Goal: Task Accomplishment & Management: Complete application form

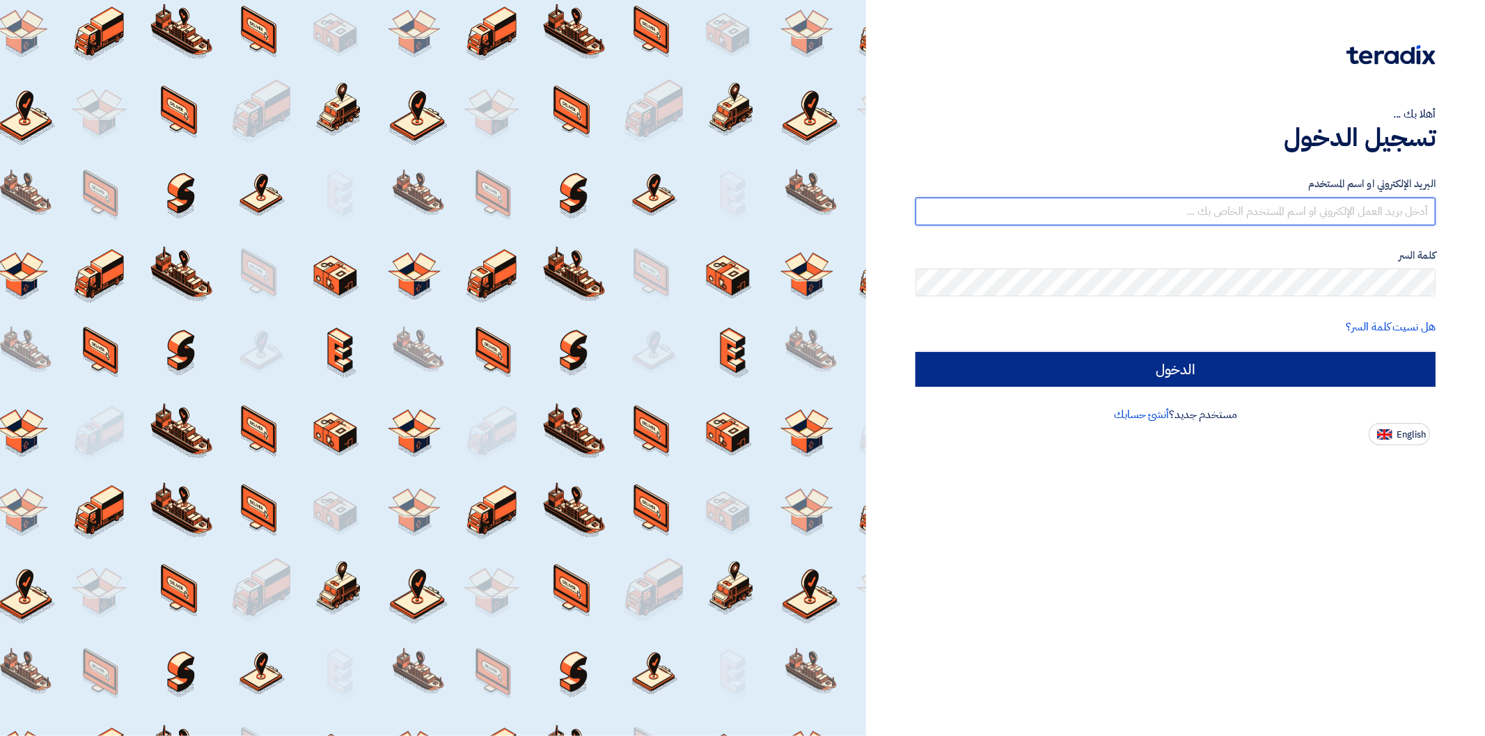
type input "[PERSON_NAME][EMAIL_ADDRESS][DOMAIN_NAME]"
click at [1172, 370] on input "الدخول" at bounding box center [1175, 369] width 520 height 35
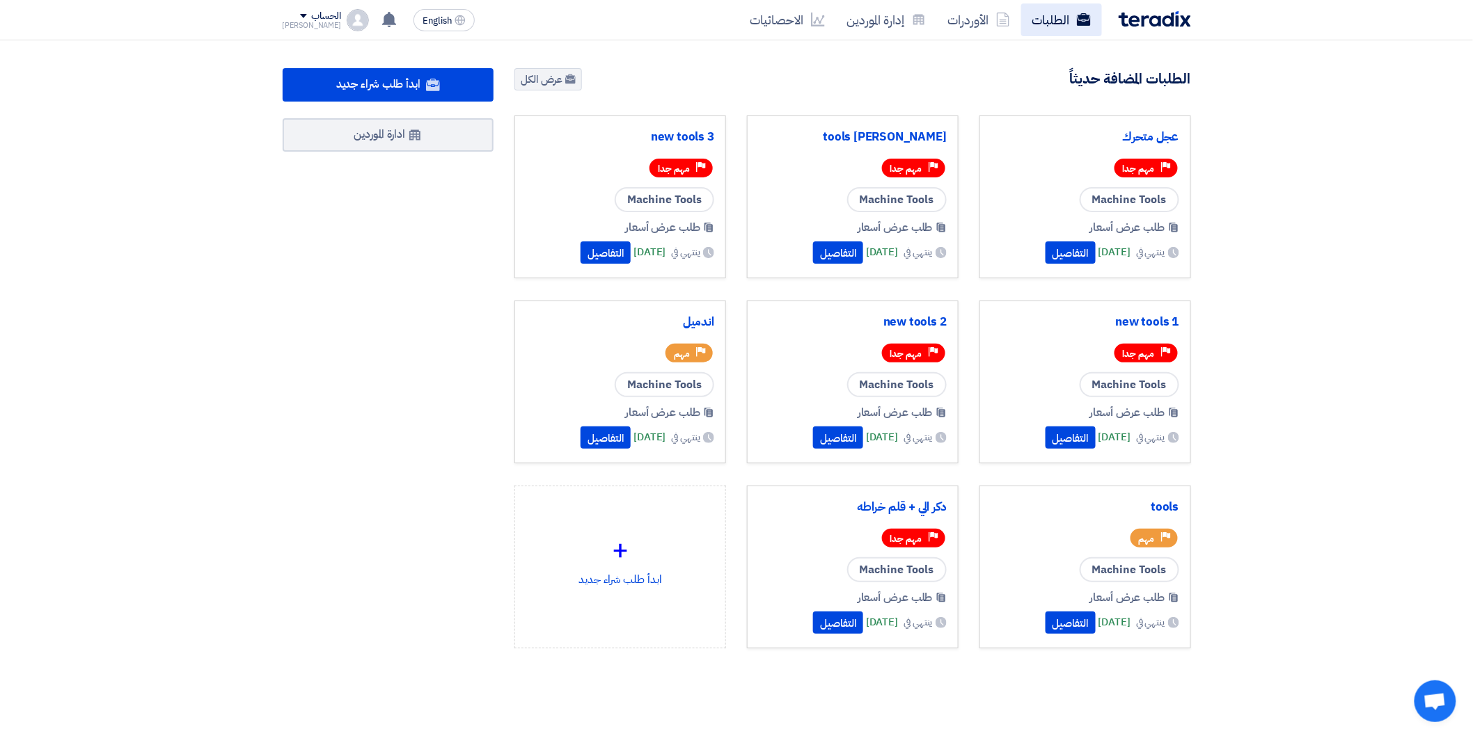
click at [1066, 25] on link "الطلبات" at bounding box center [1061, 19] width 81 height 33
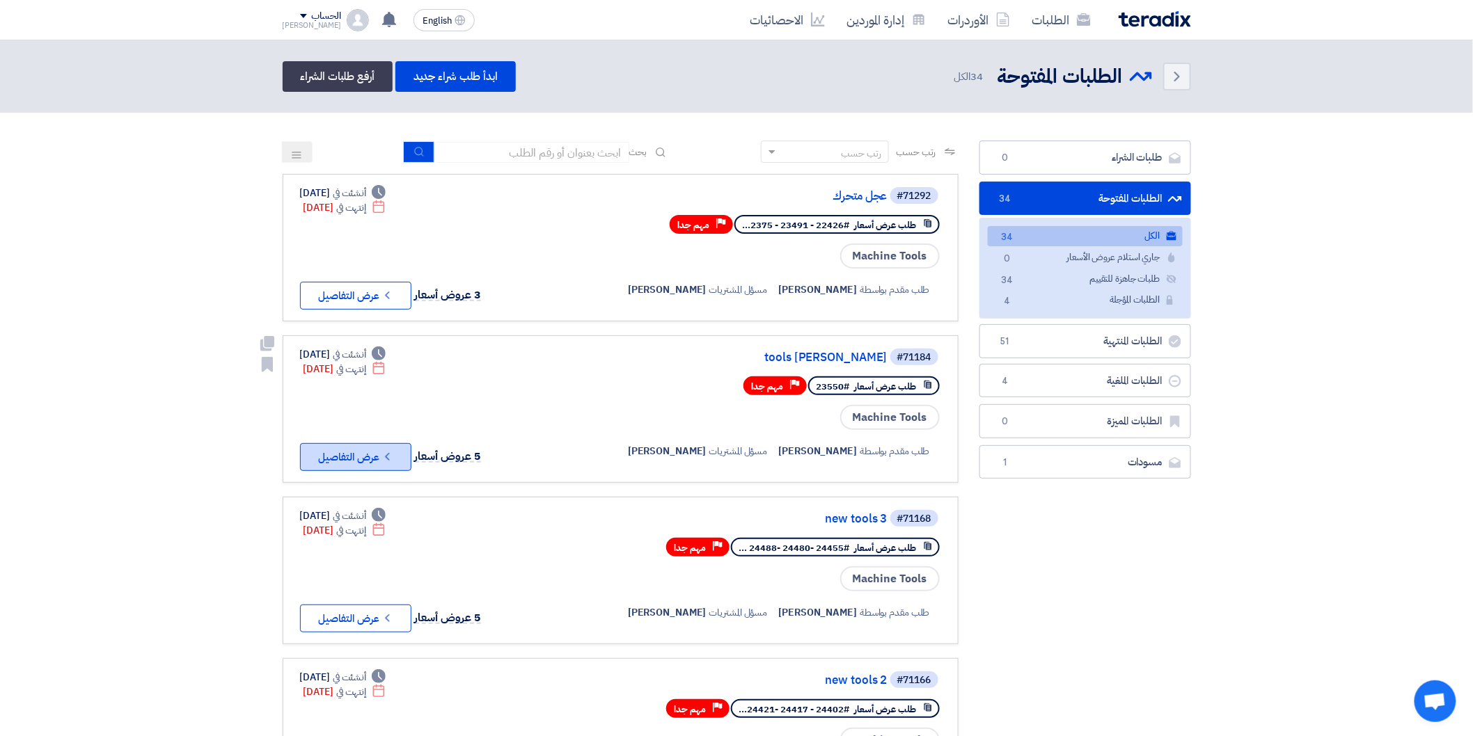
click at [392, 450] on icon "Check details" at bounding box center [387, 456] width 13 height 13
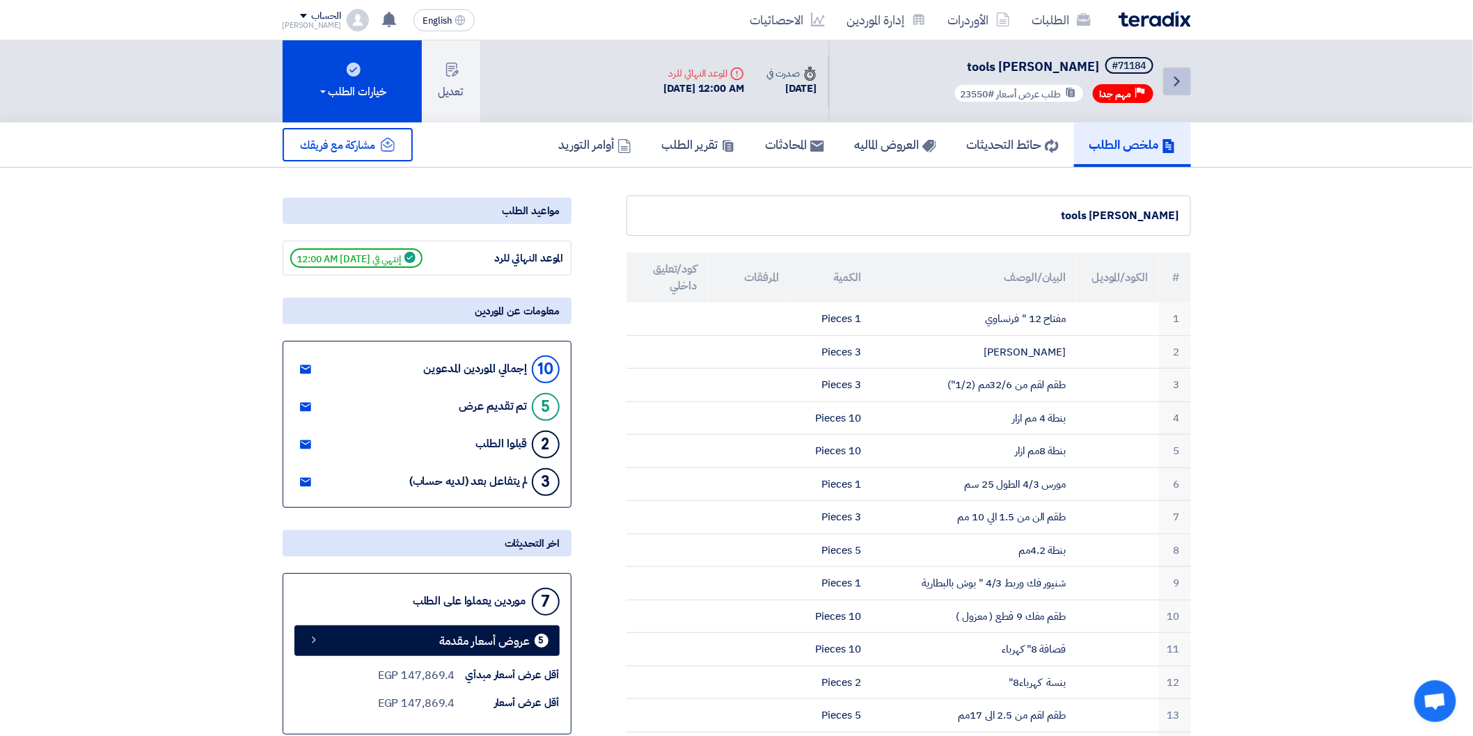
click at [1172, 73] on icon "Back" at bounding box center [1177, 81] width 17 height 17
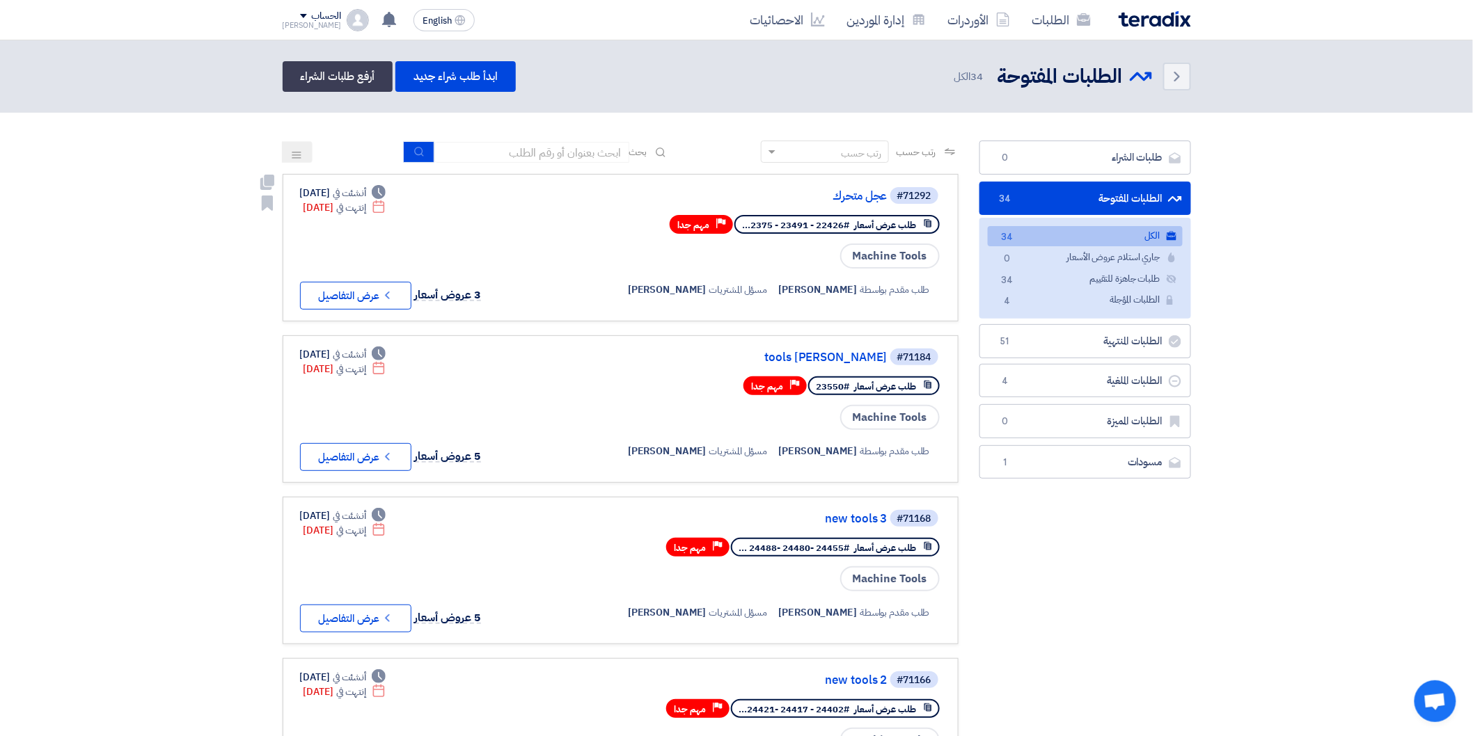
drag, startPoint x: 769, startPoint y: 316, endPoint x: 565, endPoint y: 286, distance: 206.1
drag, startPoint x: 529, startPoint y: 283, endPoint x: 205, endPoint y: 299, distance: 324.8
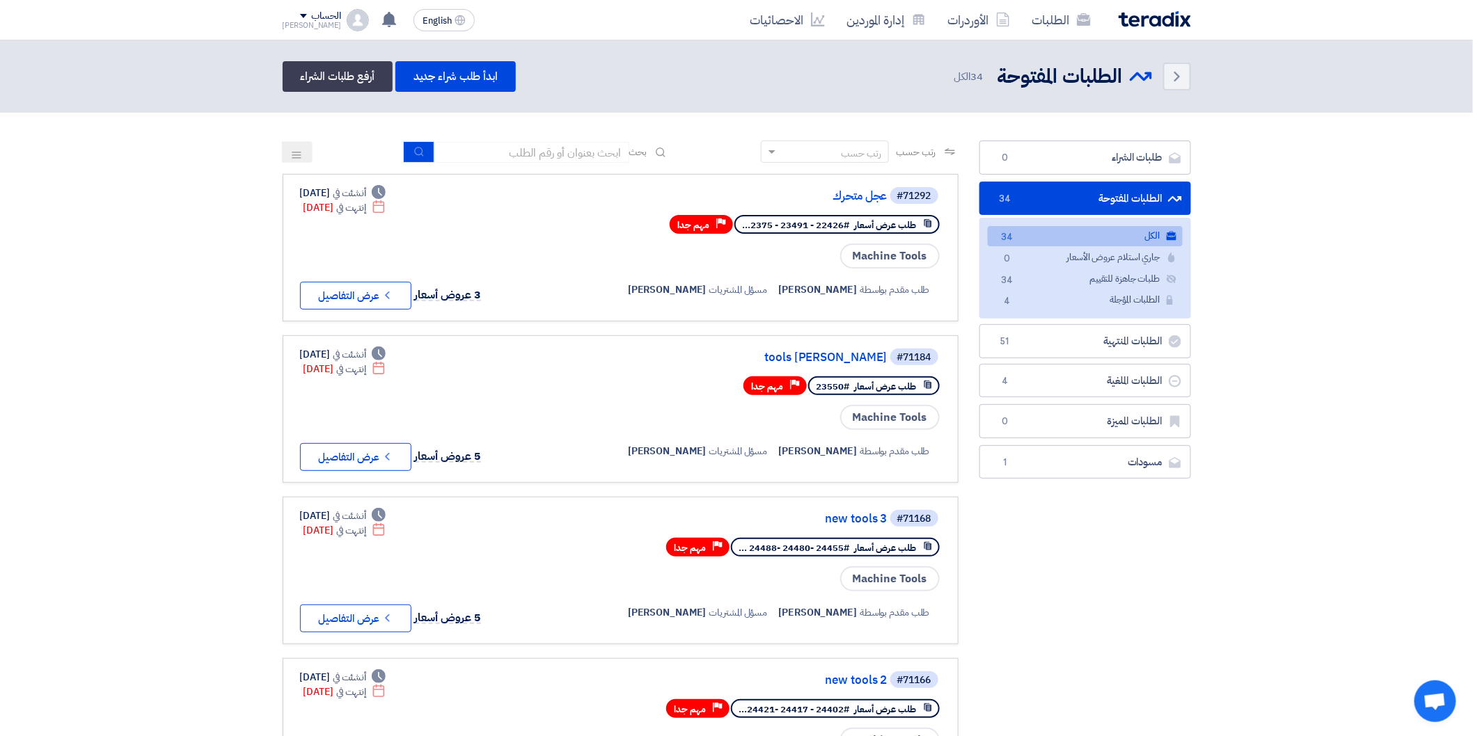
drag, startPoint x: 1400, startPoint y: 295, endPoint x: 114, endPoint y: 206, distance: 1288.7
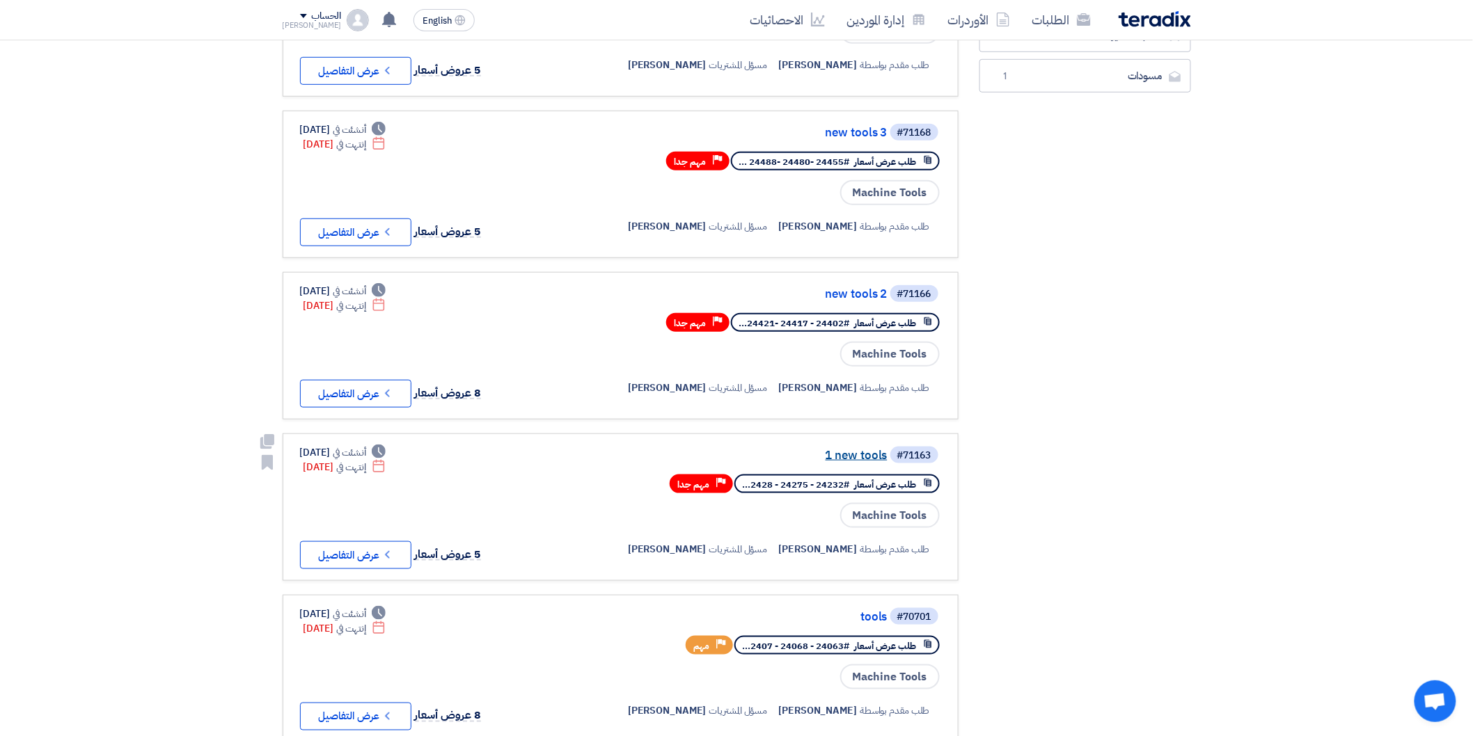
scroll to position [928, 0]
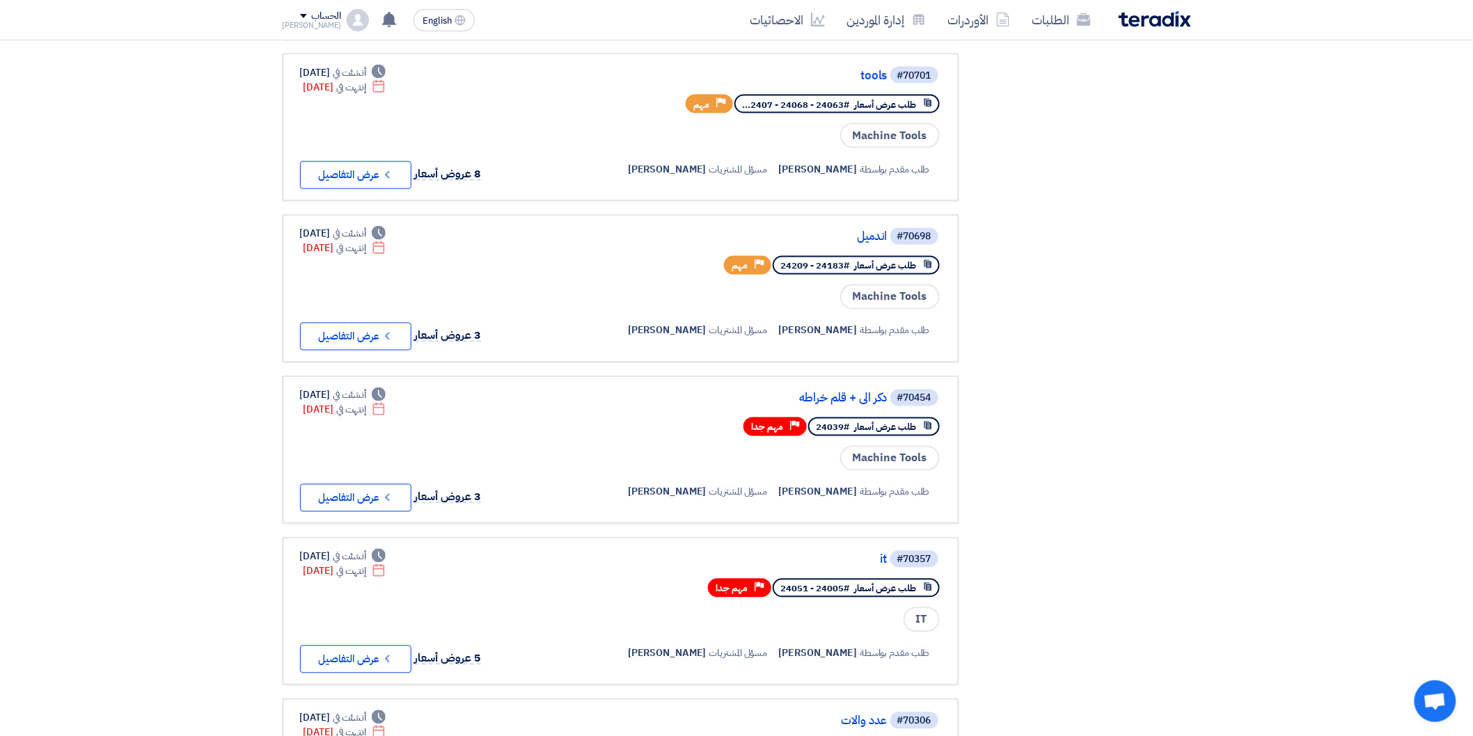
click at [1108, 249] on div "طلبات الشراء طلبات الشراء 0 الطلبات المفتوحة الطلبات المفتوحة 34 الكل الكل 34 ج…" at bounding box center [1085, 54] width 232 height 1683
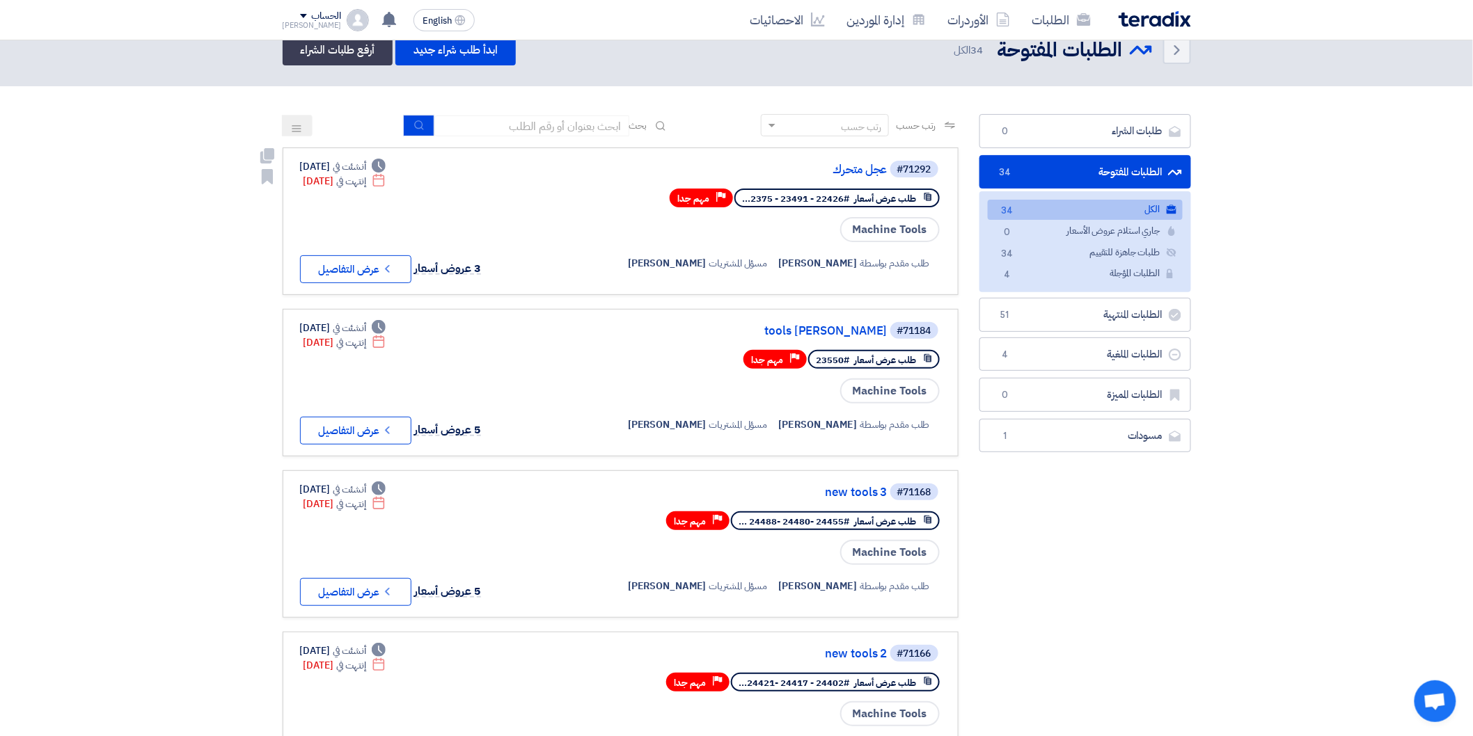
scroll to position [0, 0]
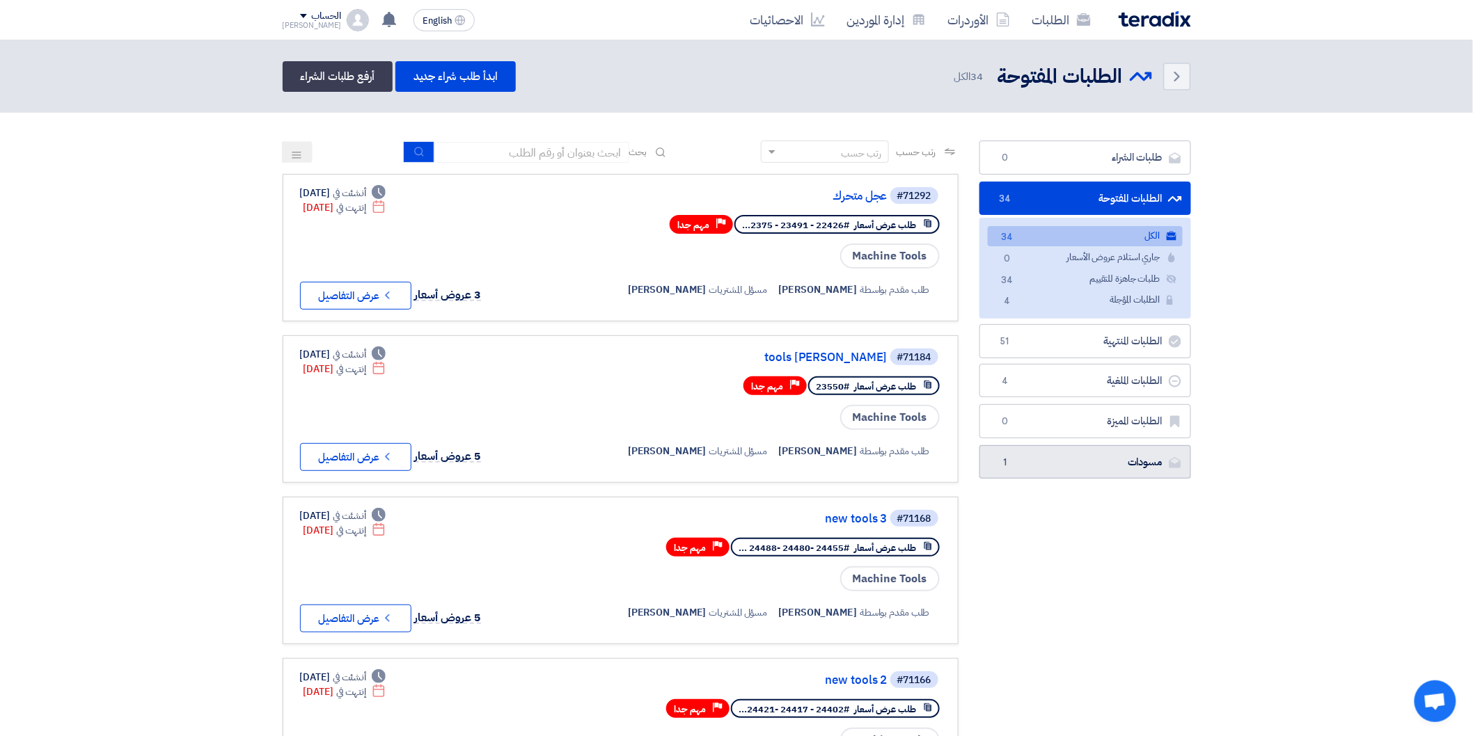
click at [1159, 468] on link "مسودات [GEOGRAPHIC_DATA] 1" at bounding box center [1085, 462] width 212 height 34
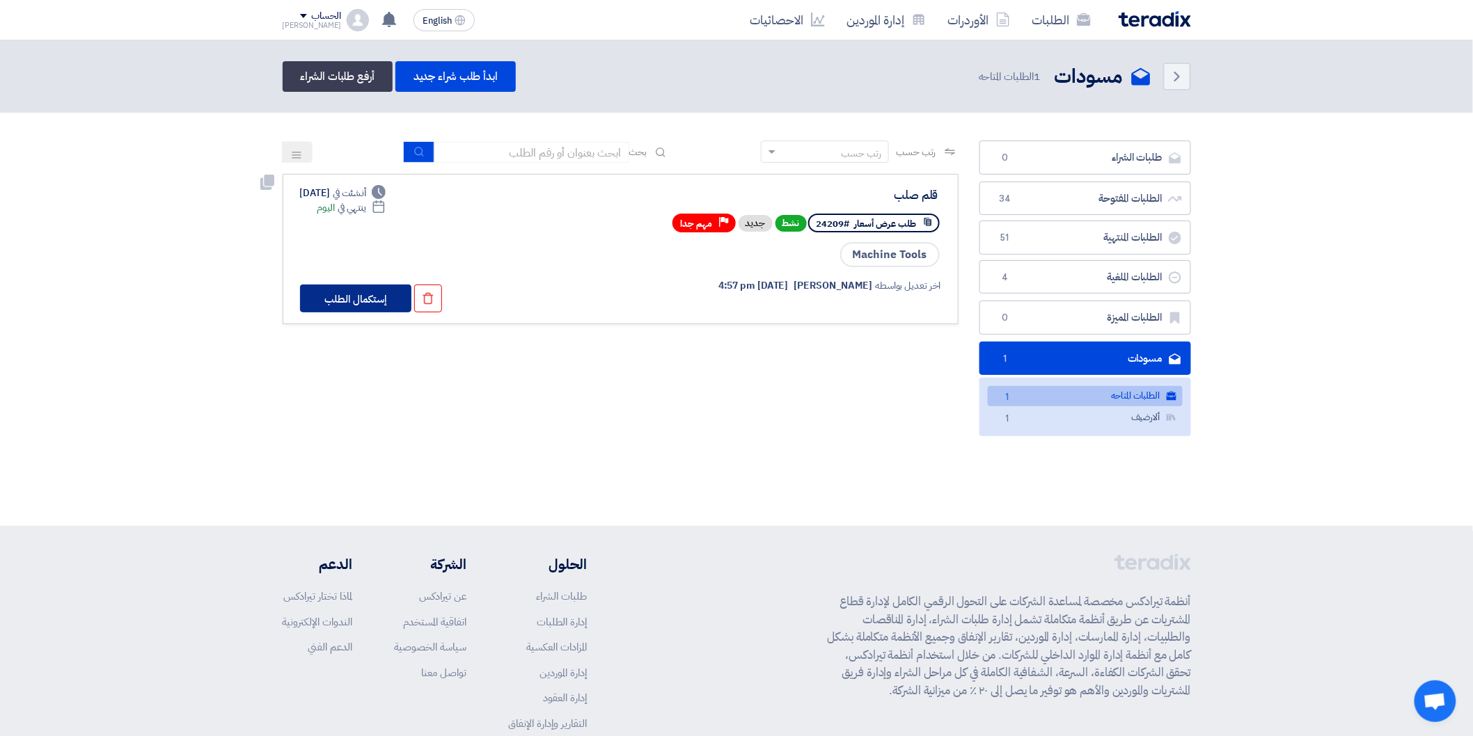
click at [352, 293] on button "إستكمال الطلب" at bounding box center [355, 299] width 111 height 28
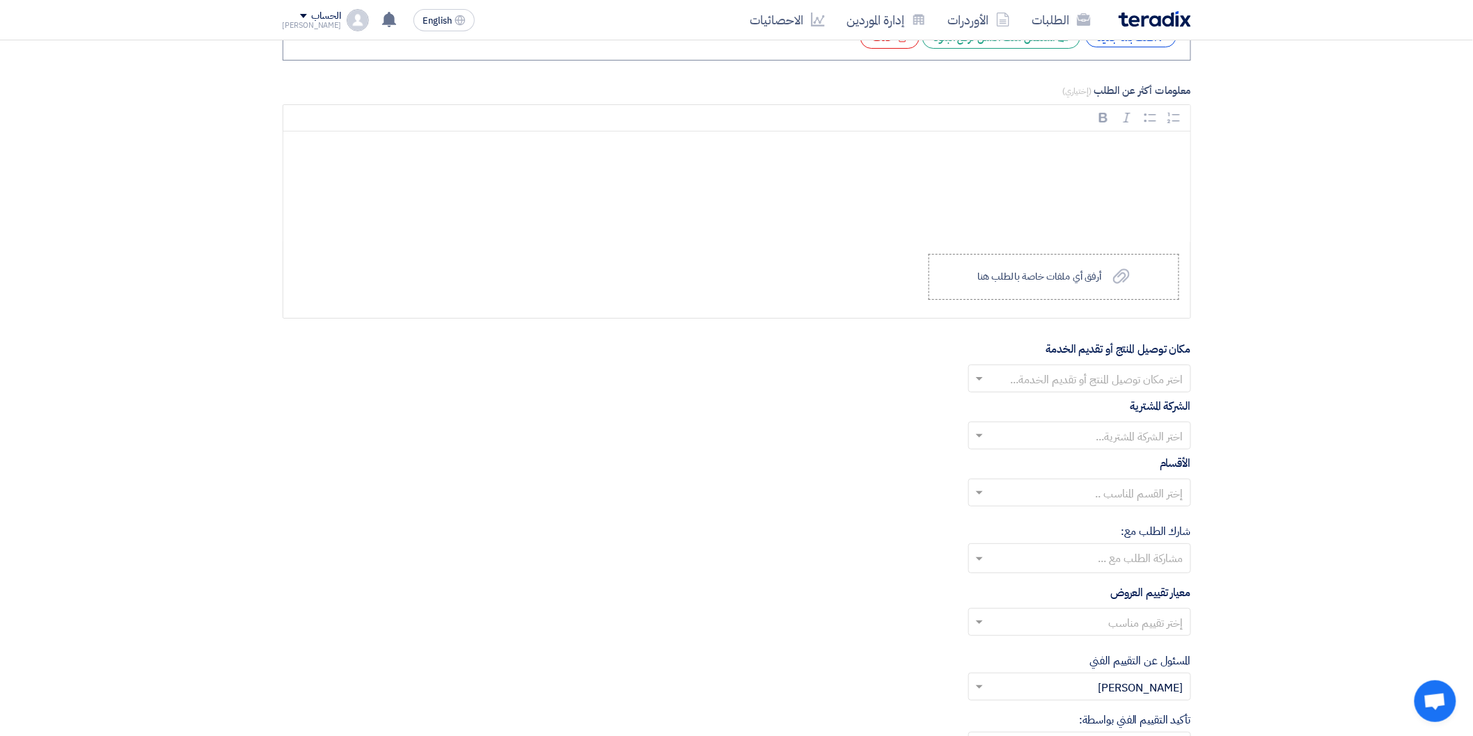
scroll to position [2088, 0]
click at [981, 388] on span at bounding box center [977, 381] width 17 height 17
click at [1043, 419] on div "Energya Steel Fabrication" at bounding box center [1079, 409] width 221 height 28
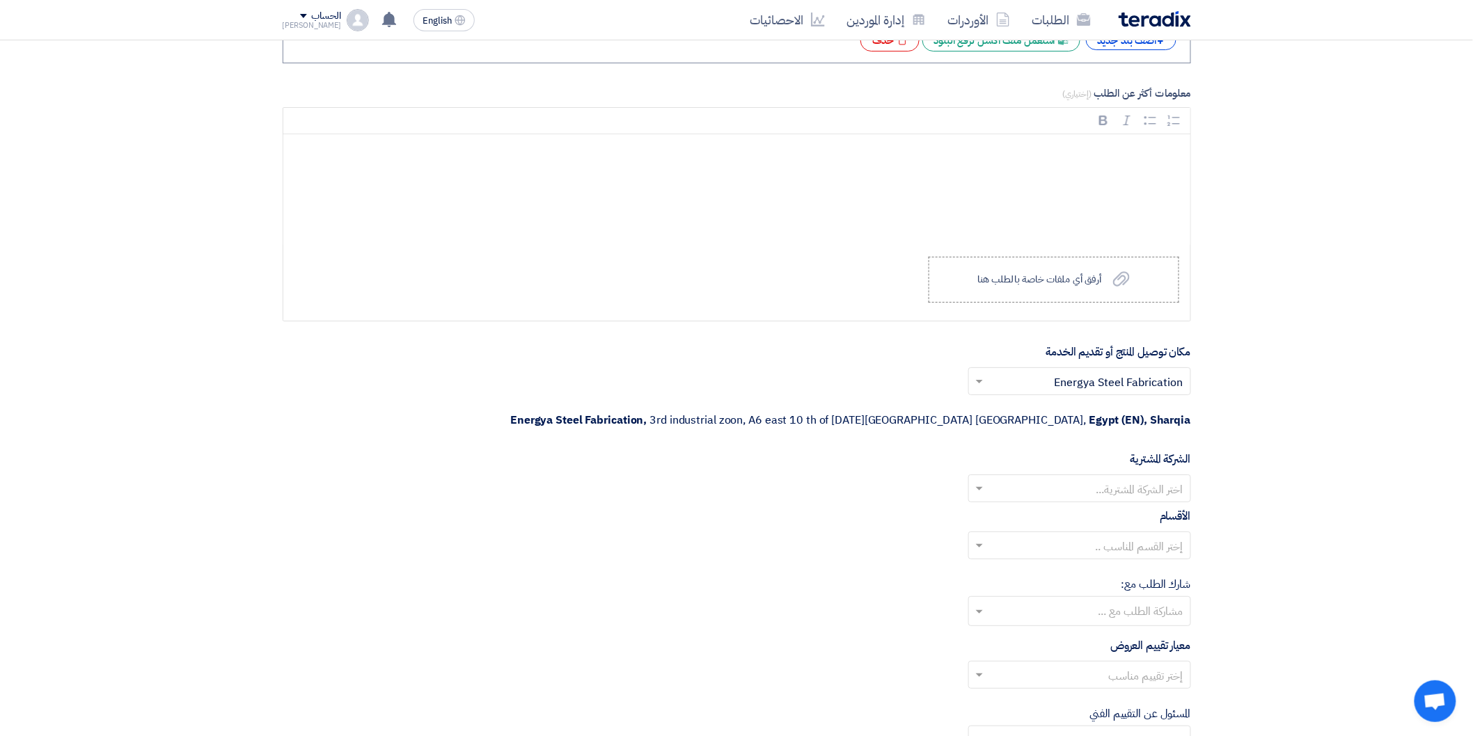
drag, startPoint x: 973, startPoint y: 457, endPoint x: 980, endPoint y: 468, distance: 13.1
click at [973, 480] on span at bounding box center [977, 488] width 17 height 17
click at [1018, 503] on div "Energya Steel Fabrication" at bounding box center [1079, 517] width 221 height 28
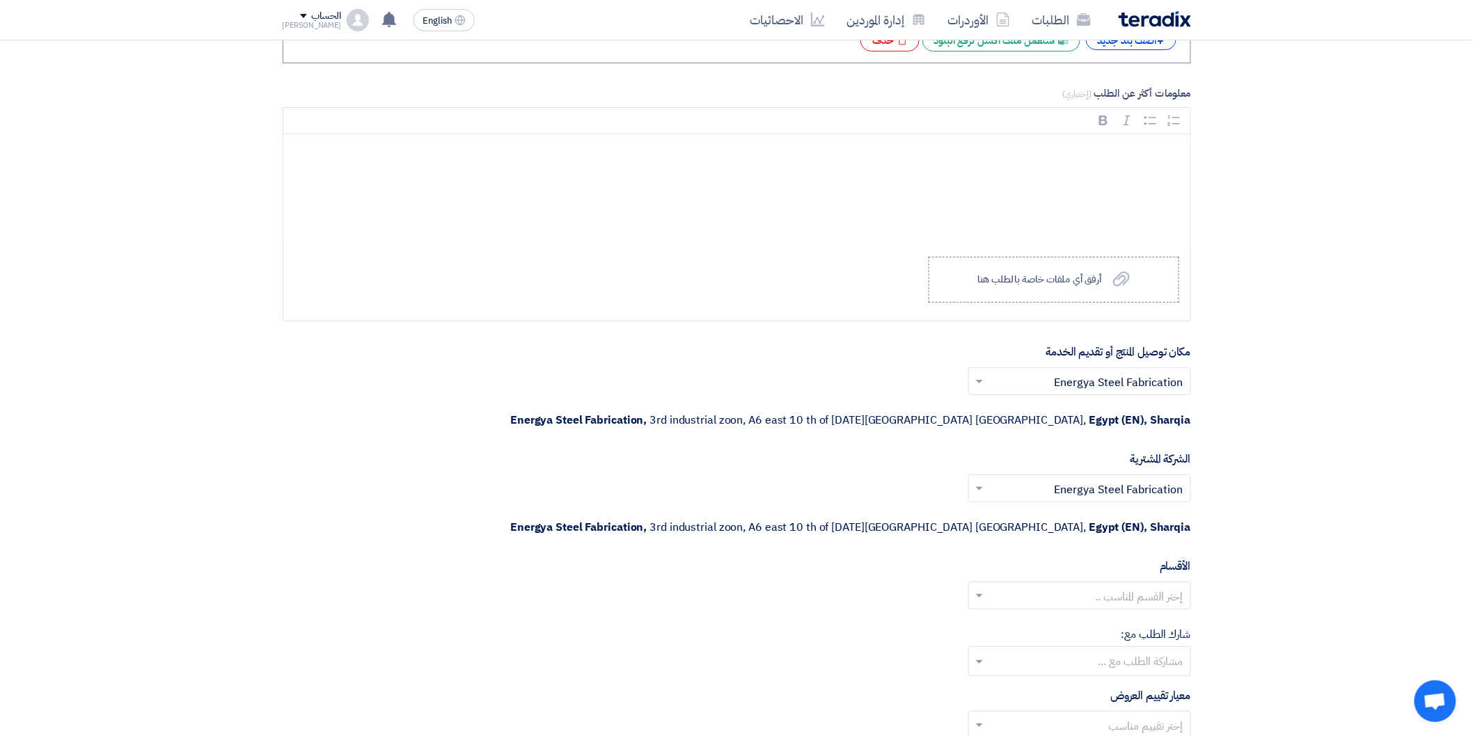
click at [972, 587] on span at bounding box center [977, 595] width 17 height 17
drag, startPoint x: 1015, startPoint y: 558, endPoint x: 1004, endPoint y: 574, distance: 18.9
click at [1015, 610] on div "General Department" at bounding box center [1079, 624] width 221 height 28
click at [982, 652] on input "text" at bounding box center [1079, 663] width 209 height 23
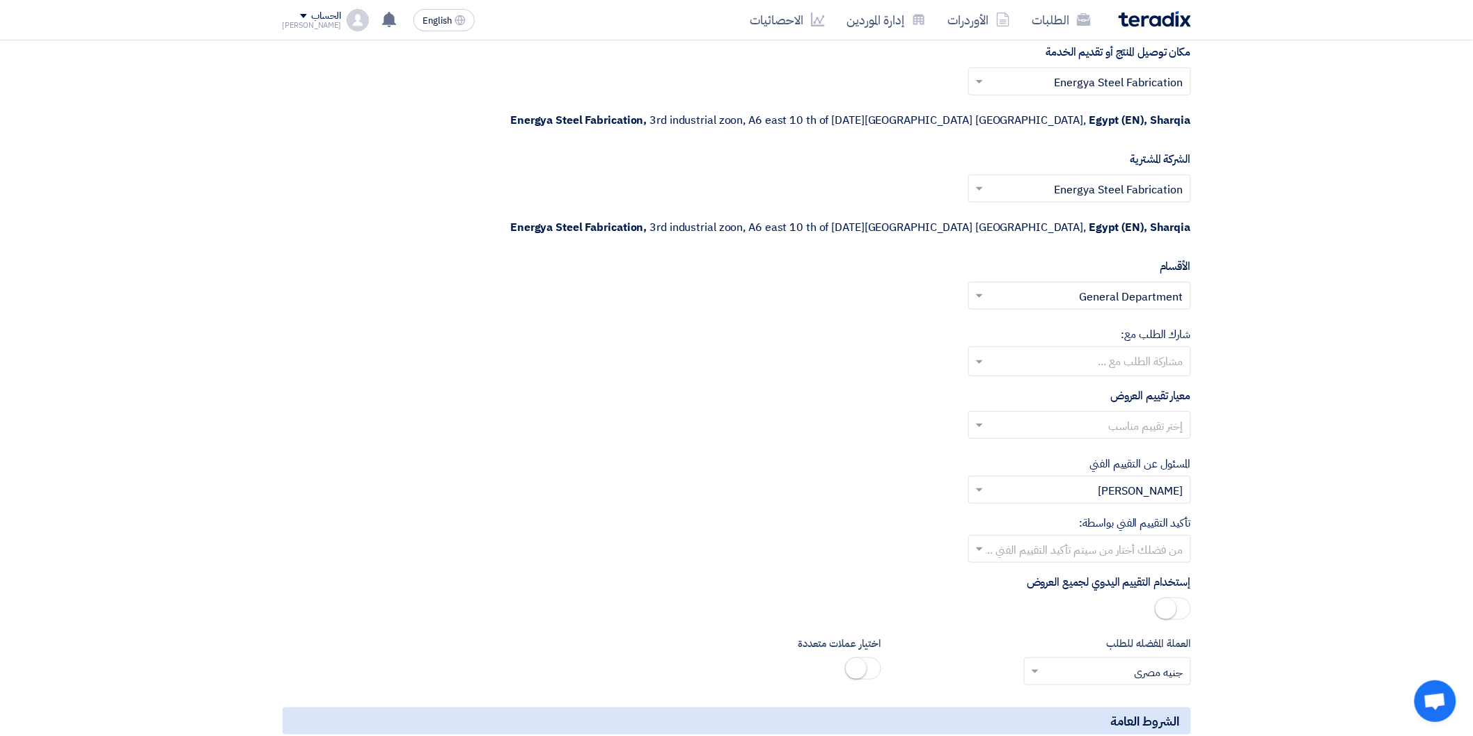
scroll to position [2397, 0]
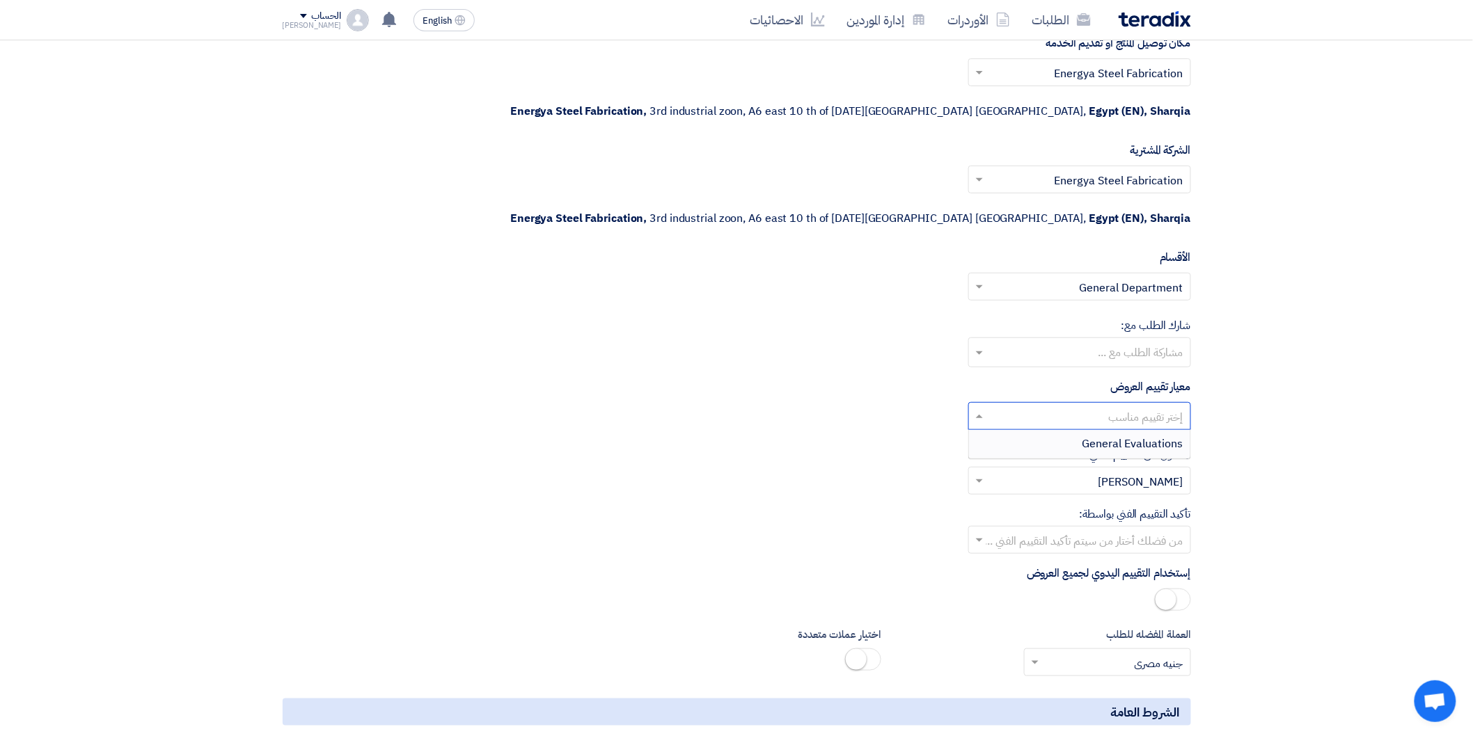
click at [977, 408] on span at bounding box center [977, 416] width 17 height 17
click at [1055, 430] on div "General Evaluations" at bounding box center [1079, 444] width 221 height 28
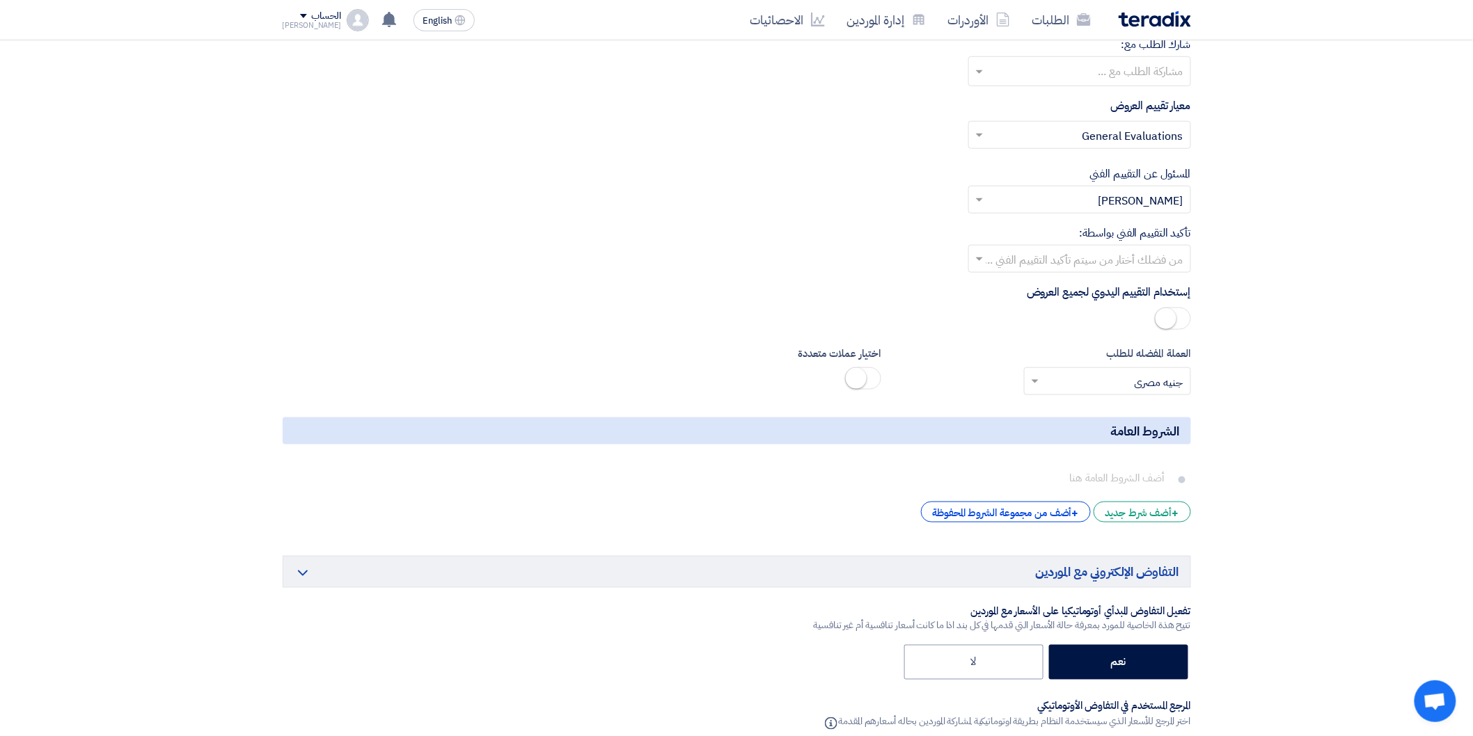
scroll to position [2706, 0]
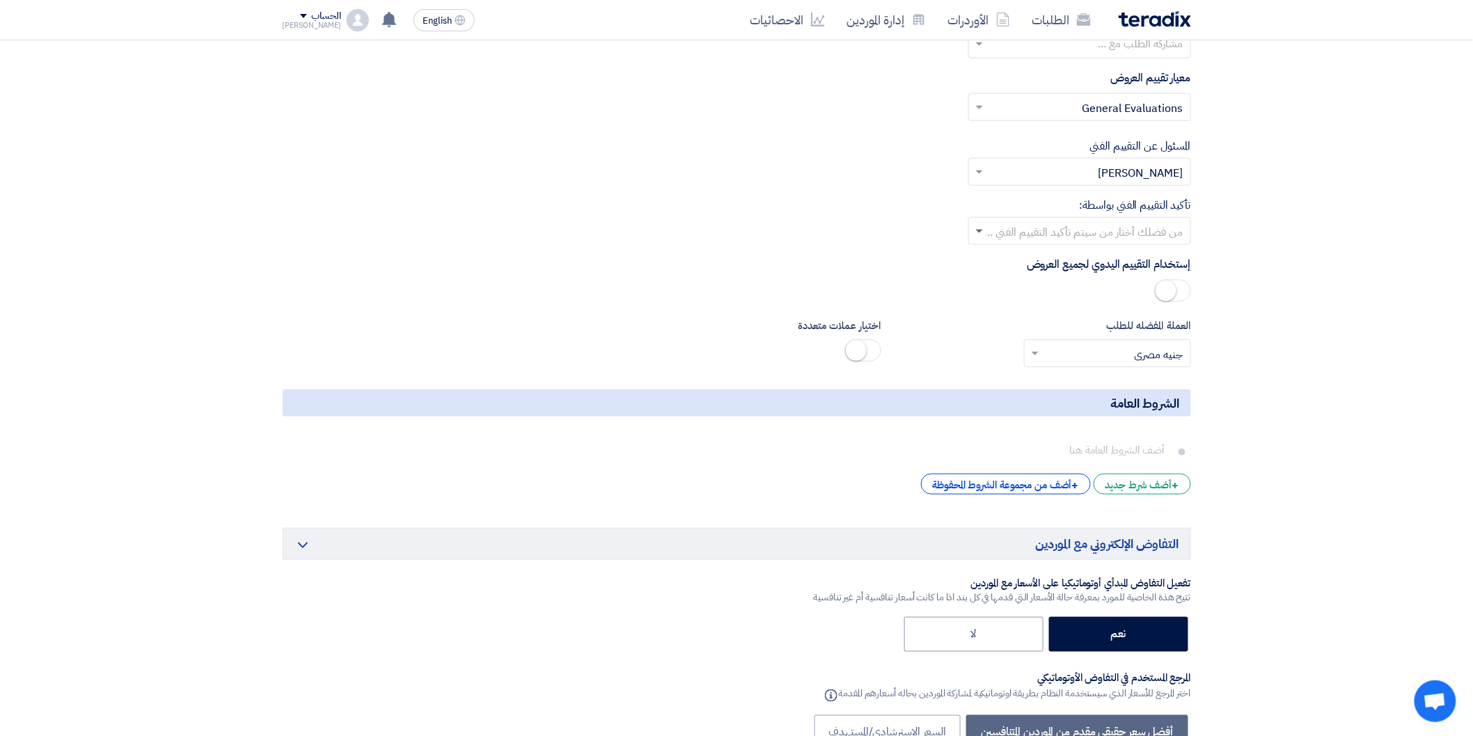
click at [977, 230] on span at bounding box center [979, 232] width 7 height 5
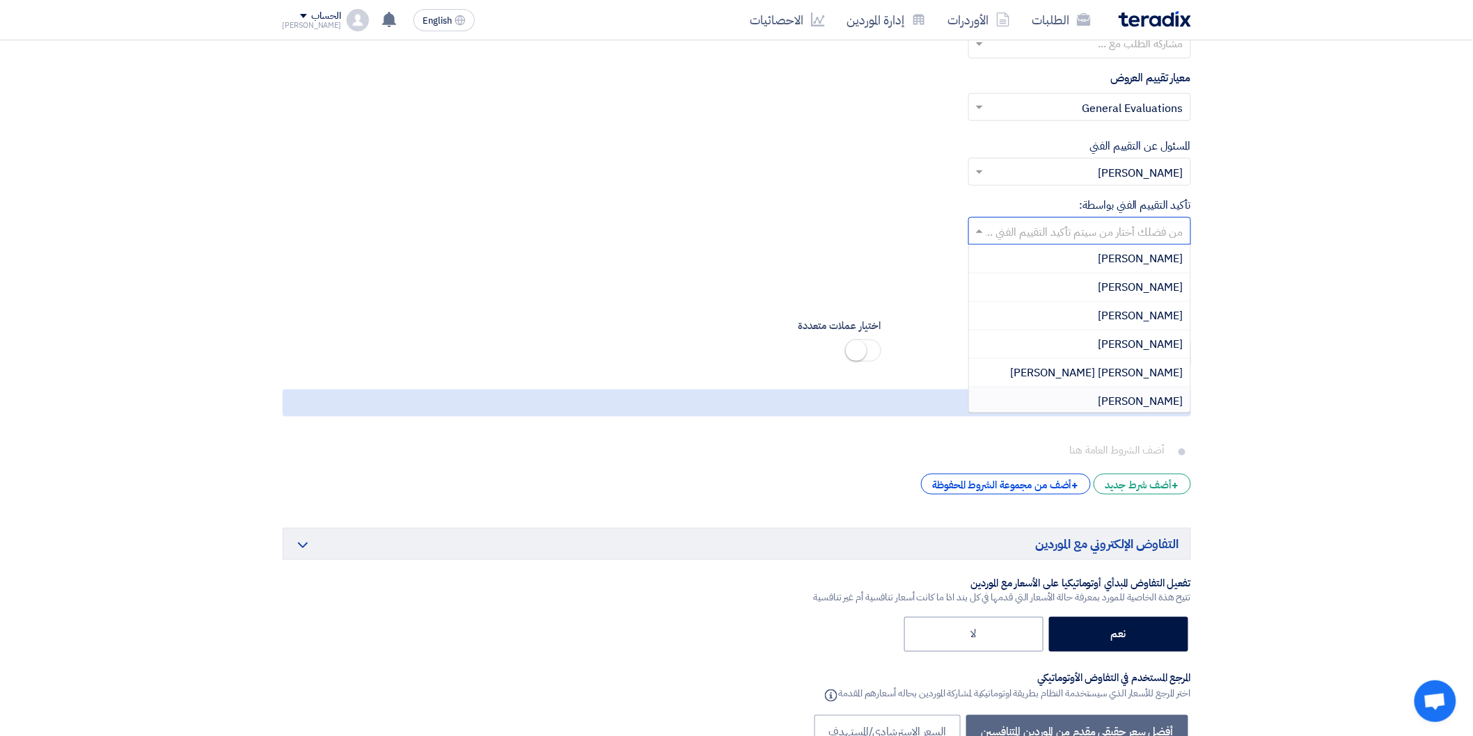
click at [1110, 388] on div "[PERSON_NAME]" at bounding box center [1079, 402] width 221 height 28
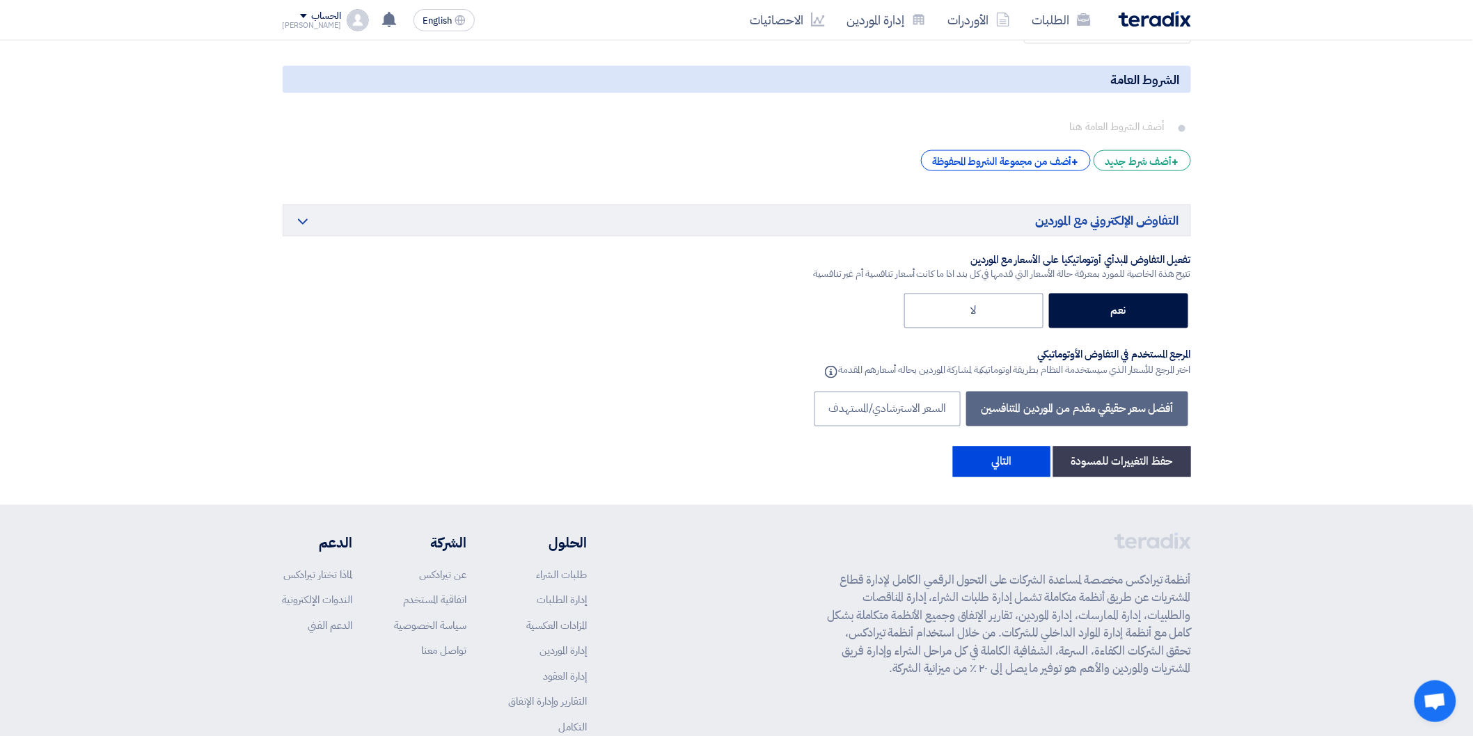
scroll to position [3054, 0]
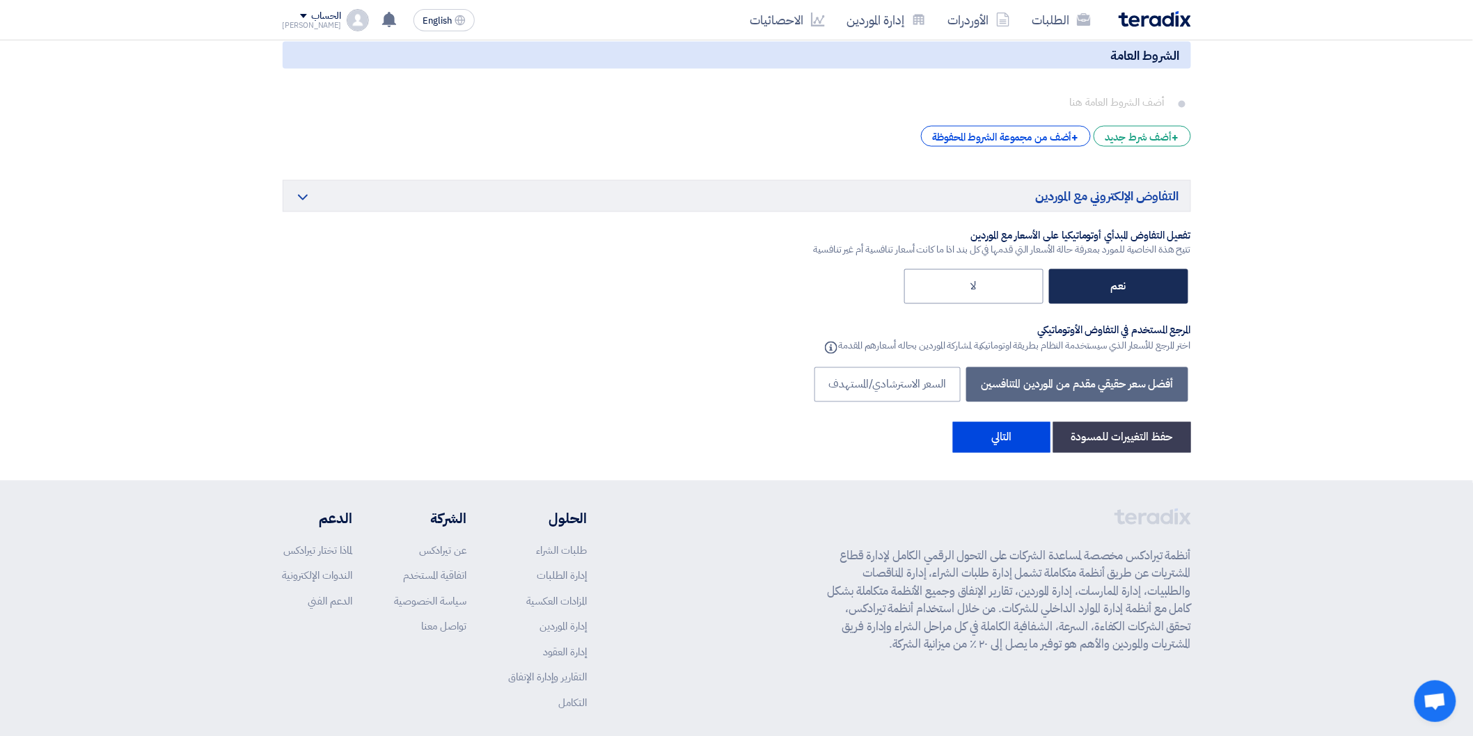
click at [1135, 269] on label "نعم" at bounding box center [1118, 286] width 139 height 35
click at [1126, 281] on input "نعم" at bounding box center [1121, 285] width 9 height 9
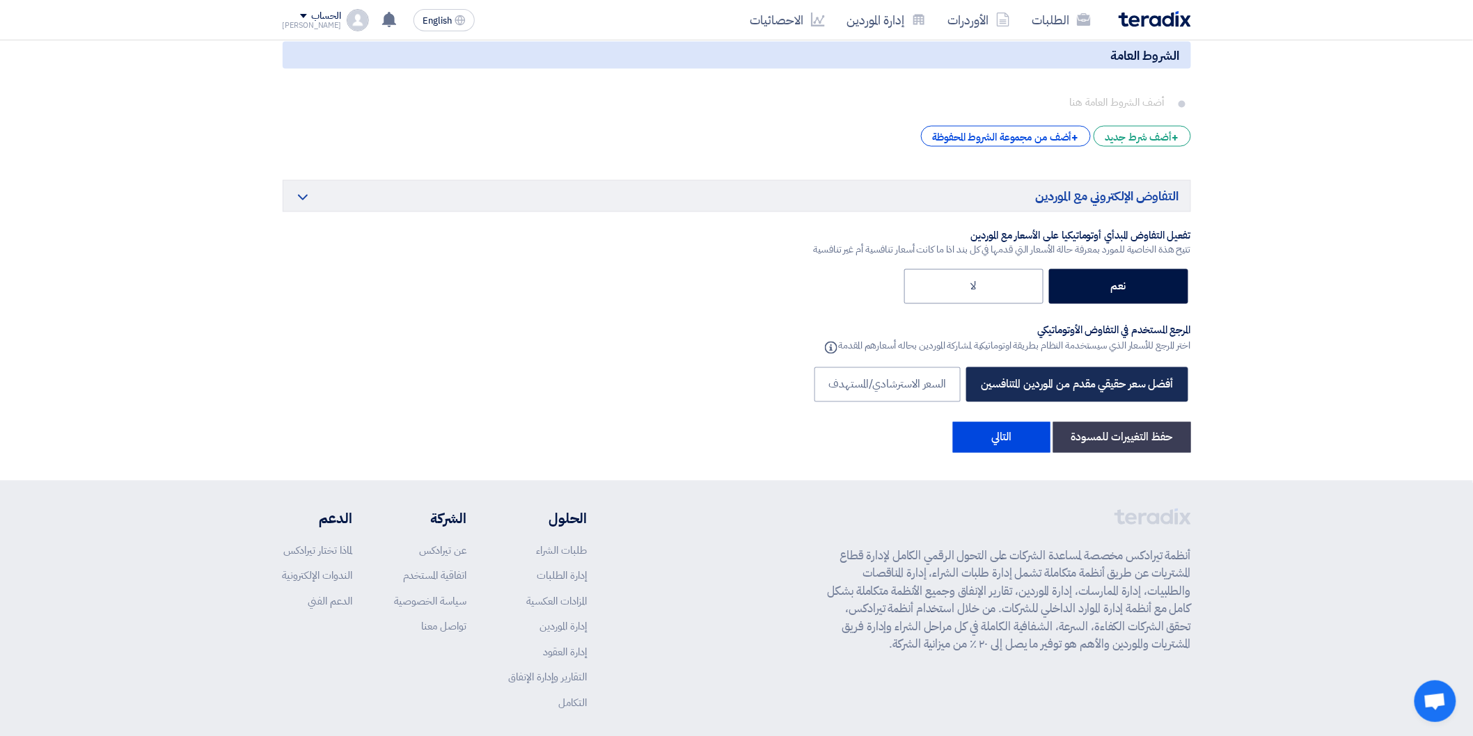
click at [1061, 368] on label "أفضل سعر حقيقي مقدم من الموردين المتنافسين" at bounding box center [1076, 385] width 221 height 35
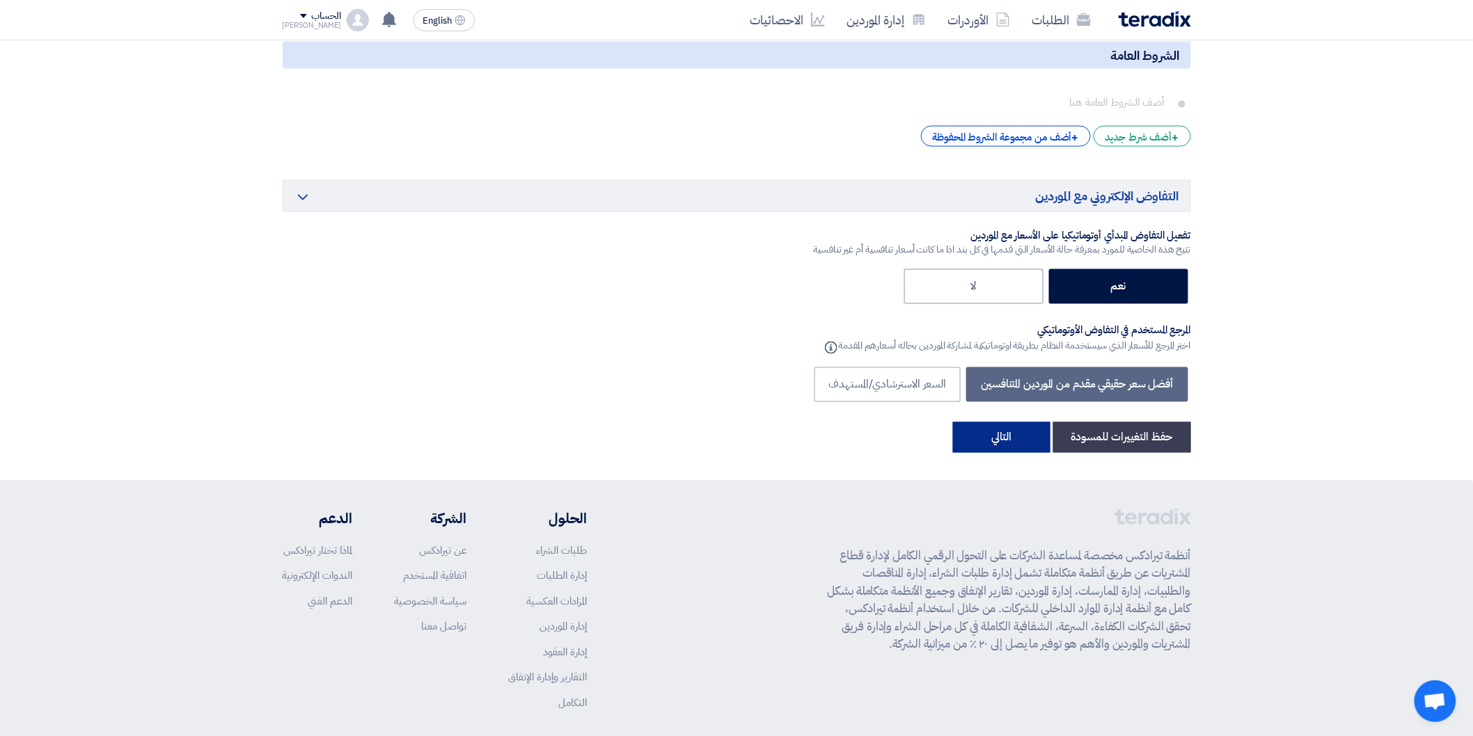
click at [1006, 423] on button "التالي" at bounding box center [1001, 438] width 97 height 31
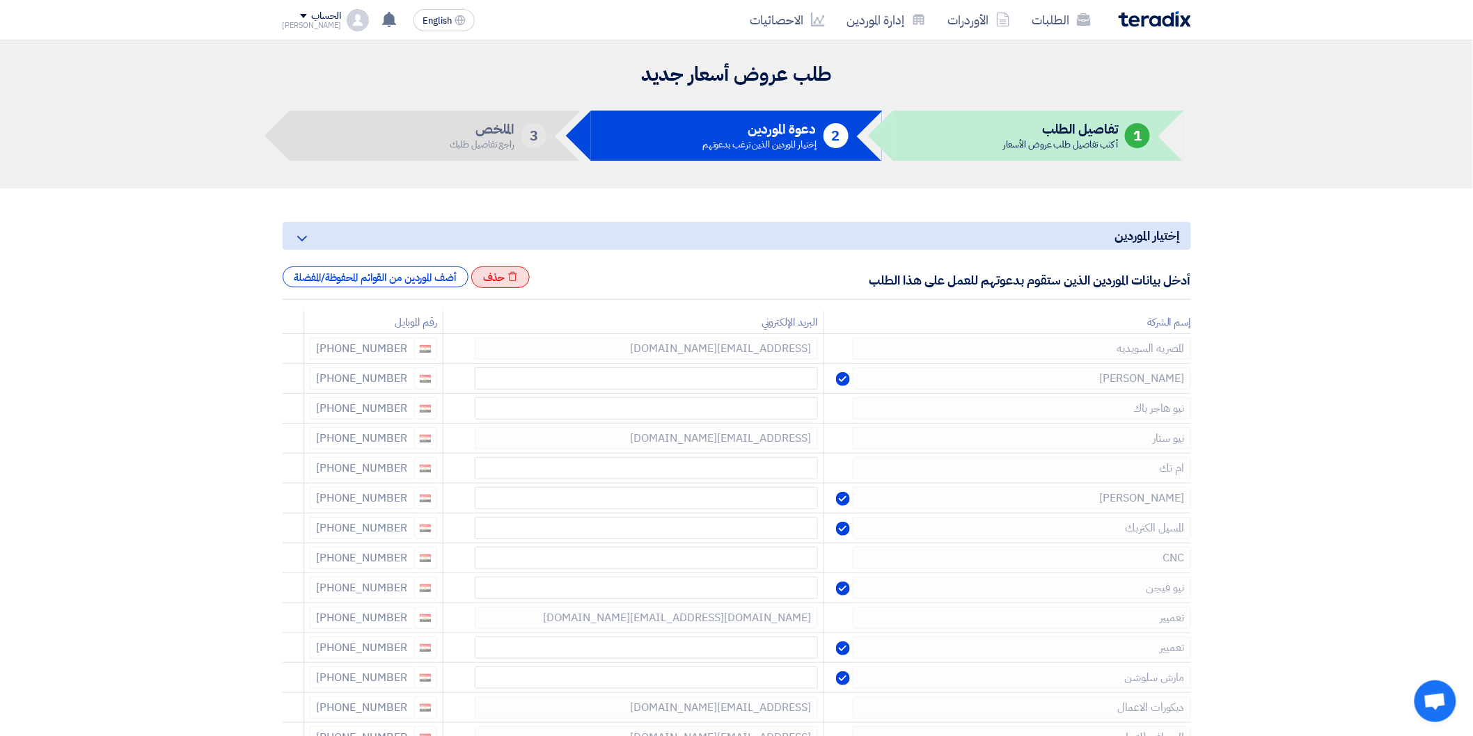
click at [505, 278] on div "Excel file حذف" at bounding box center [500, 278] width 59 height 22
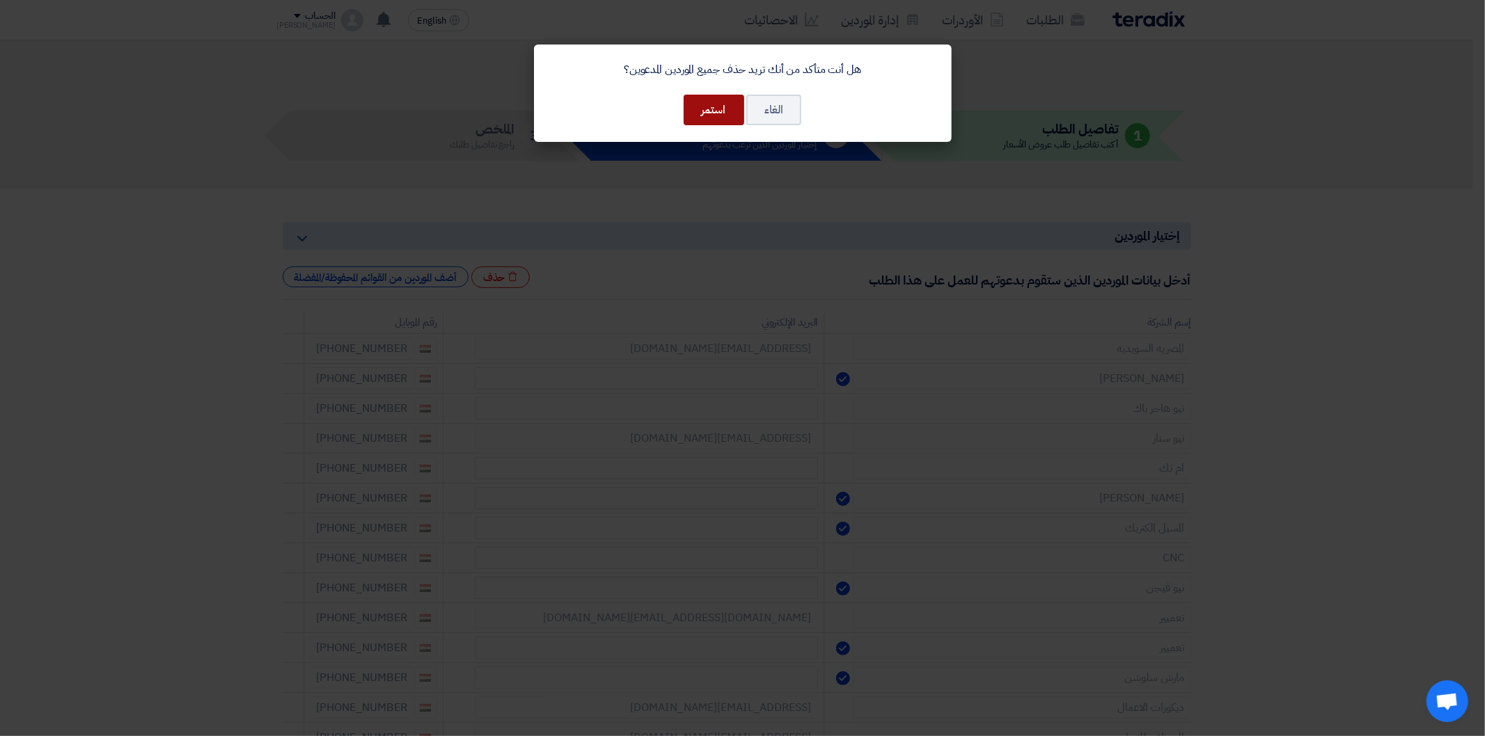
click at [704, 118] on button "استمر" at bounding box center [714, 110] width 61 height 31
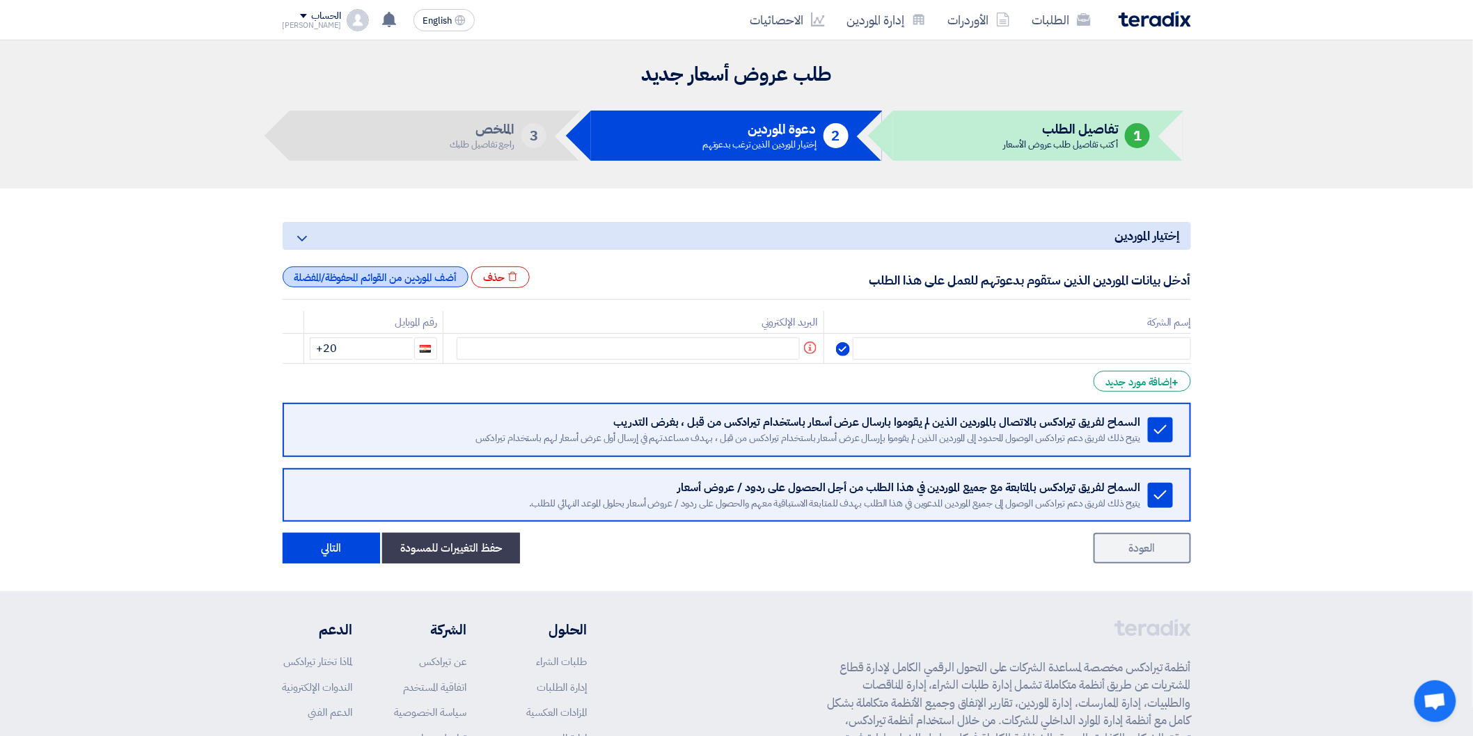
click at [415, 285] on div "أضف الموردين من القوائم المحفوظة/المفضلة" at bounding box center [376, 277] width 186 height 21
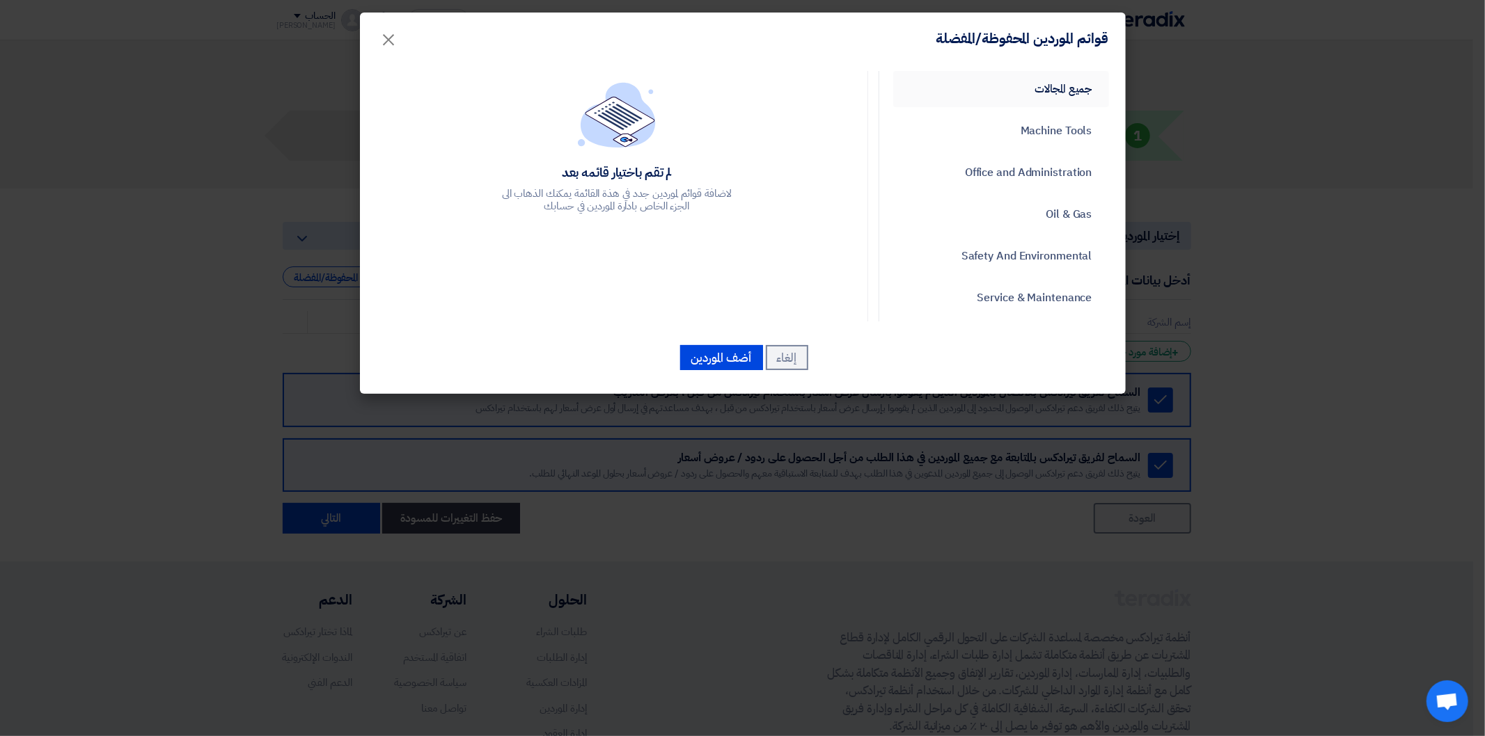
click at [1035, 86] on link "جميع المجالات" at bounding box center [1001, 89] width 216 height 36
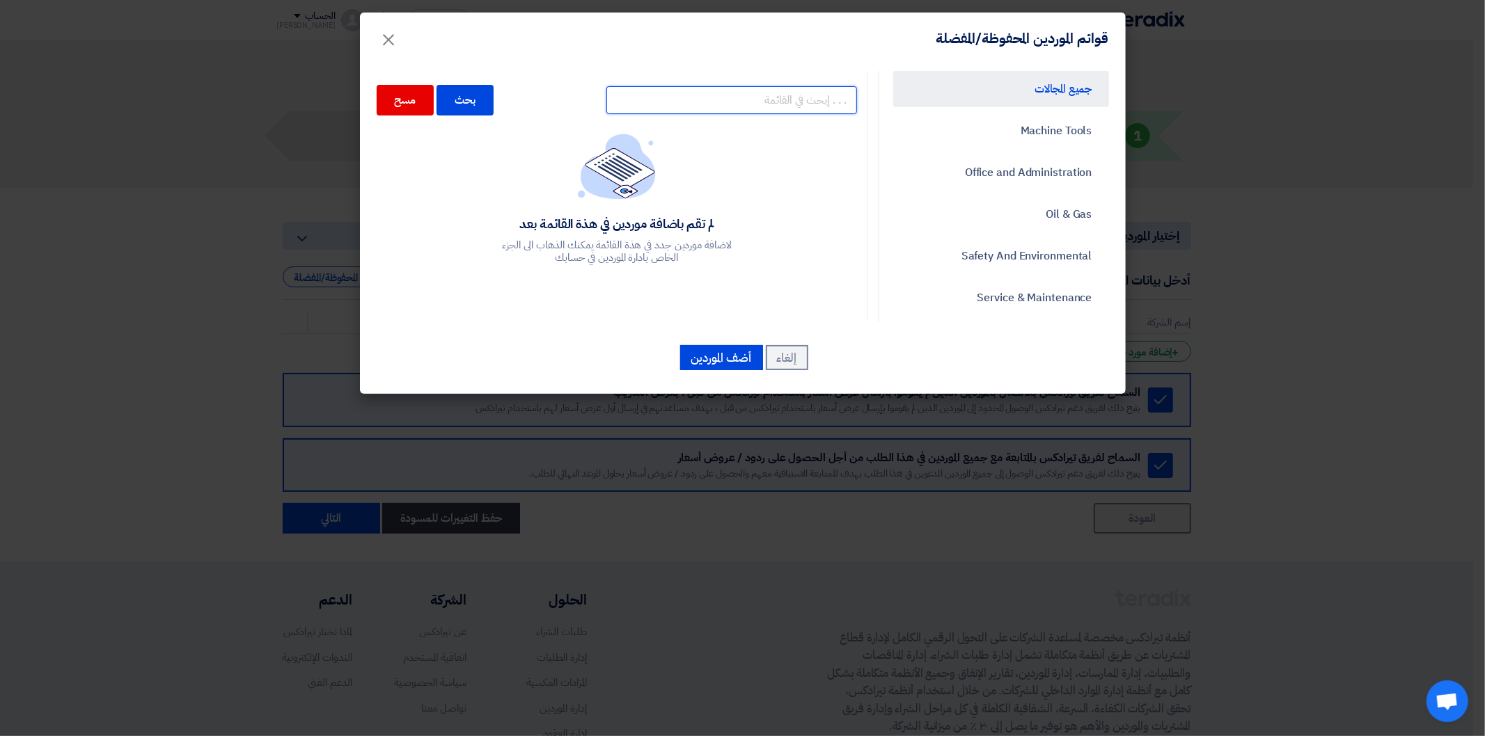
click at [773, 109] on input "text" at bounding box center [731, 100] width 251 height 28
type input "الحرم"
click at [830, 98] on input "الحرم" at bounding box center [731, 100] width 251 height 28
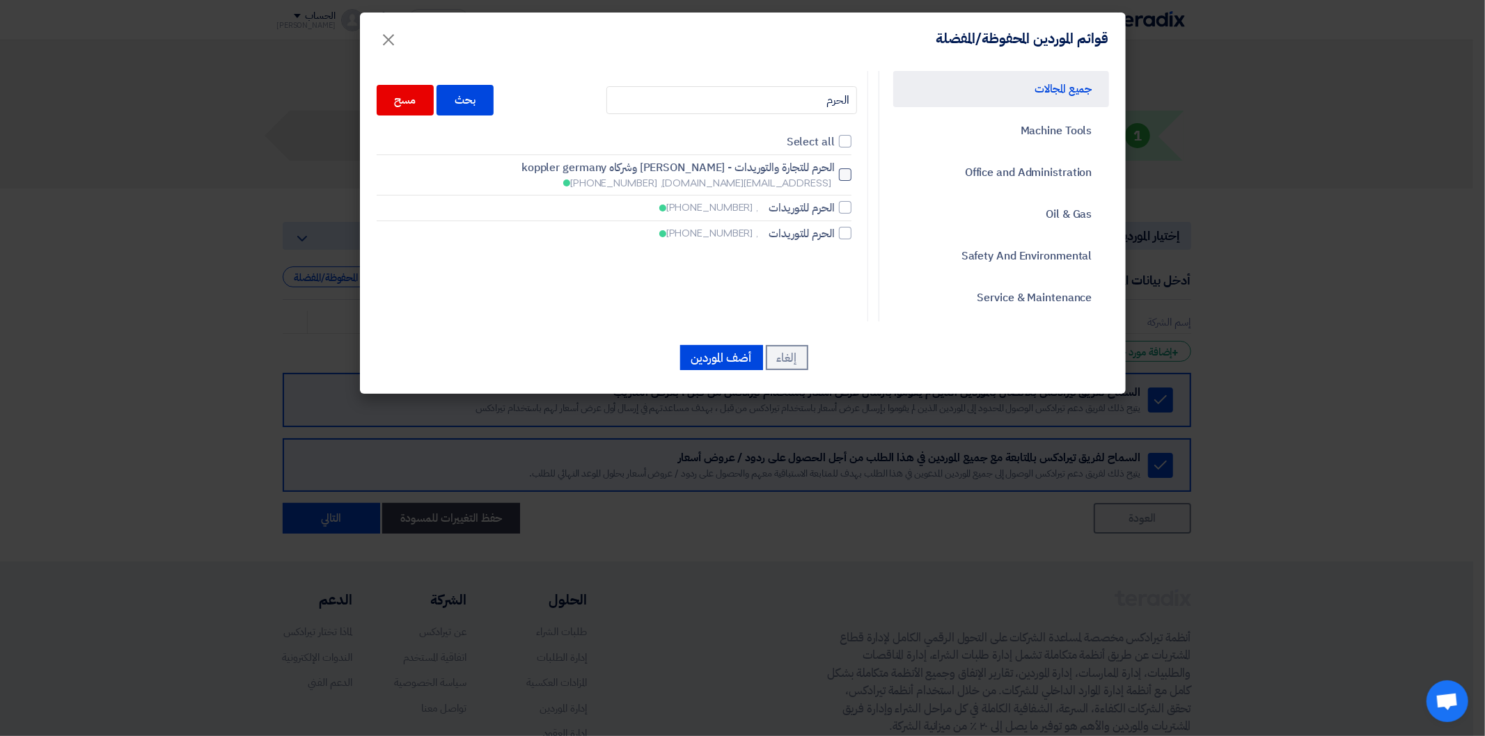
click at [844, 177] on div at bounding box center [845, 174] width 13 height 13
click at [835, 177] on input "الحرم للتجارة والتوريدات - [PERSON_NAME] وشركاه koppler germany [EMAIL_ADDRESS]…" at bounding box center [830, 175] width 9 height 9
checkbox input "true"
click at [722, 358] on button "أضف الموردين" at bounding box center [721, 357] width 83 height 25
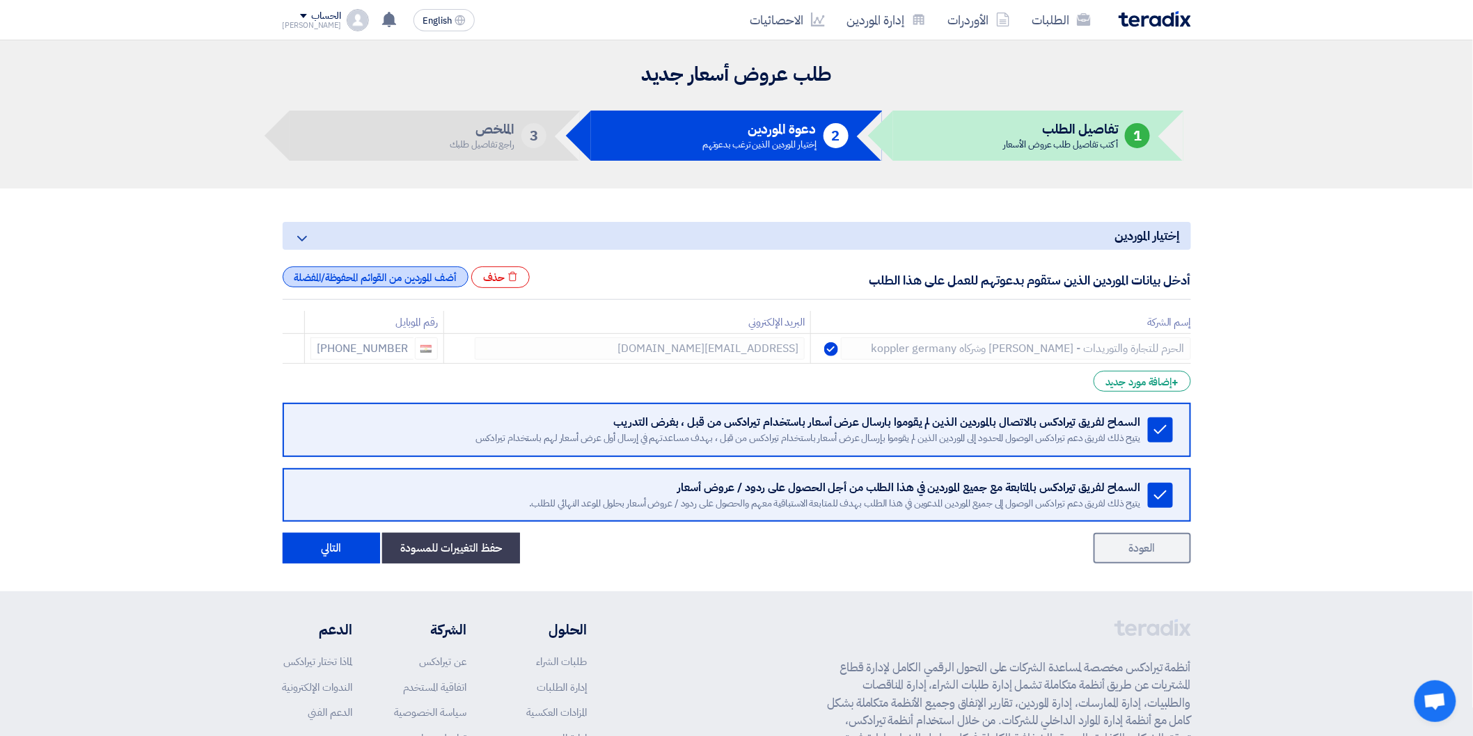
click at [429, 284] on div "أضف الموردين من القوائم المحفوظة/المفضلة" at bounding box center [376, 277] width 186 height 21
click at [391, 269] on div "أضف الموردين من القوائم المحفوظة/المفضلة" at bounding box center [376, 277] width 186 height 21
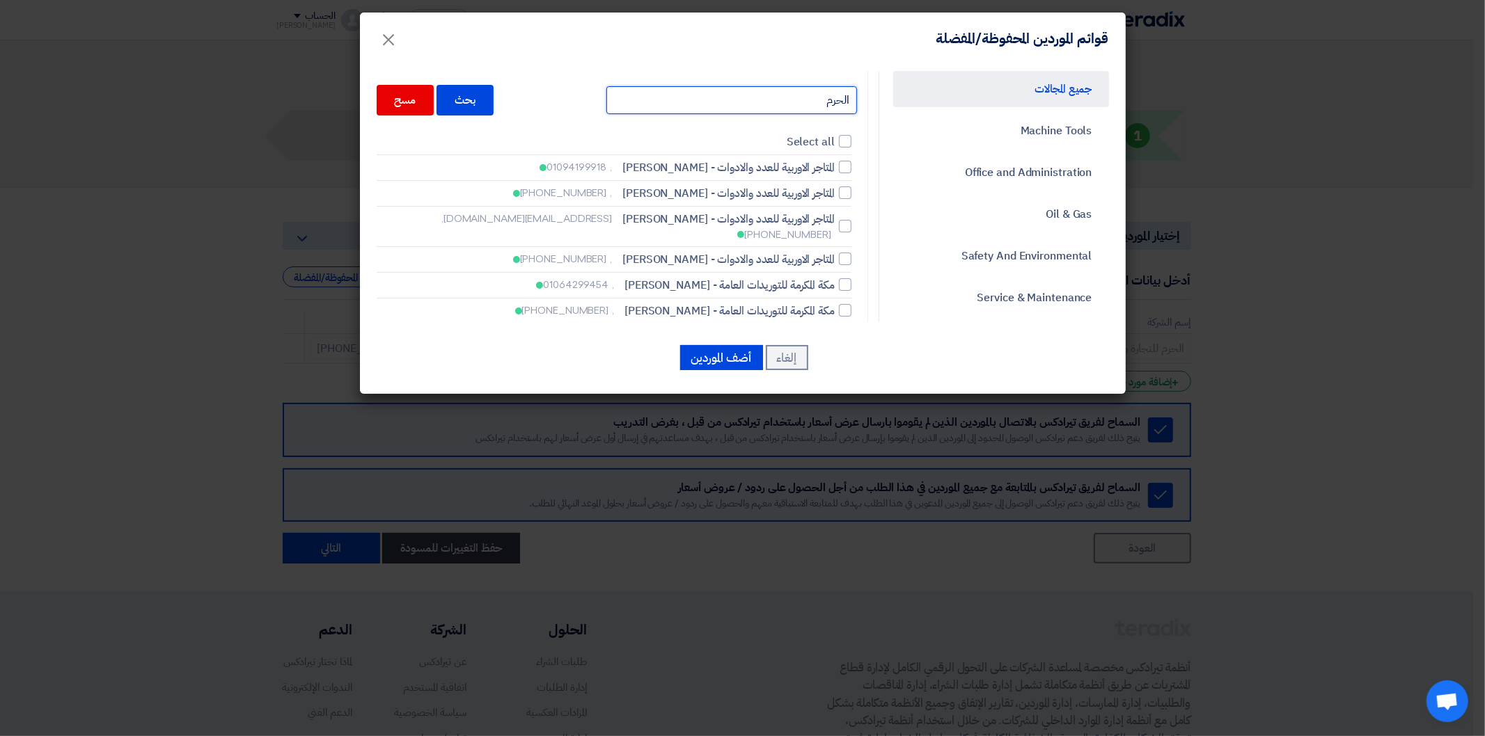
click at [768, 94] on input "الحرم" at bounding box center [731, 100] width 251 height 28
type input "ك"
type input "كا"
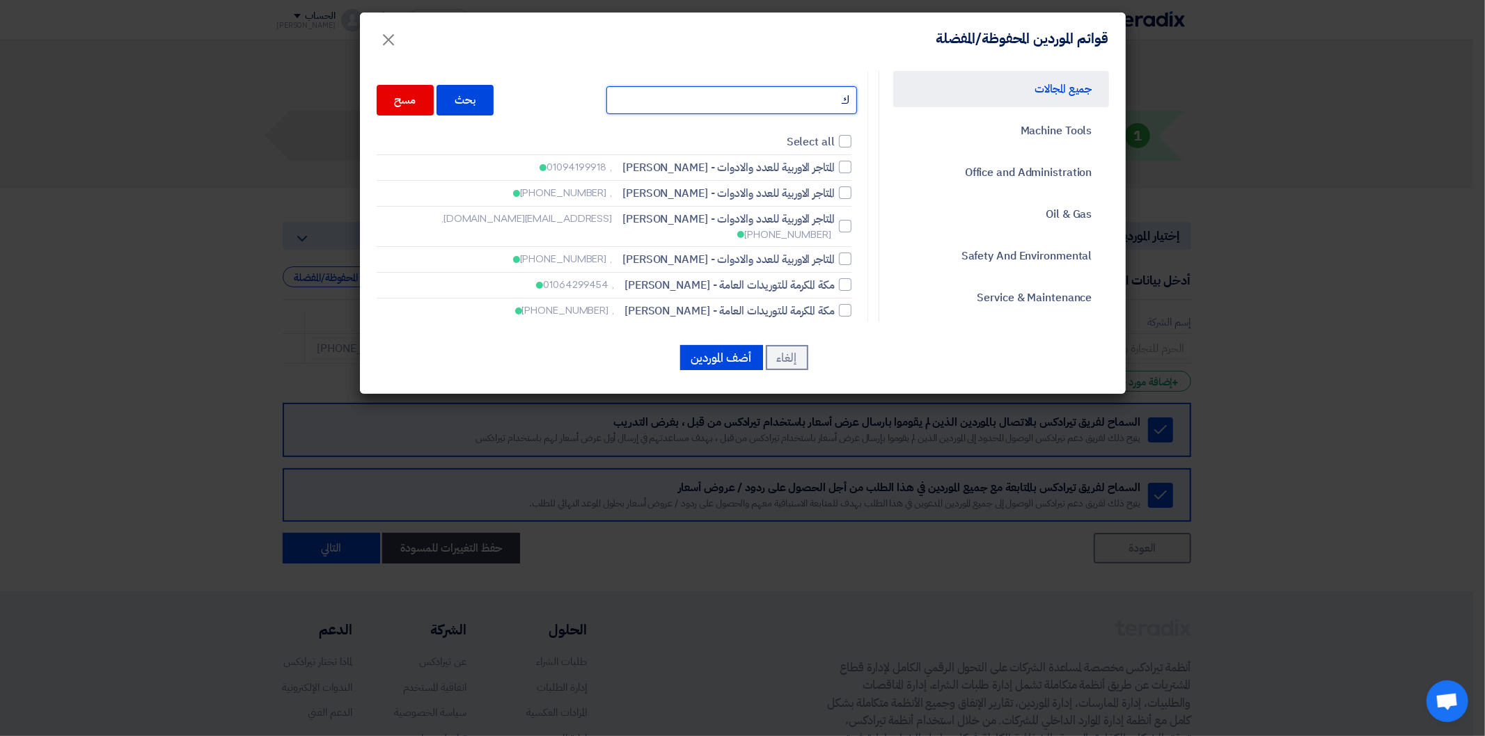
type input "كا"
type input "كاي"
type input "كاير"
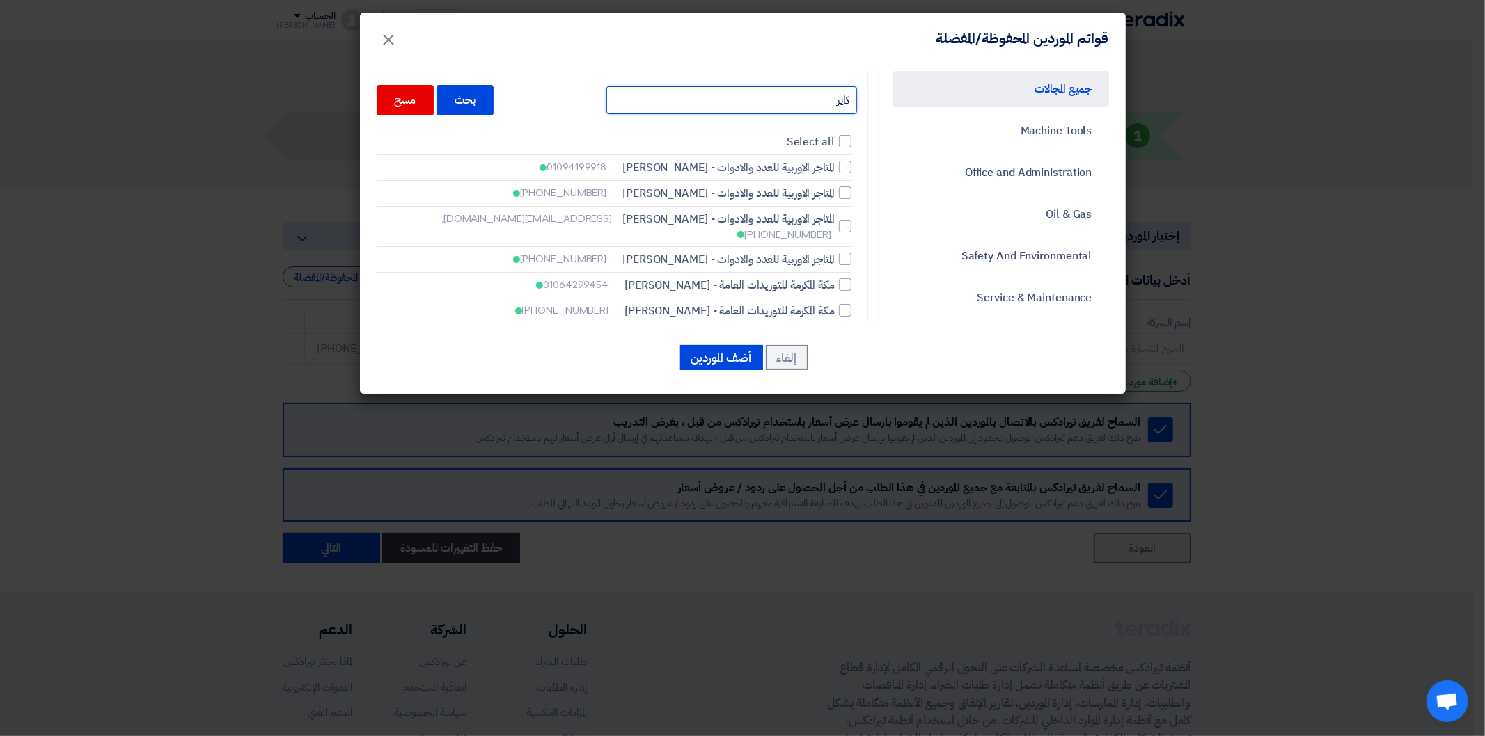
type input "كايرو"
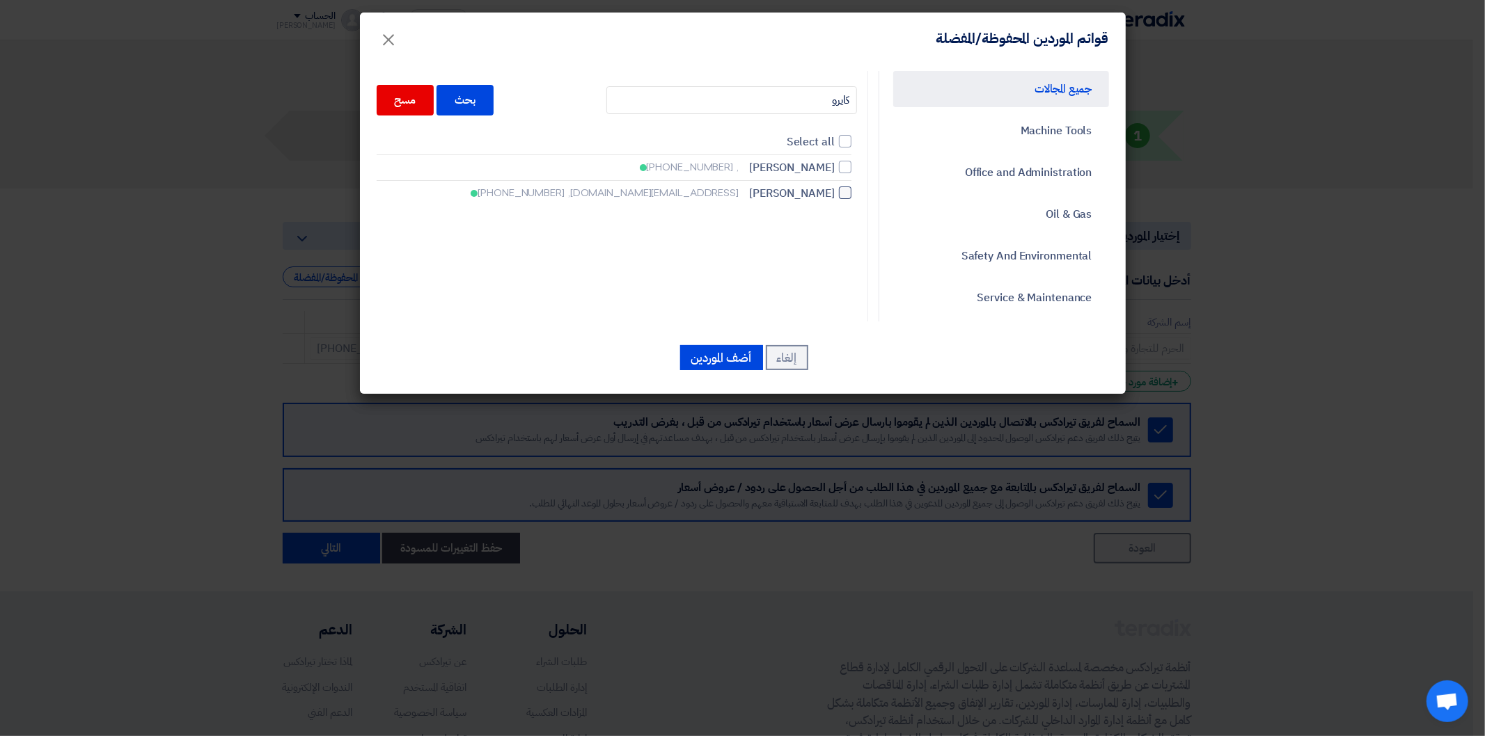
click at [835, 191] on span "[PERSON_NAME]" at bounding box center [792, 193] width 86 height 17
click at [835, 191] on input "كايرو تريدينج [EMAIL_ADDRESS][DOMAIN_NAME], [PHONE_NUMBER]" at bounding box center [830, 193] width 9 height 9
checkbox input "true"
click at [809, 106] on input "كايرو" at bounding box center [731, 100] width 251 height 28
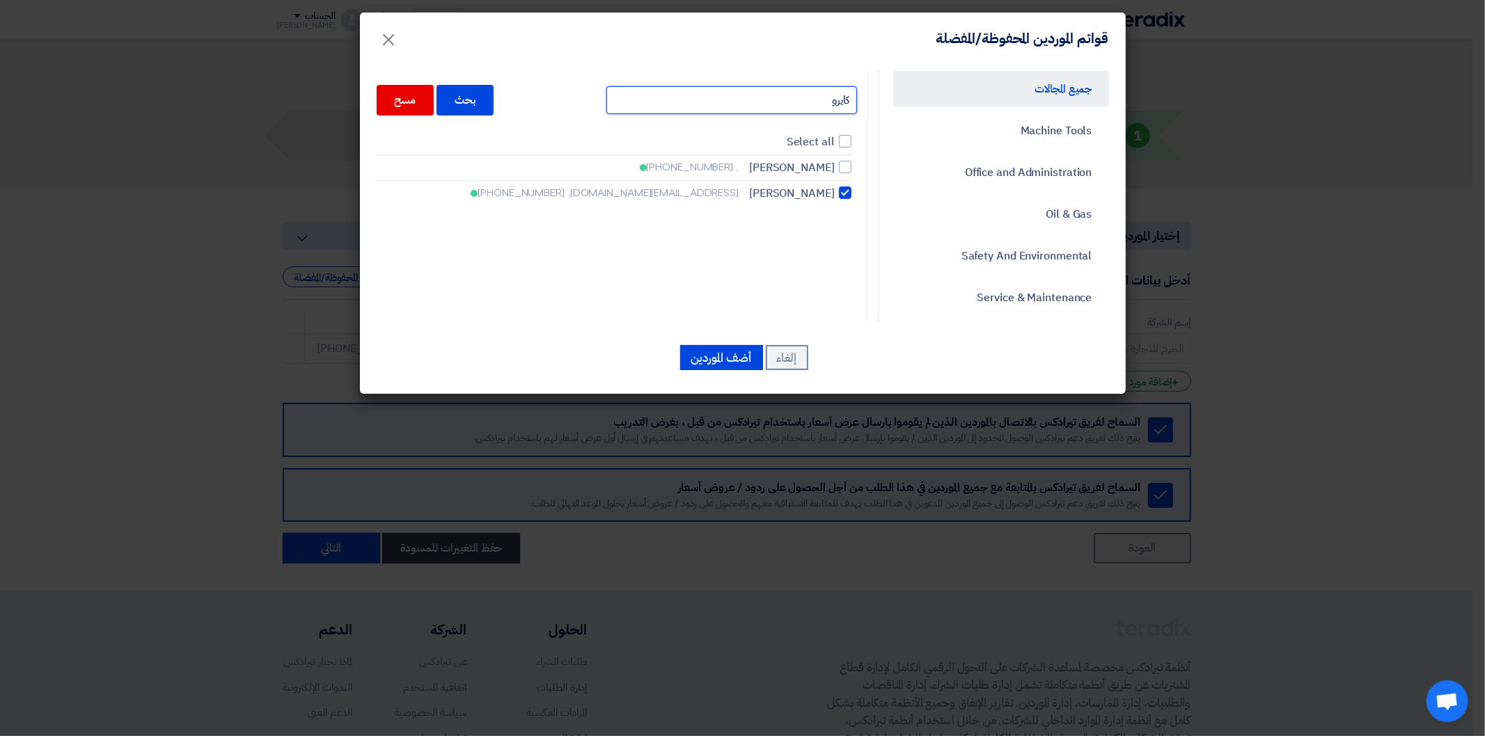
click at [809, 106] on input "كايرو" at bounding box center [731, 100] width 251 height 28
type input "ت"
type input "تا"
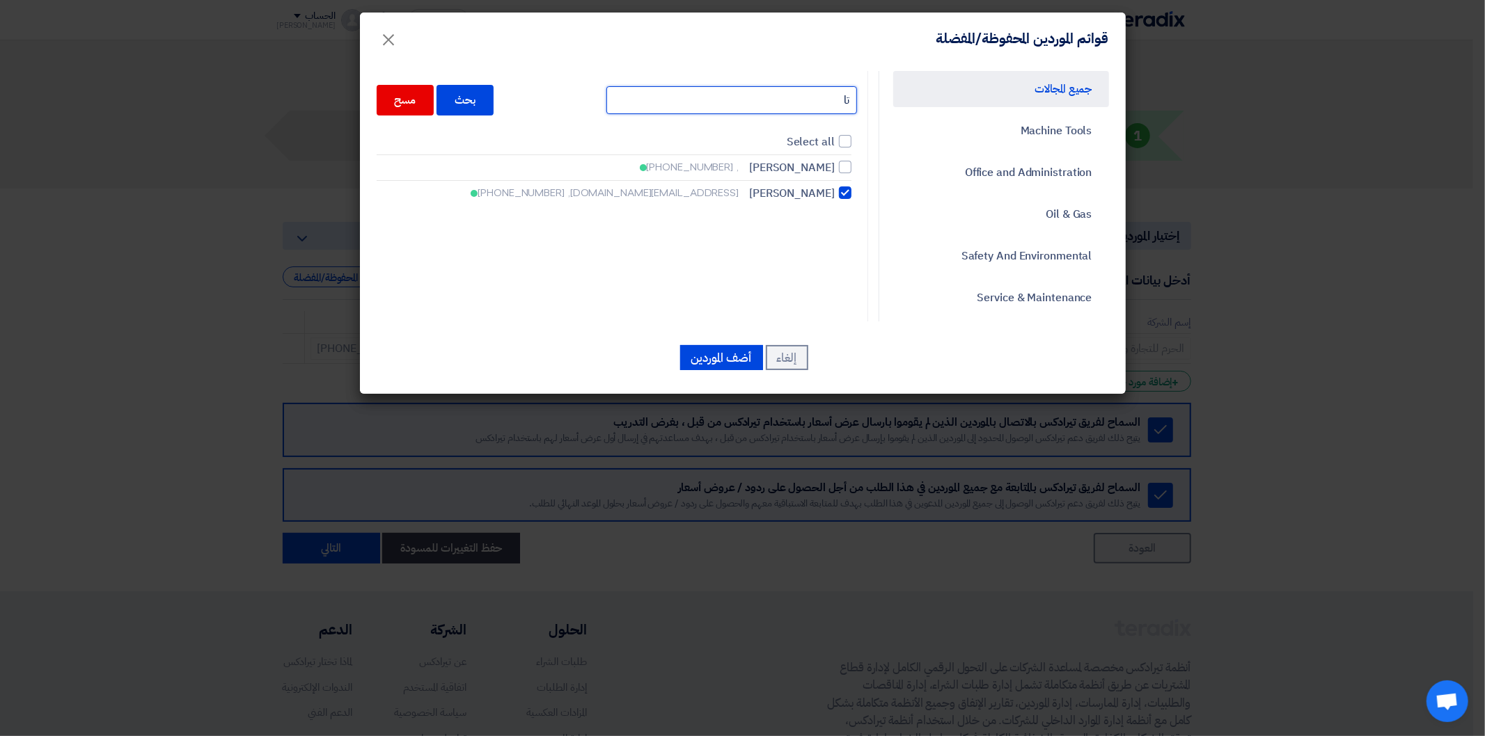
type input "تار"
type input "تارج"
type input "تارجت"
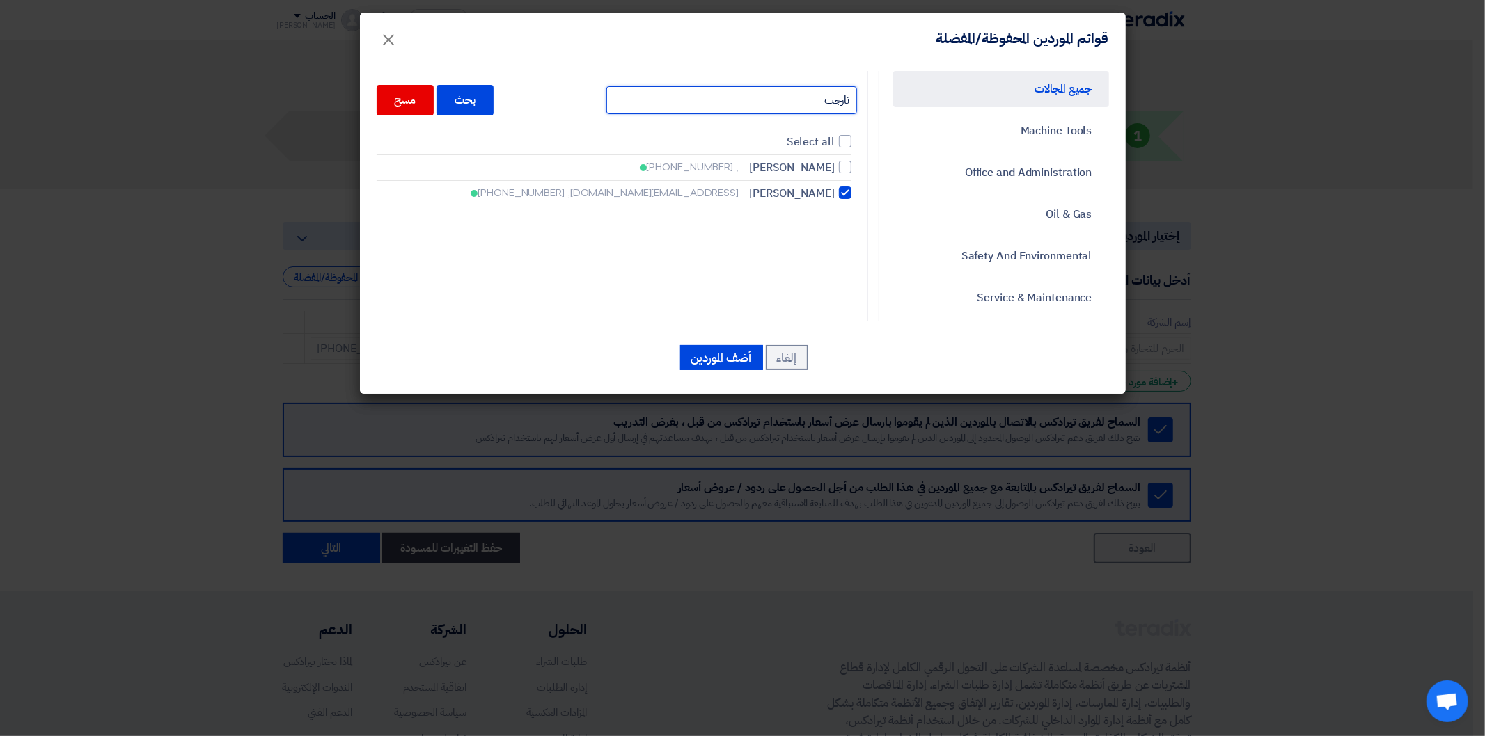
type input "تارجت"
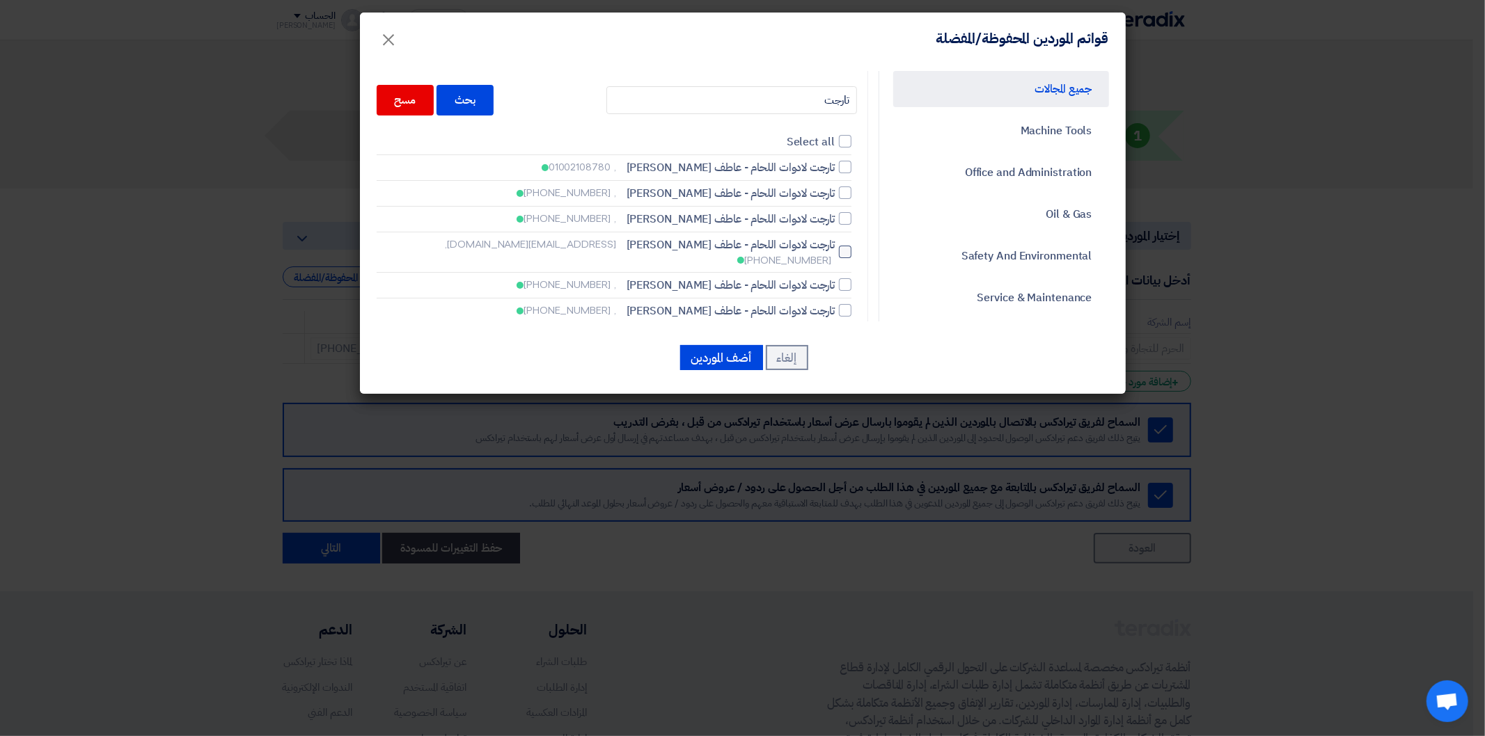
click at [851, 246] on div at bounding box center [845, 252] width 13 height 13
click at [835, 248] on input "تارجت لادوات اللحام - عاطف [PERSON_NAME] [EMAIL_ADDRESS][DOMAIN_NAME], [PHONE_N…" at bounding box center [830, 252] width 9 height 9
checkbox input "true"
click at [810, 97] on input "تارجت" at bounding box center [731, 100] width 251 height 28
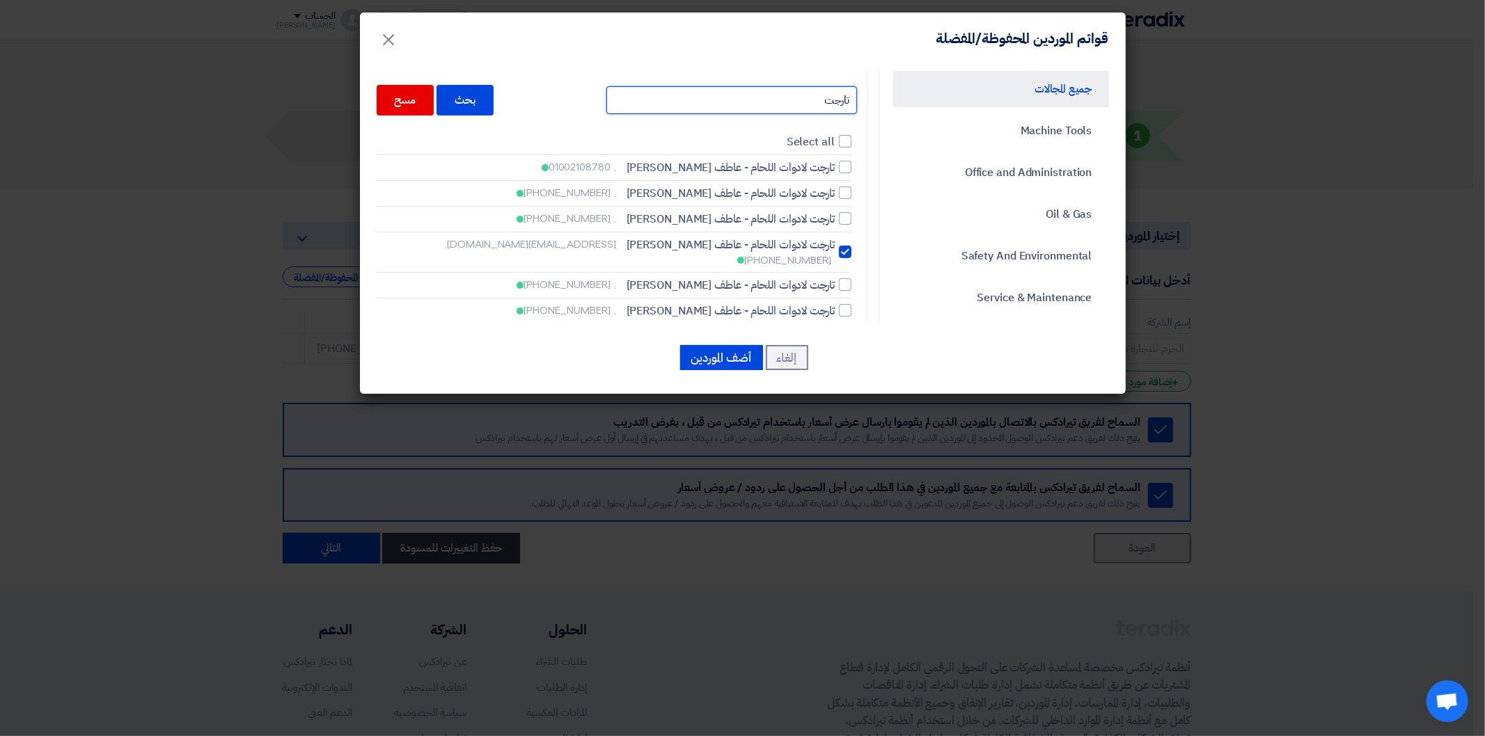
click at [810, 97] on input "تارجت" at bounding box center [731, 100] width 251 height 28
type input "ج"
type input "جي"
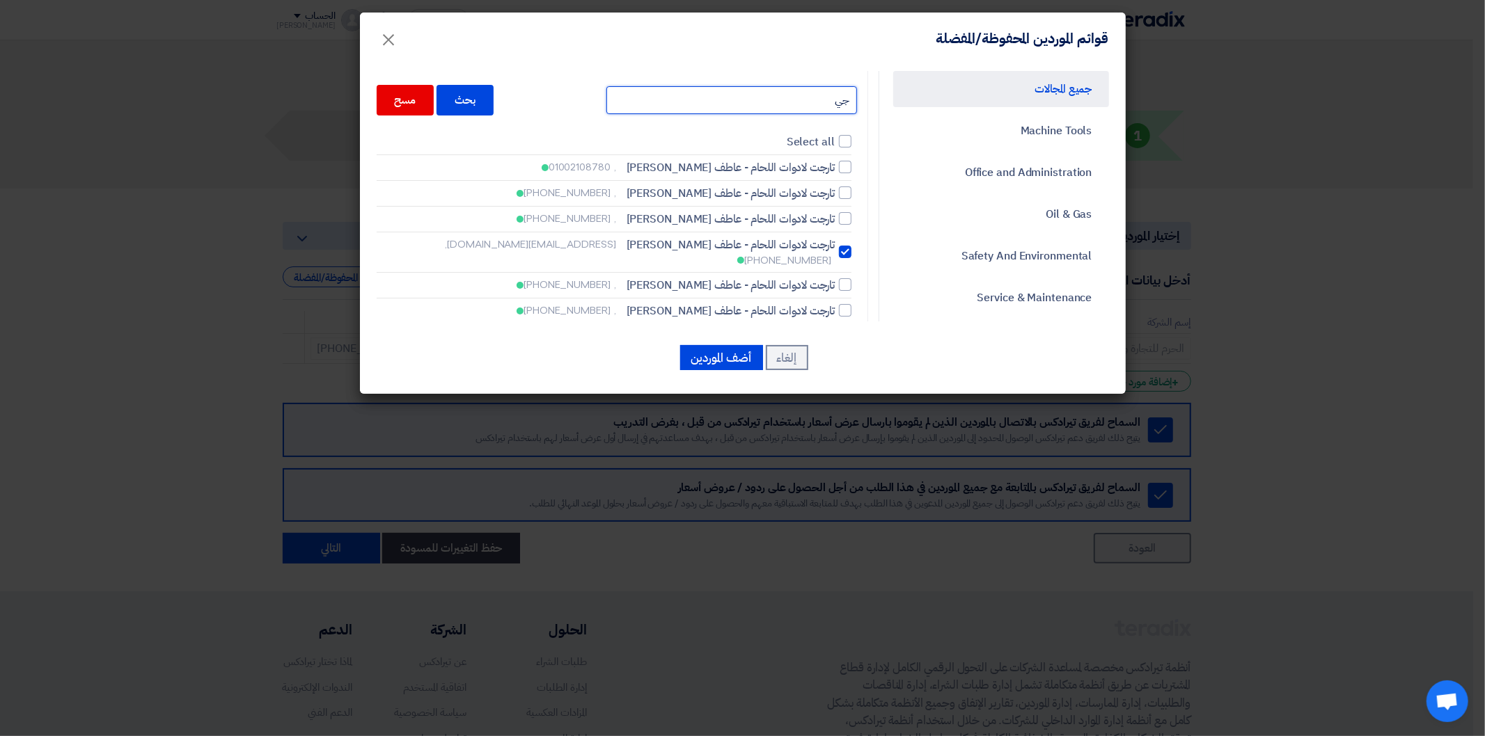
type input "جيل"
type input "جيلا"
type input "جيلان"
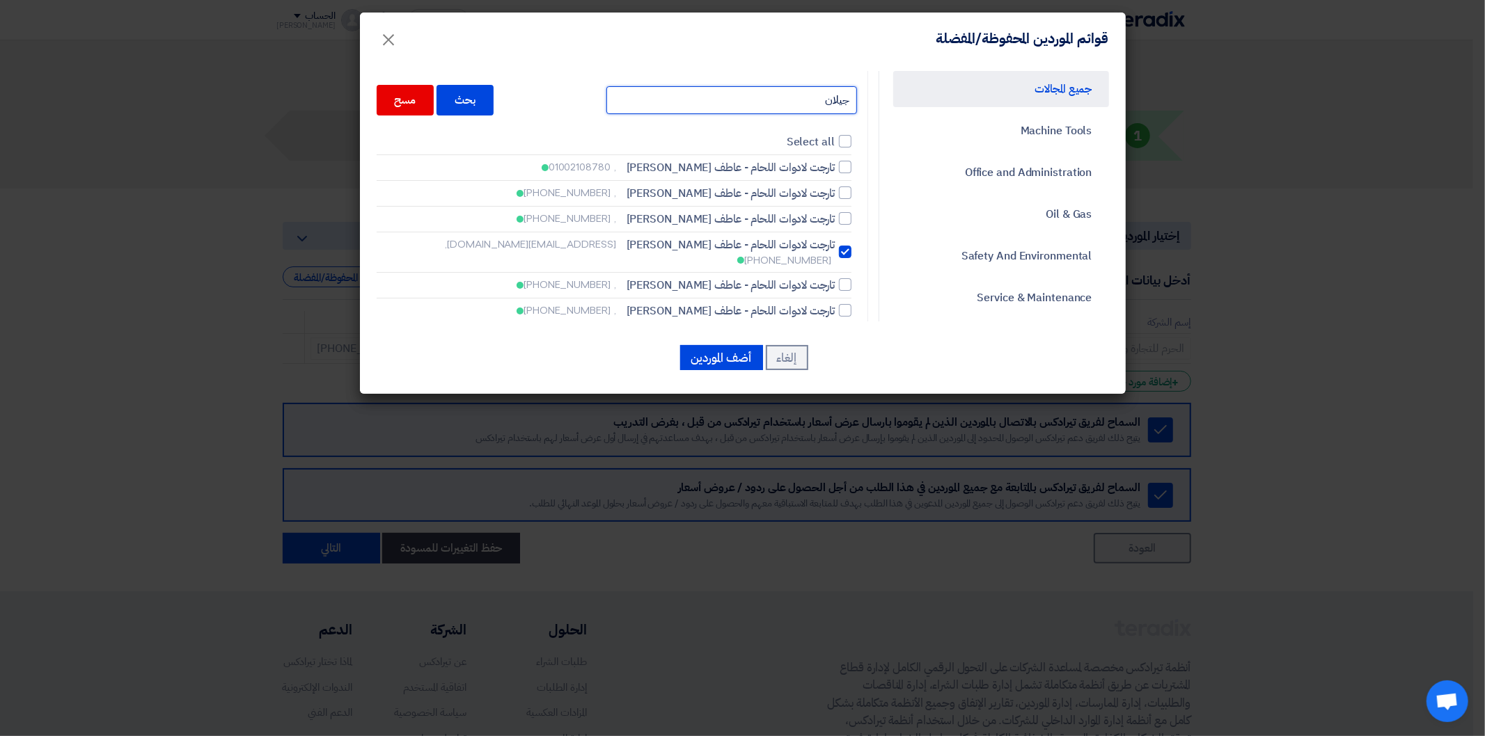
type input "جيلان"
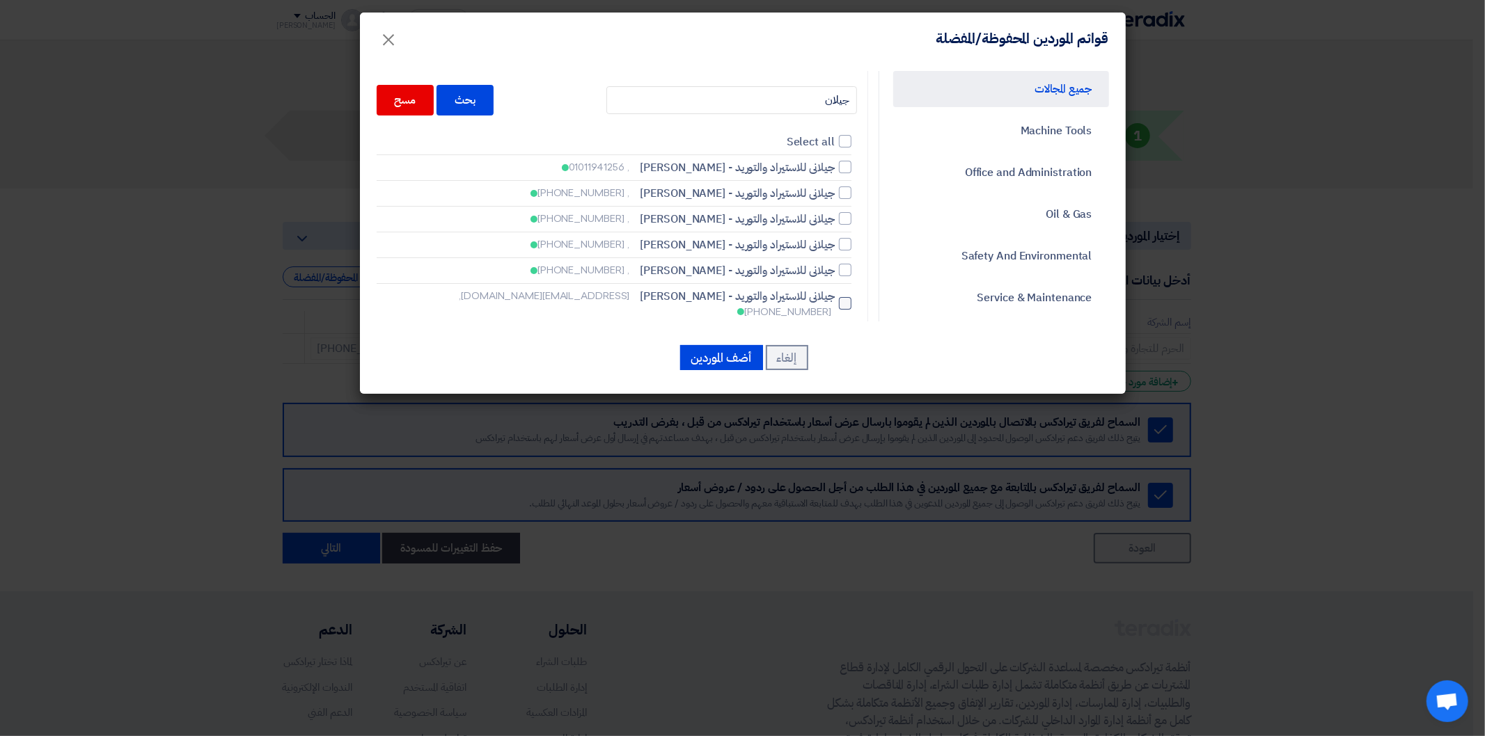
click at [841, 300] on label "جيلانى للاستيراد والتوريد - [PERSON_NAME] [PERSON_NAME][EMAIL_ADDRESS][DOMAIN_N…" at bounding box center [614, 303] width 475 height 31
click at [835, 300] on input "جيلانى للاستيراد والتوريد - [PERSON_NAME] [PERSON_NAME][EMAIL_ADDRESS][DOMAIN_N…" at bounding box center [830, 303] width 9 height 9
checkbox input "true"
click at [846, 297] on div at bounding box center [845, 303] width 13 height 13
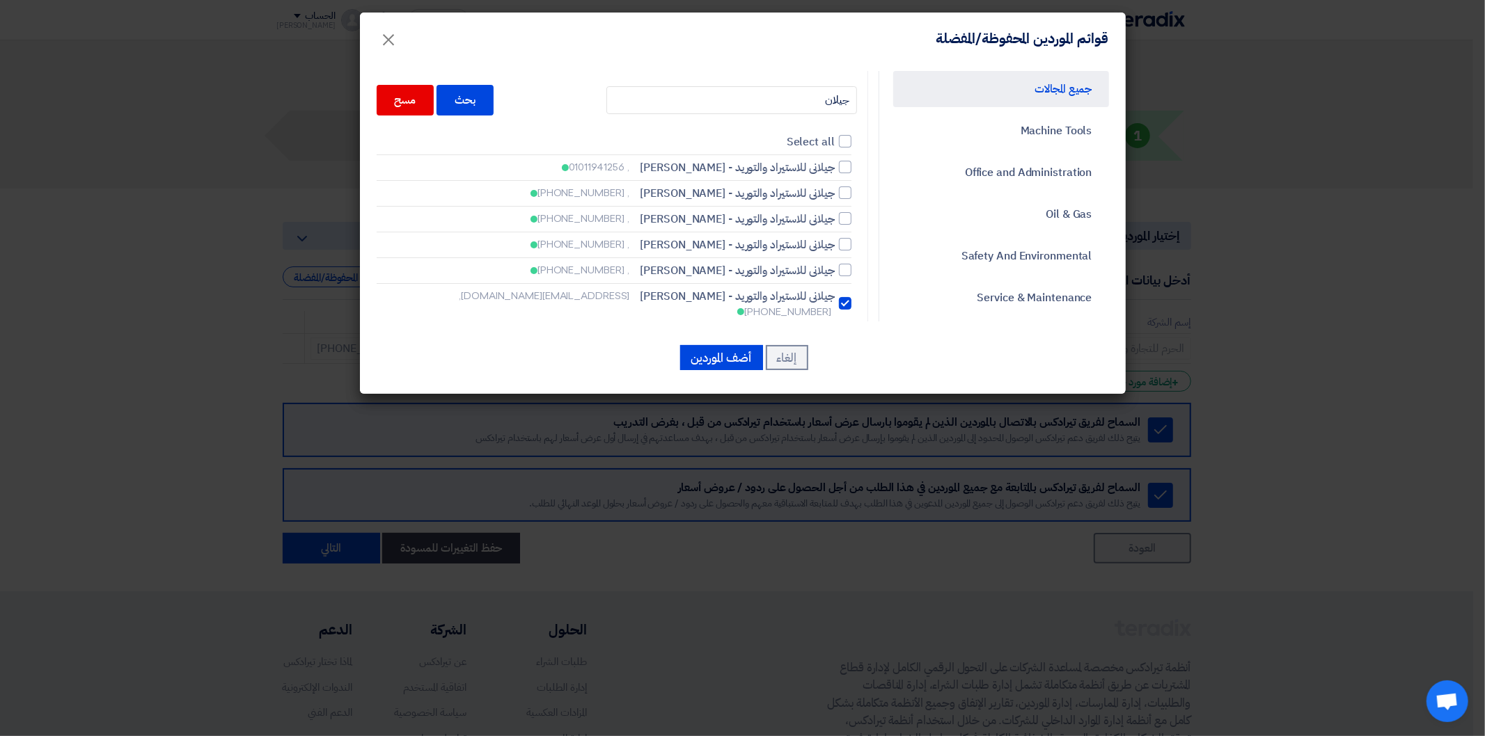
click at [835, 299] on input "جيلانى للاستيراد والتوريد - [PERSON_NAME] [PERSON_NAME][EMAIL_ADDRESS][DOMAIN_N…" at bounding box center [830, 303] width 9 height 9
checkbox input "false"
click at [821, 171] on span "جيلانى للاستيراد والتوريد - [PERSON_NAME]" at bounding box center [737, 167] width 194 height 17
click at [826, 171] on input "جيلانى للاستيراد والتوريد - [PERSON_NAME] , 01011941256" at bounding box center [830, 167] width 9 height 9
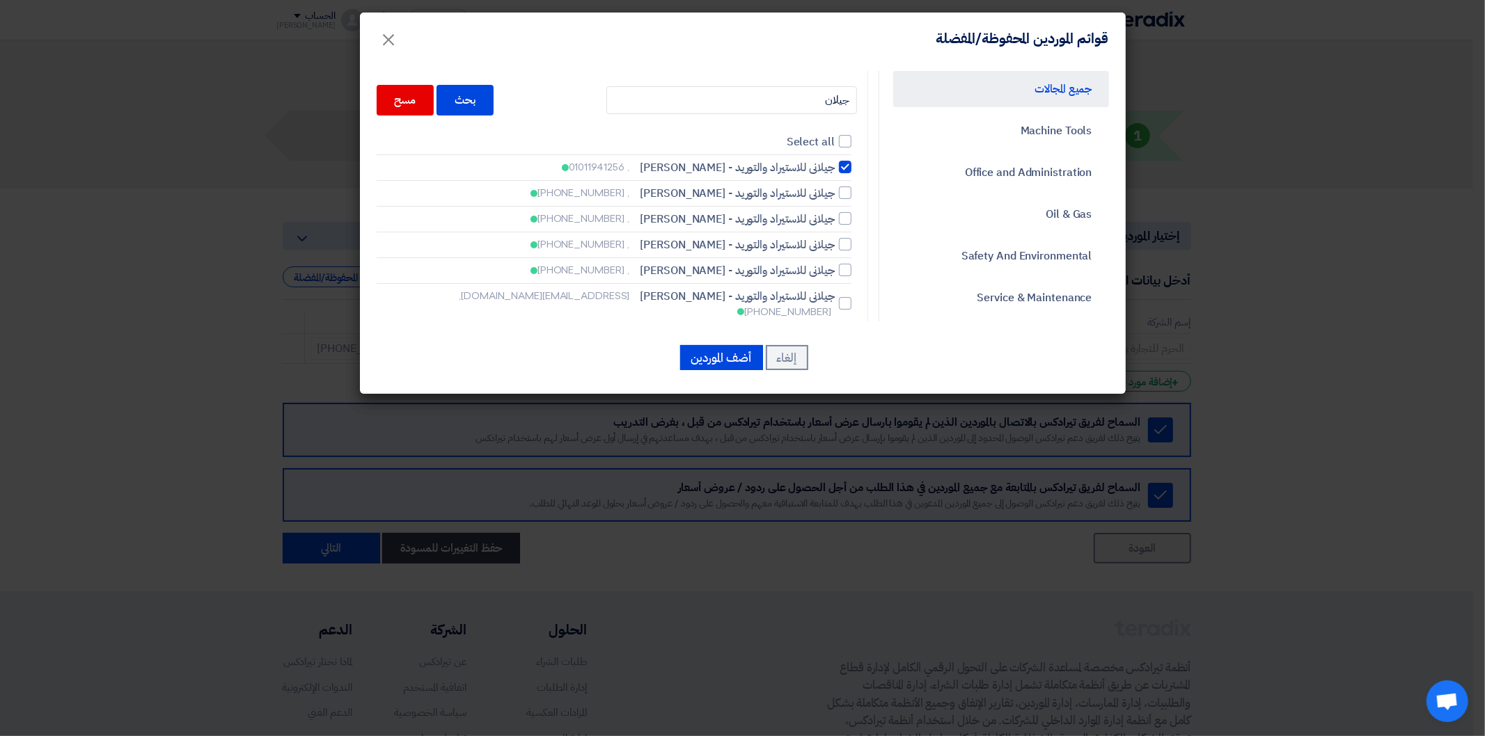
checkbox input "true"
click at [806, 97] on input "جيلان" at bounding box center [731, 100] width 251 height 28
click at [724, 356] on button "أضف الموردين" at bounding box center [721, 357] width 83 height 25
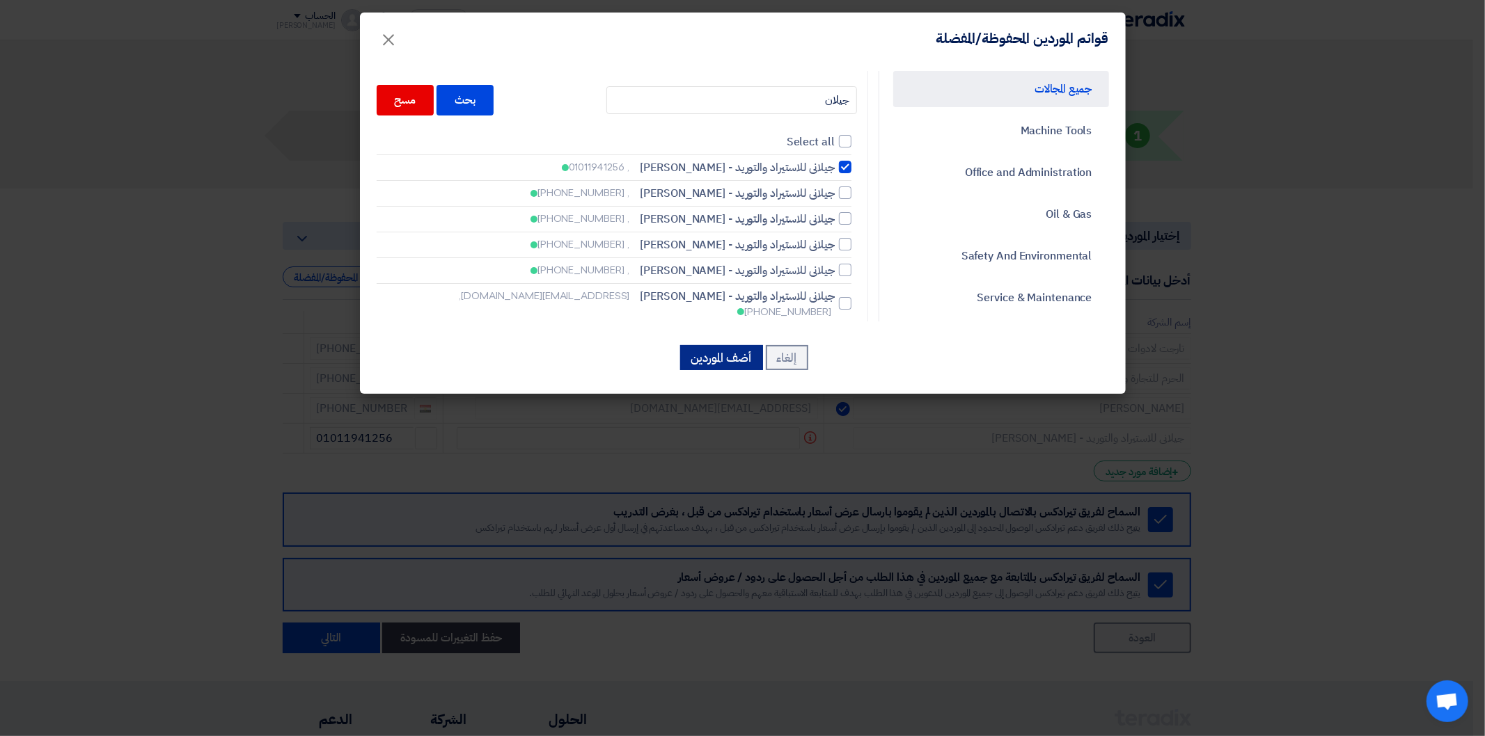
click at [724, 356] on button "أضف الموردين" at bounding box center [721, 357] width 83 height 25
click at [385, 31] on span "×" at bounding box center [389, 39] width 17 height 42
click at [386, 36] on span "×" at bounding box center [389, 39] width 17 height 42
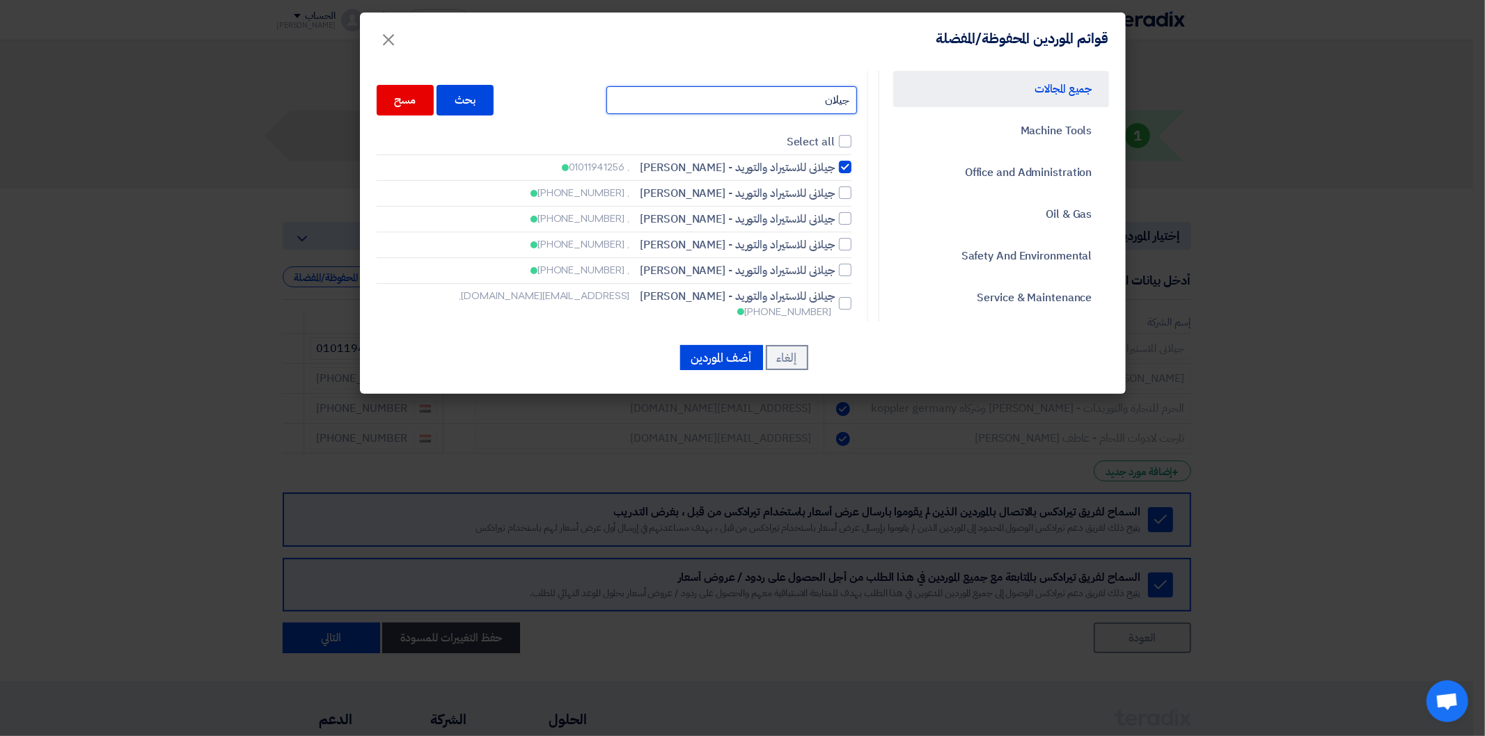
click at [820, 104] on input "جيلان" at bounding box center [731, 100] width 251 height 28
click at [393, 33] on span "×" at bounding box center [389, 39] width 17 height 42
click at [727, 361] on button "أضف الموردين" at bounding box center [721, 357] width 83 height 25
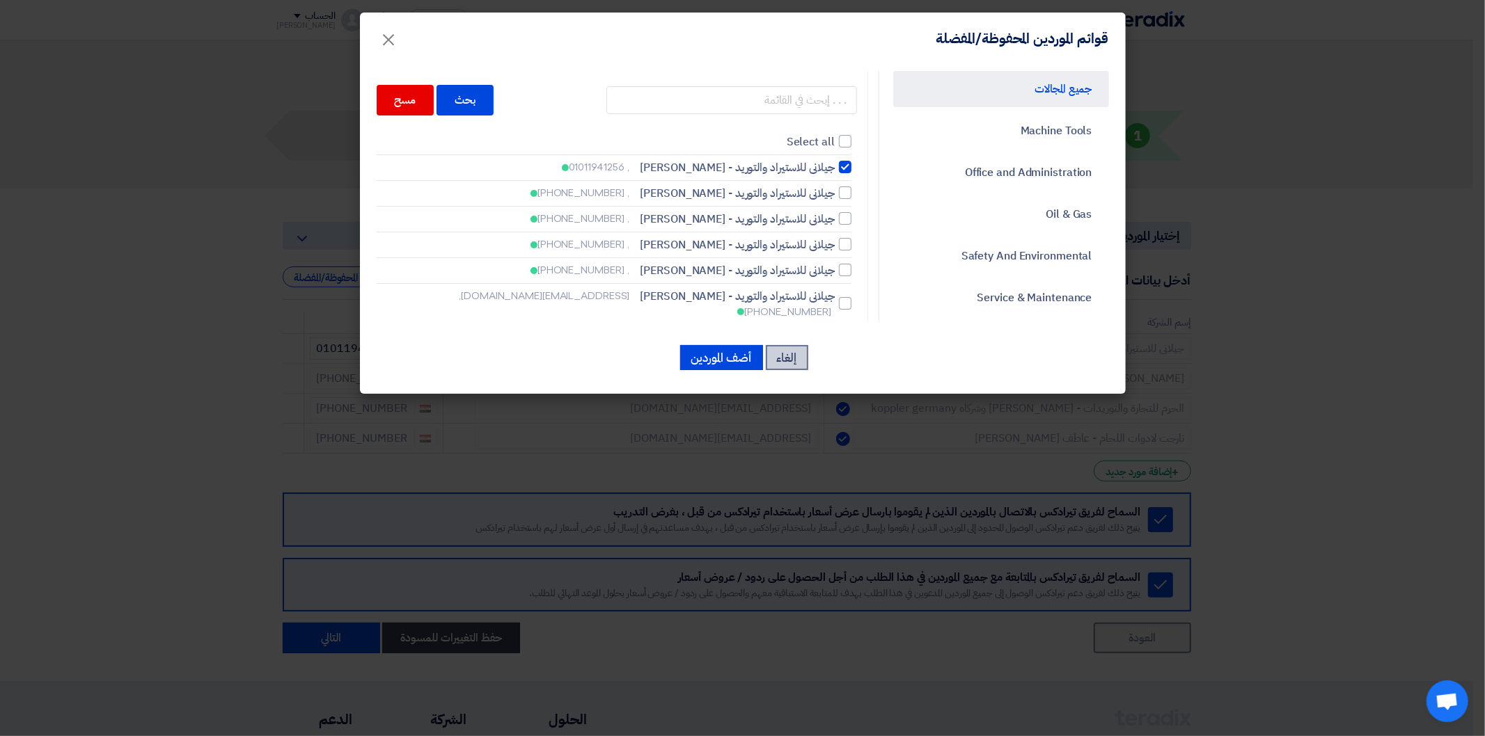
click at [794, 355] on button "إلغاء" at bounding box center [787, 357] width 42 height 25
click at [801, 359] on button "إلغاء" at bounding box center [787, 357] width 42 height 25
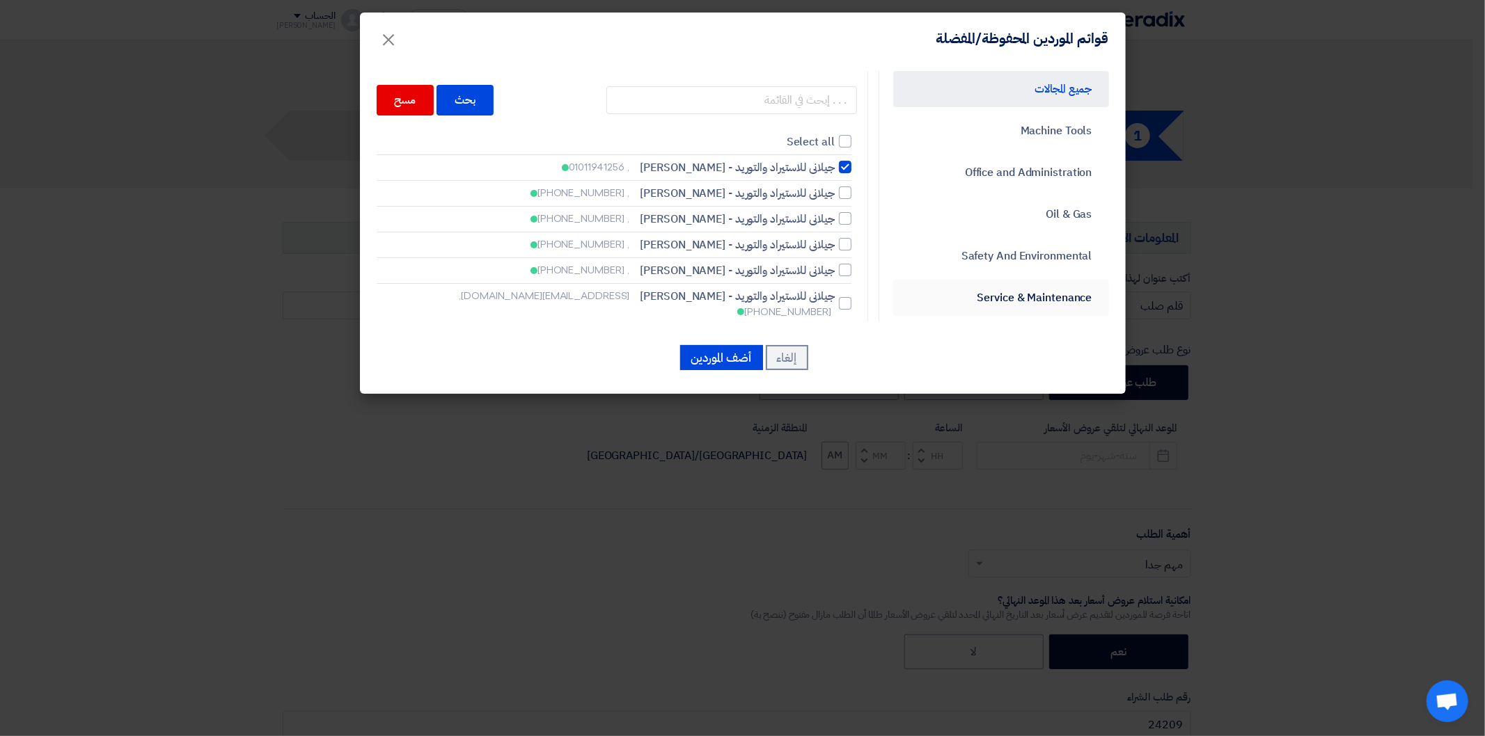
type input "[DATE]"
type input "12"
type input "00"
click at [740, 350] on button "أضف الموردين" at bounding box center [721, 357] width 83 height 25
click at [394, 42] on span "×" at bounding box center [389, 39] width 17 height 42
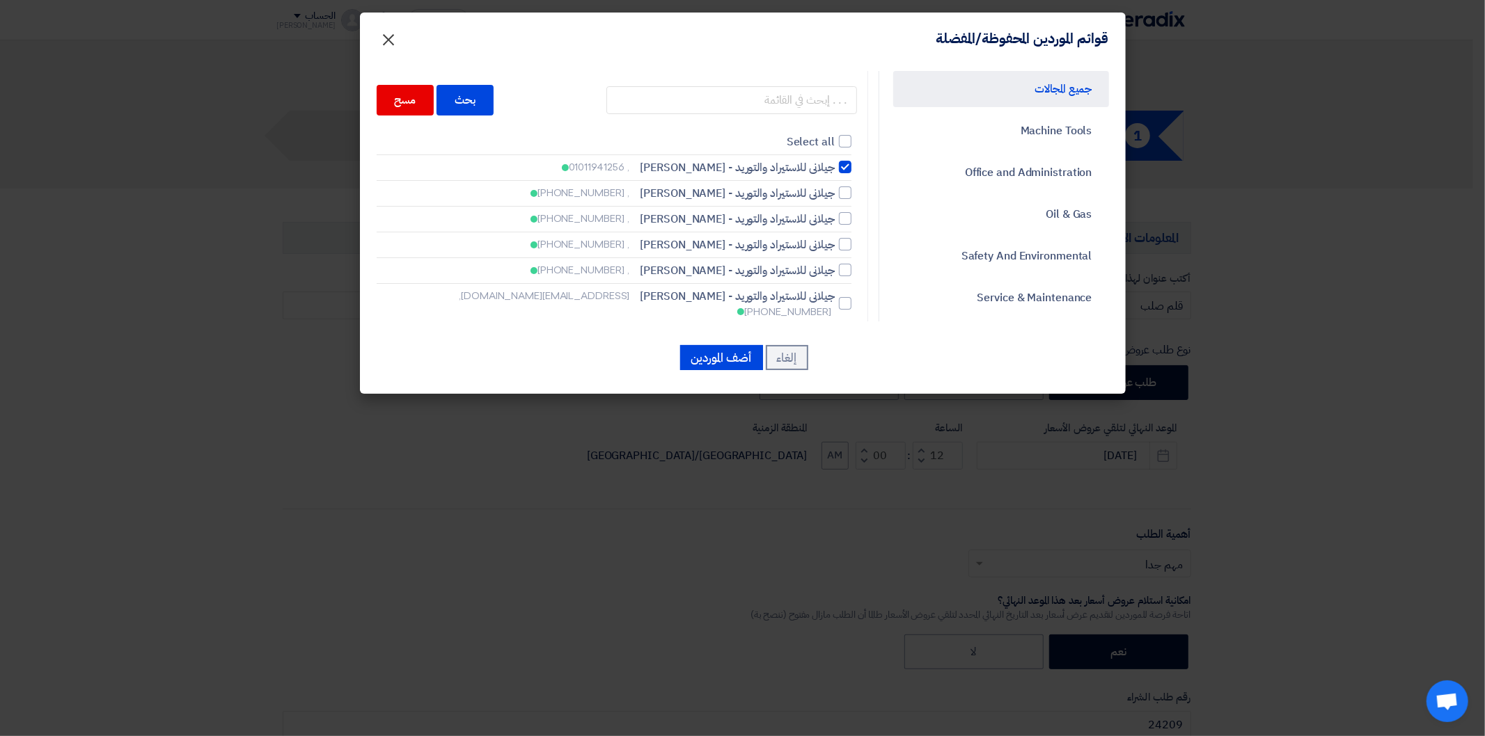
click at [386, 38] on span "×" at bounding box center [389, 39] width 17 height 42
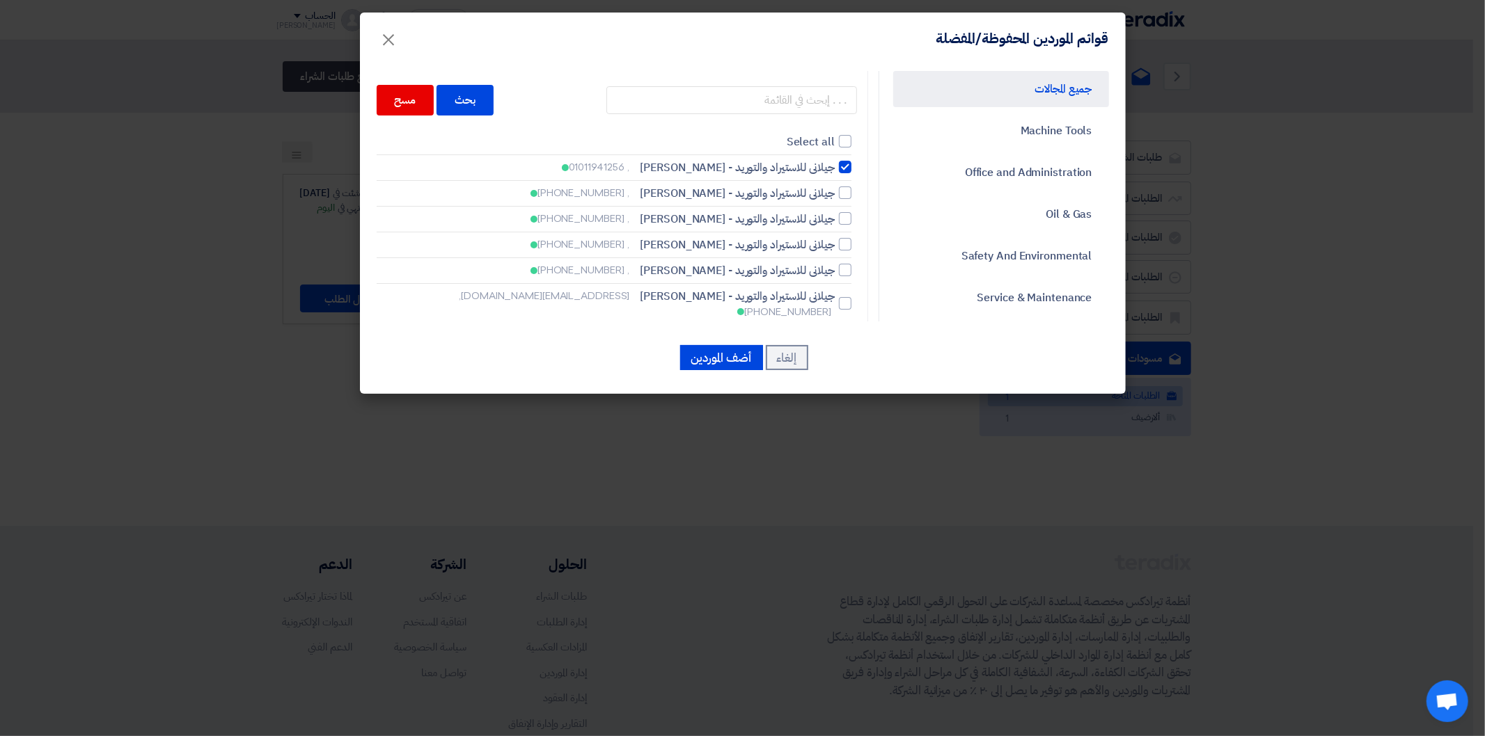
click at [103, 283] on modal-container "قوائم الموردين المحفوظة/المفضلة × جميع المجالات Machine Tools Office and Admini…" at bounding box center [742, 368] width 1485 height 736
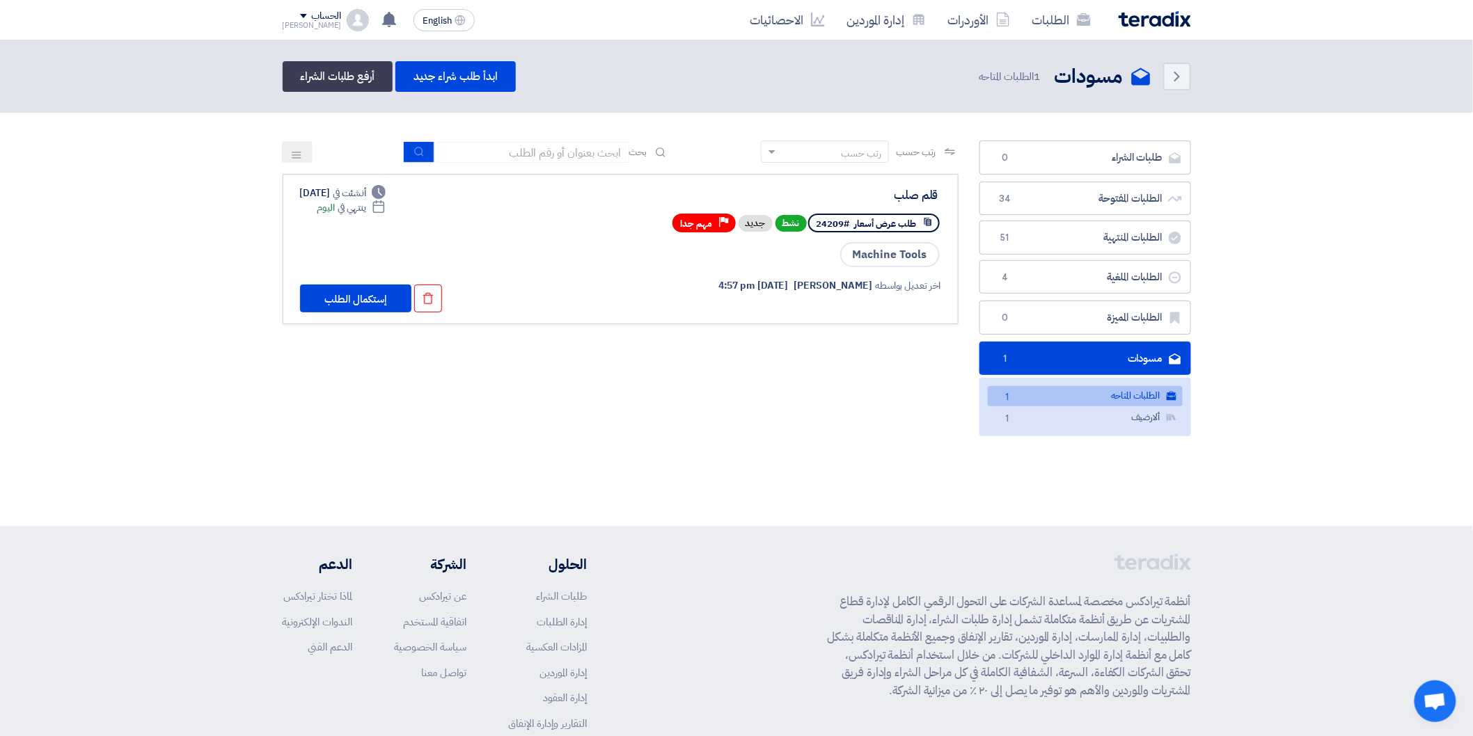
click at [1115, 360] on link "مسودات [GEOGRAPHIC_DATA] 1" at bounding box center [1085, 359] width 212 height 34
click at [308, 298] on button "إستكمال الطلب" at bounding box center [355, 299] width 111 height 28
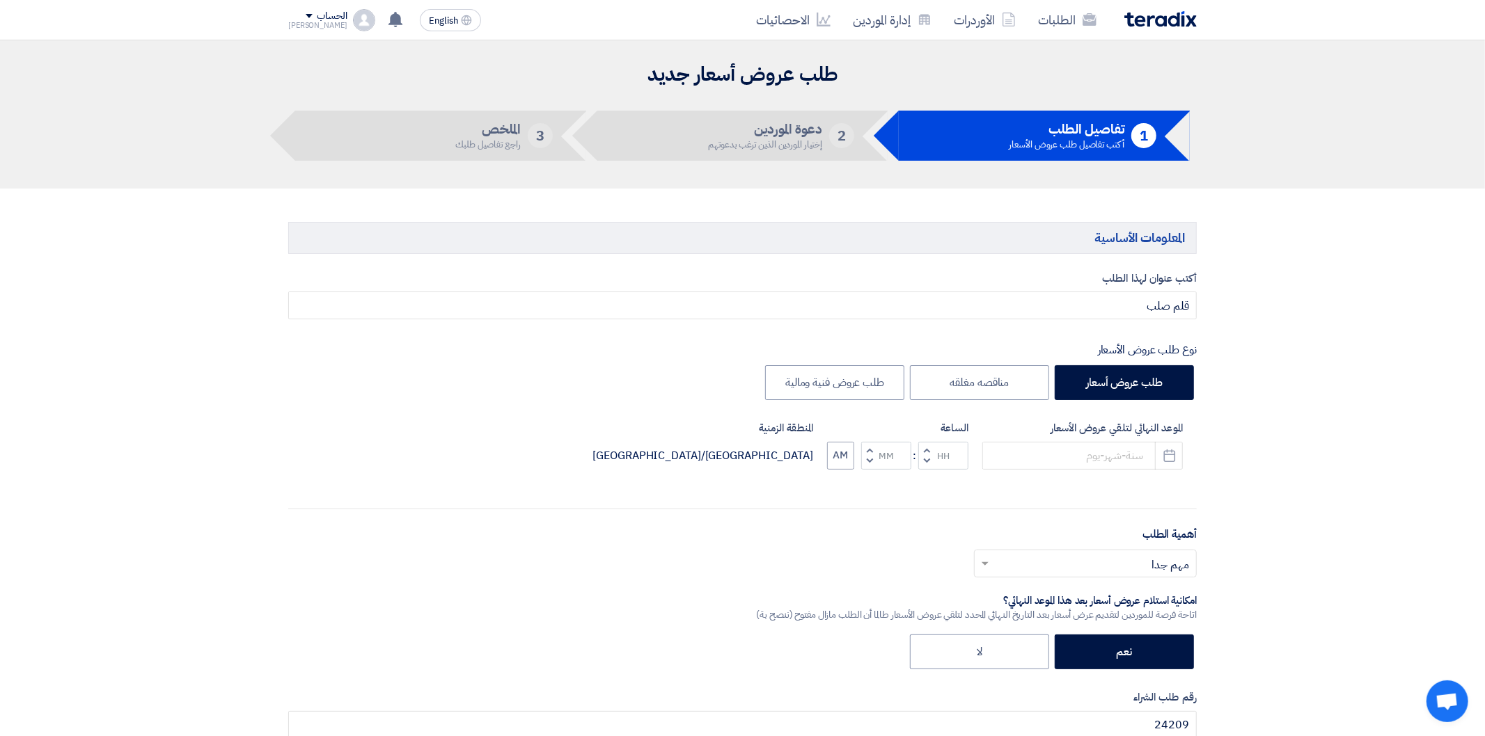
type input "[DATE]"
type input "12"
type input "00"
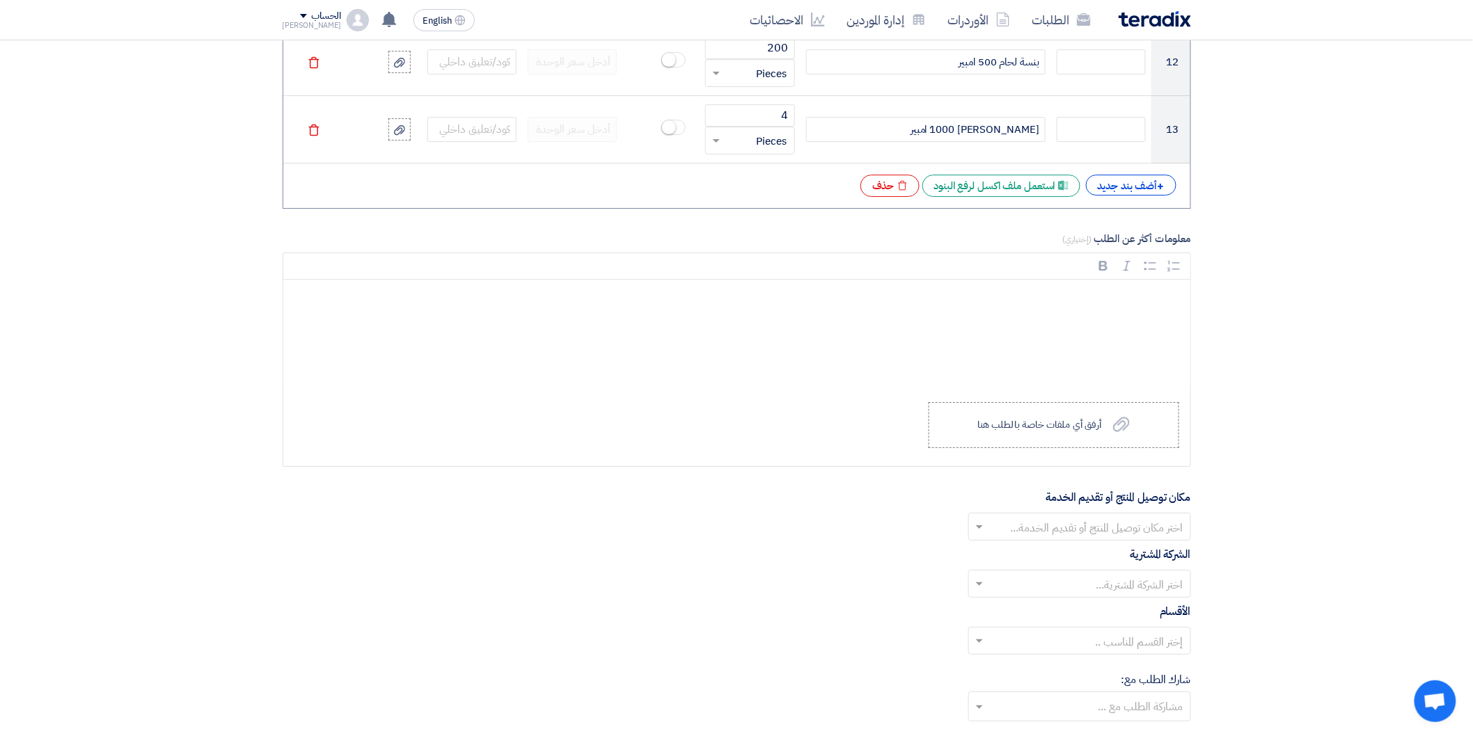
scroll to position [2165, 0]
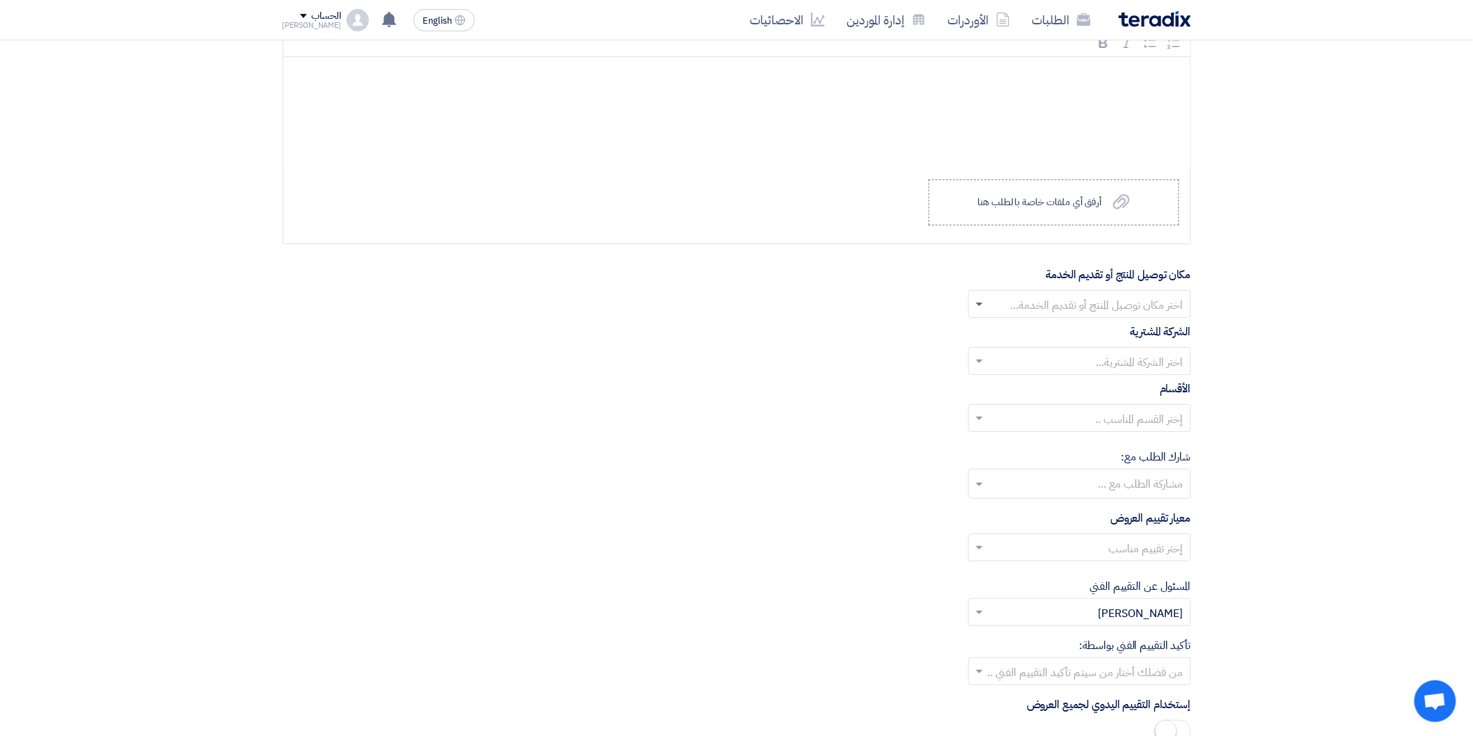
click at [978, 308] on span at bounding box center [979, 305] width 7 height 5
click at [1110, 330] on span "Energya Steel Fabrication" at bounding box center [1119, 332] width 129 height 17
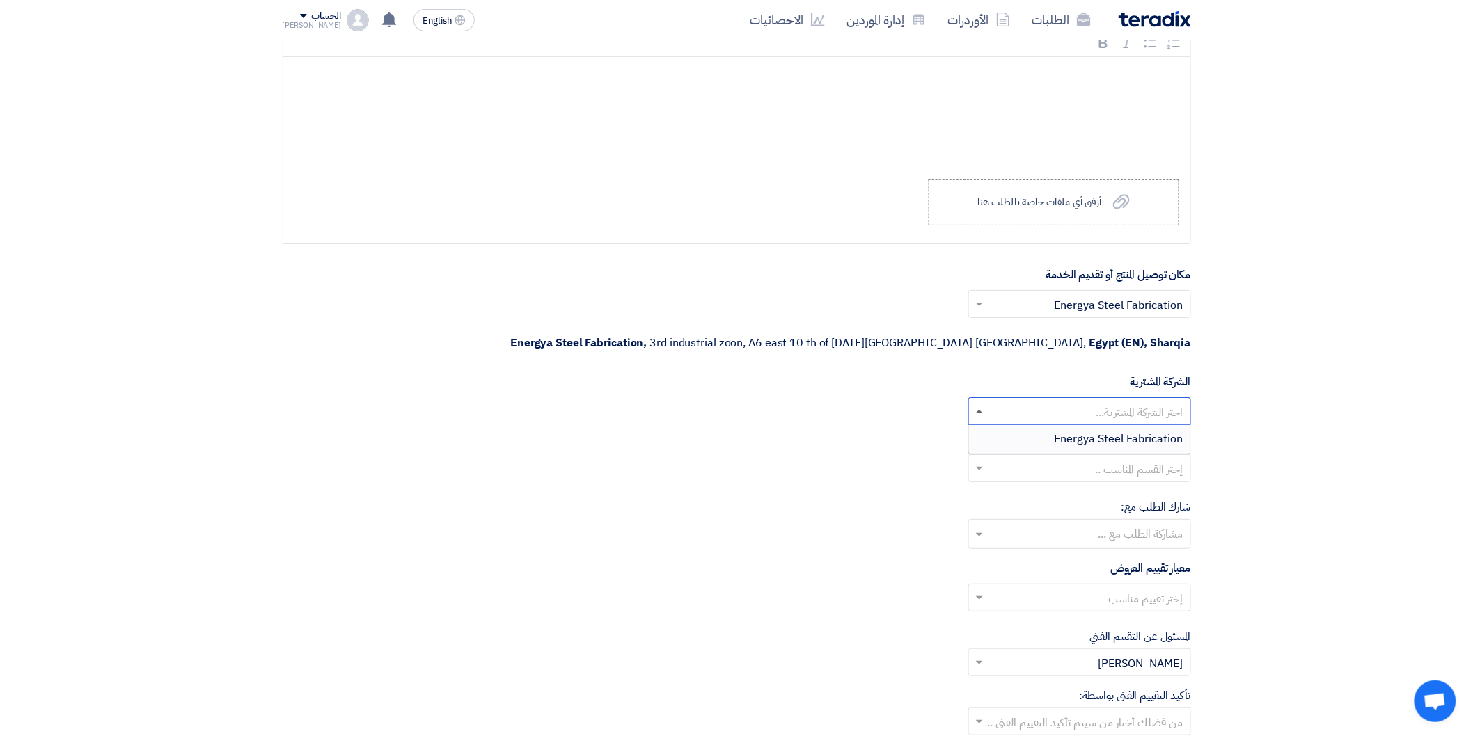
click at [979, 403] on span at bounding box center [977, 411] width 17 height 17
drag, startPoint x: 1045, startPoint y: 409, endPoint x: 1002, endPoint y: 429, distance: 47.0
click at [1044, 425] on div "Energya Steel Fabrication" at bounding box center [1079, 439] width 221 height 28
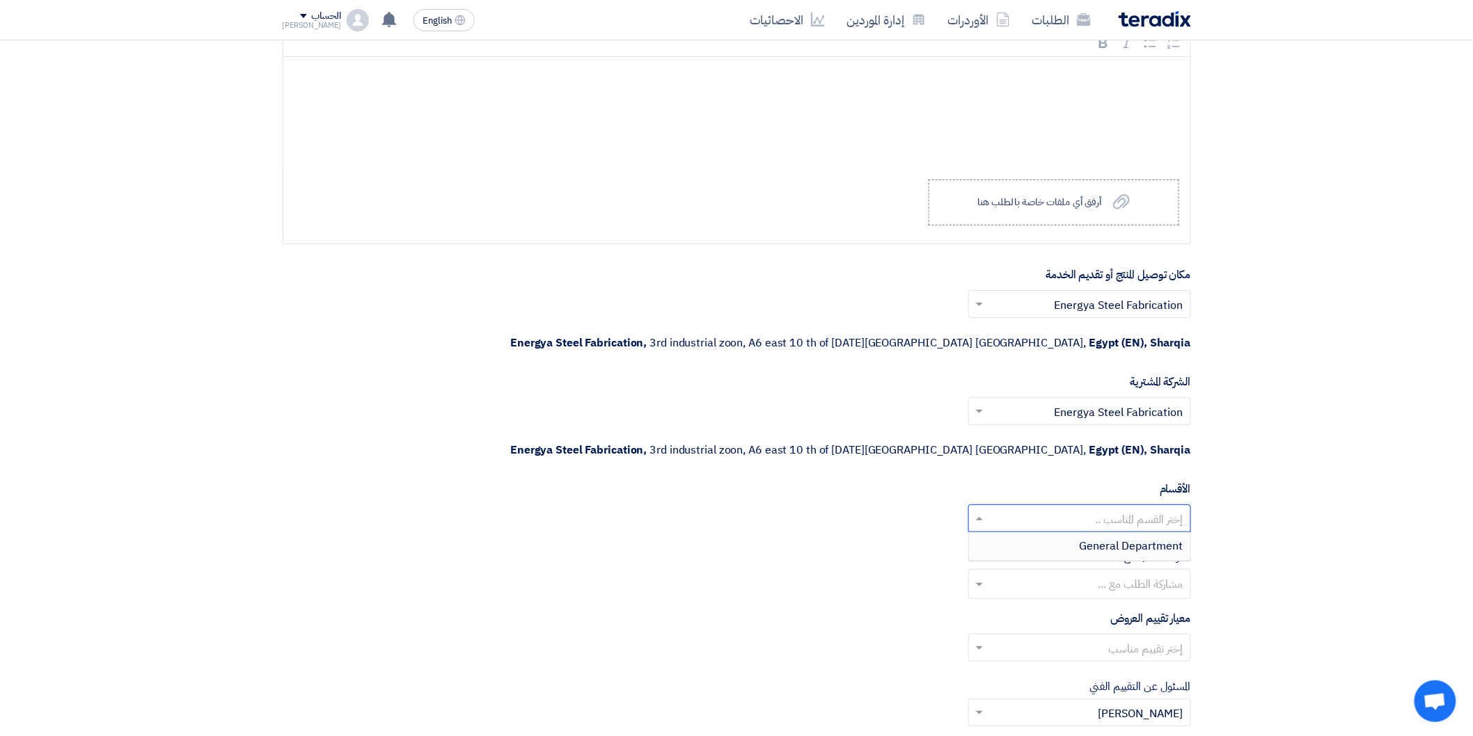
drag, startPoint x: 978, startPoint y: 454, endPoint x: 1018, endPoint y: 478, distance: 46.8
click at [977, 517] on span at bounding box center [979, 518] width 7 height 3
drag, startPoint x: 1030, startPoint y: 481, endPoint x: 1006, endPoint y: 492, distance: 26.8
click at [1029, 532] on div "General Department" at bounding box center [1079, 546] width 221 height 28
drag, startPoint x: 973, startPoint y: 521, endPoint x: 1005, endPoint y: 523, distance: 32.1
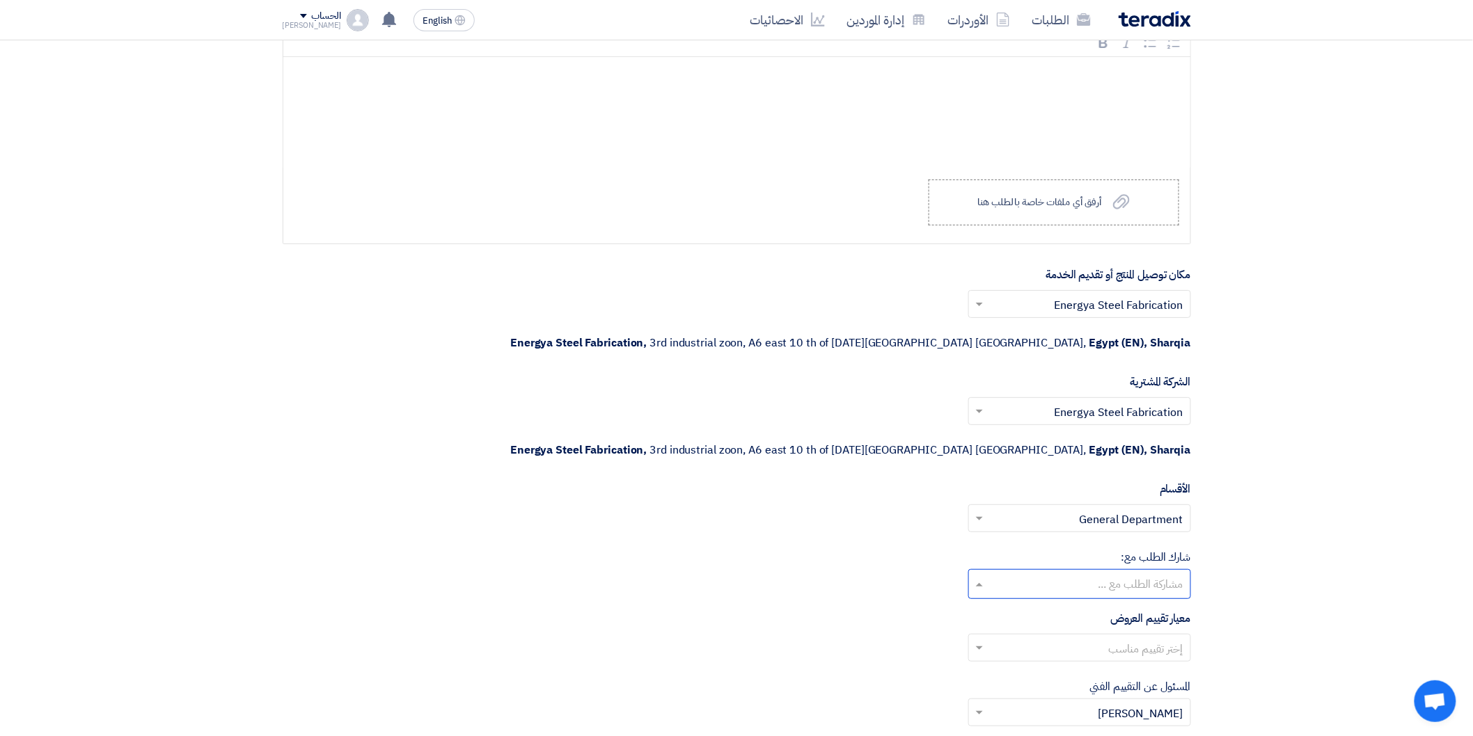
click at [975, 574] on input "text" at bounding box center [1079, 585] width 209 height 23
click at [854, 549] on div "شارك [PERSON_NAME] مع: مشاركة الطلب مع ... [PERSON_NAME] [PERSON_NAME] [PERSON_…" at bounding box center [737, 574] width 908 height 50
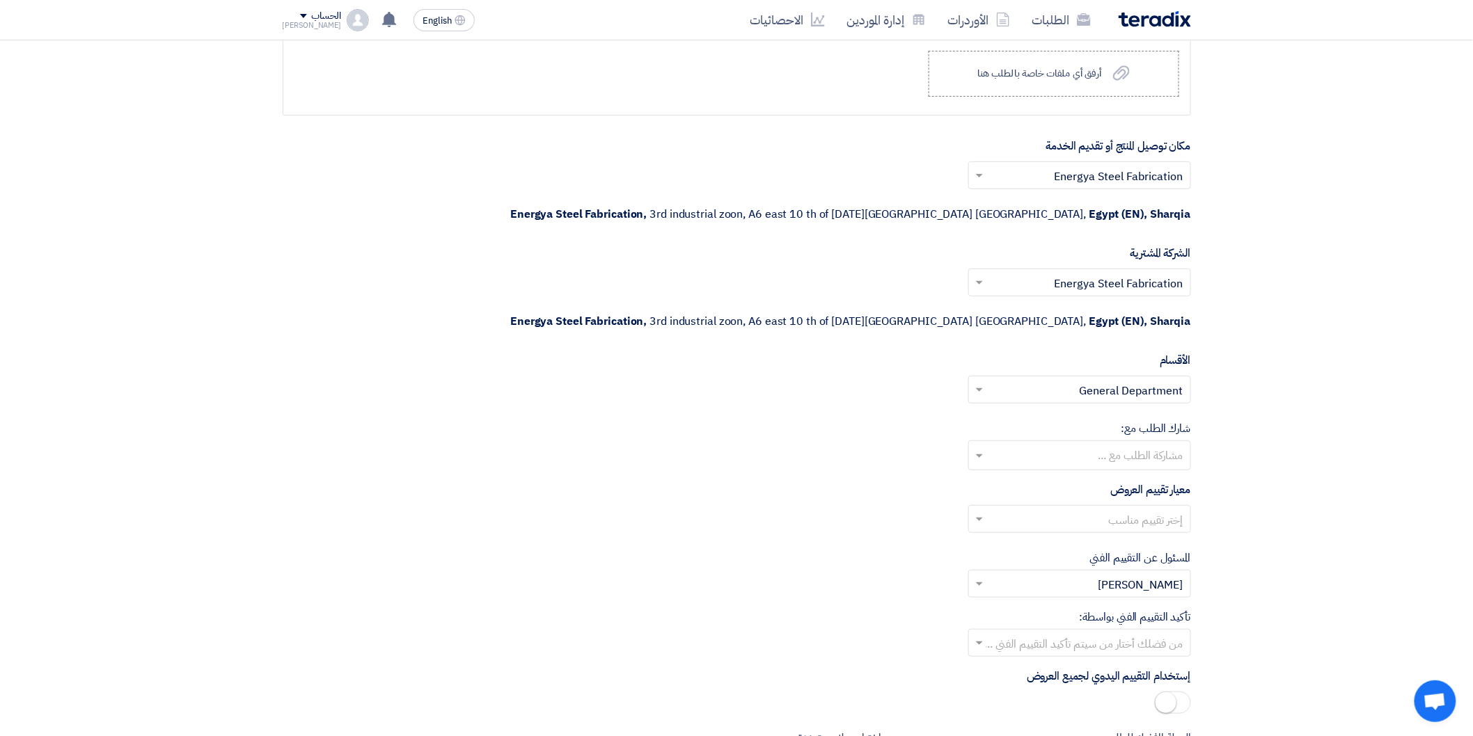
scroll to position [2320, 0]
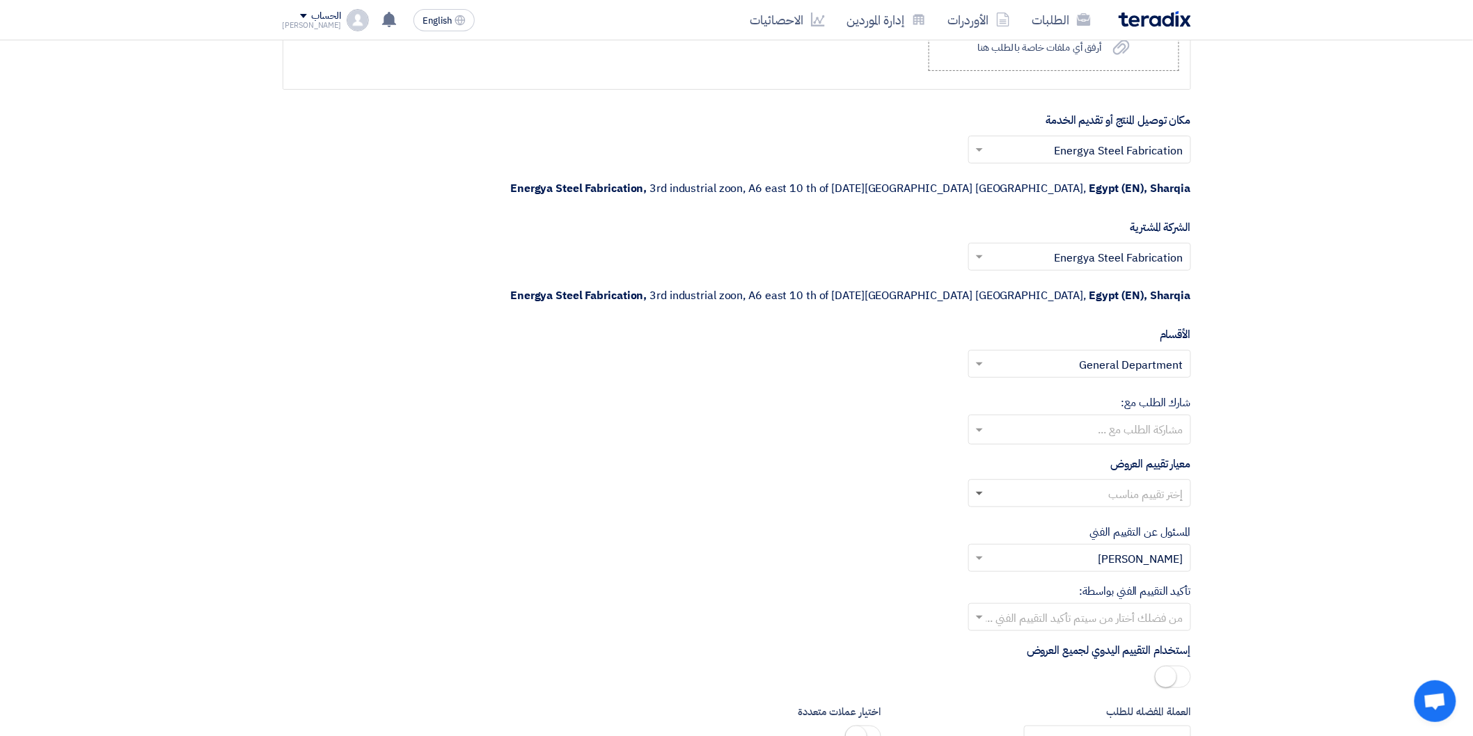
click at [979, 492] on span at bounding box center [979, 494] width 7 height 5
click at [1062, 507] on div "General Evaluations" at bounding box center [1079, 521] width 221 height 28
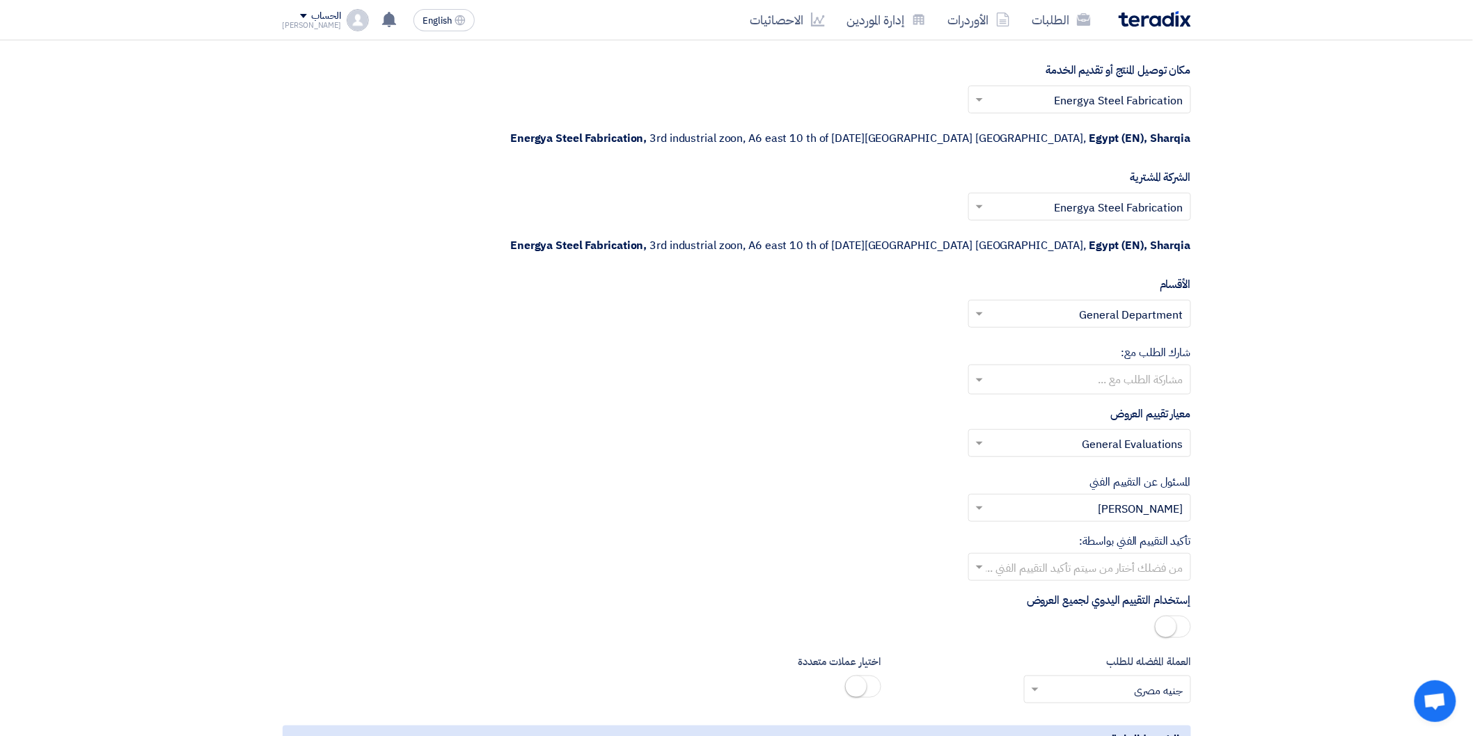
scroll to position [2397, 0]
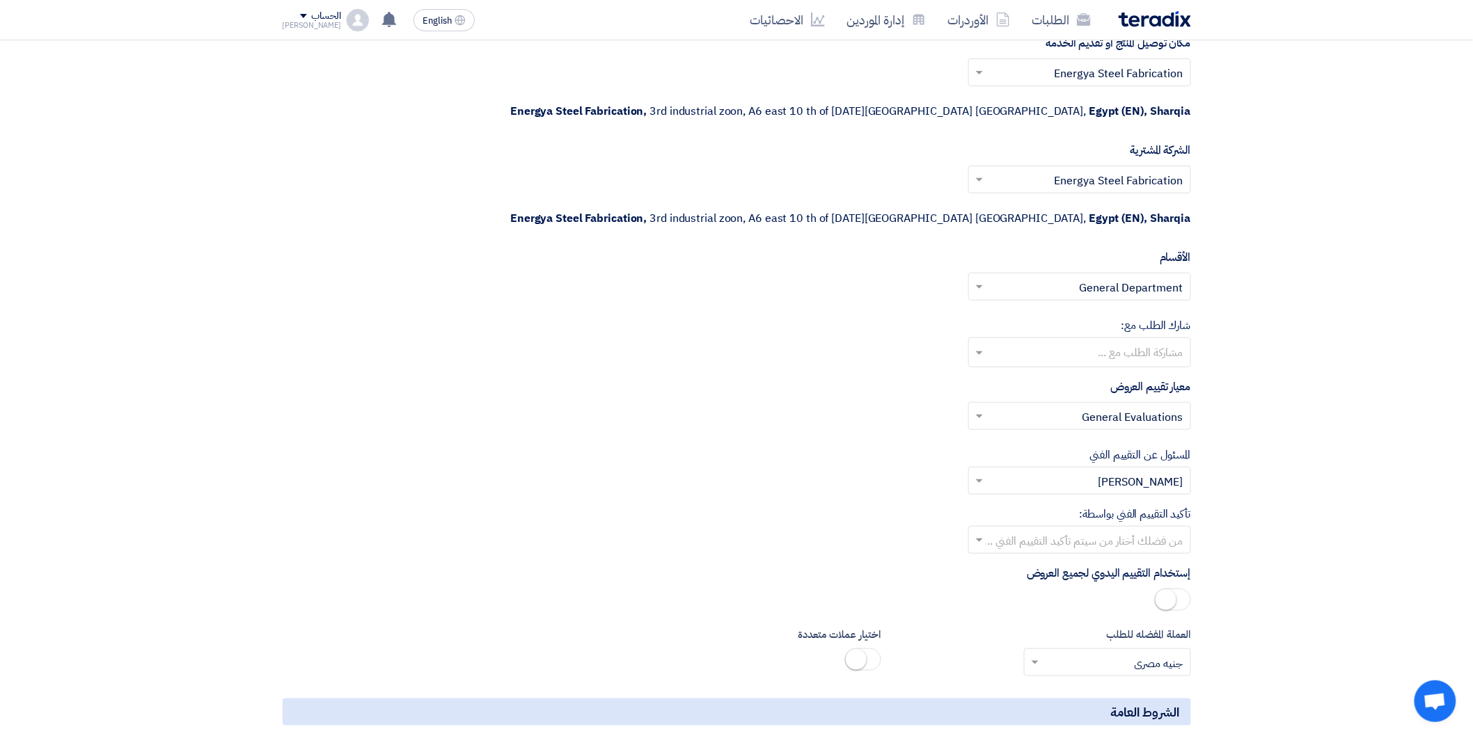
click at [977, 532] on span at bounding box center [977, 540] width 17 height 17
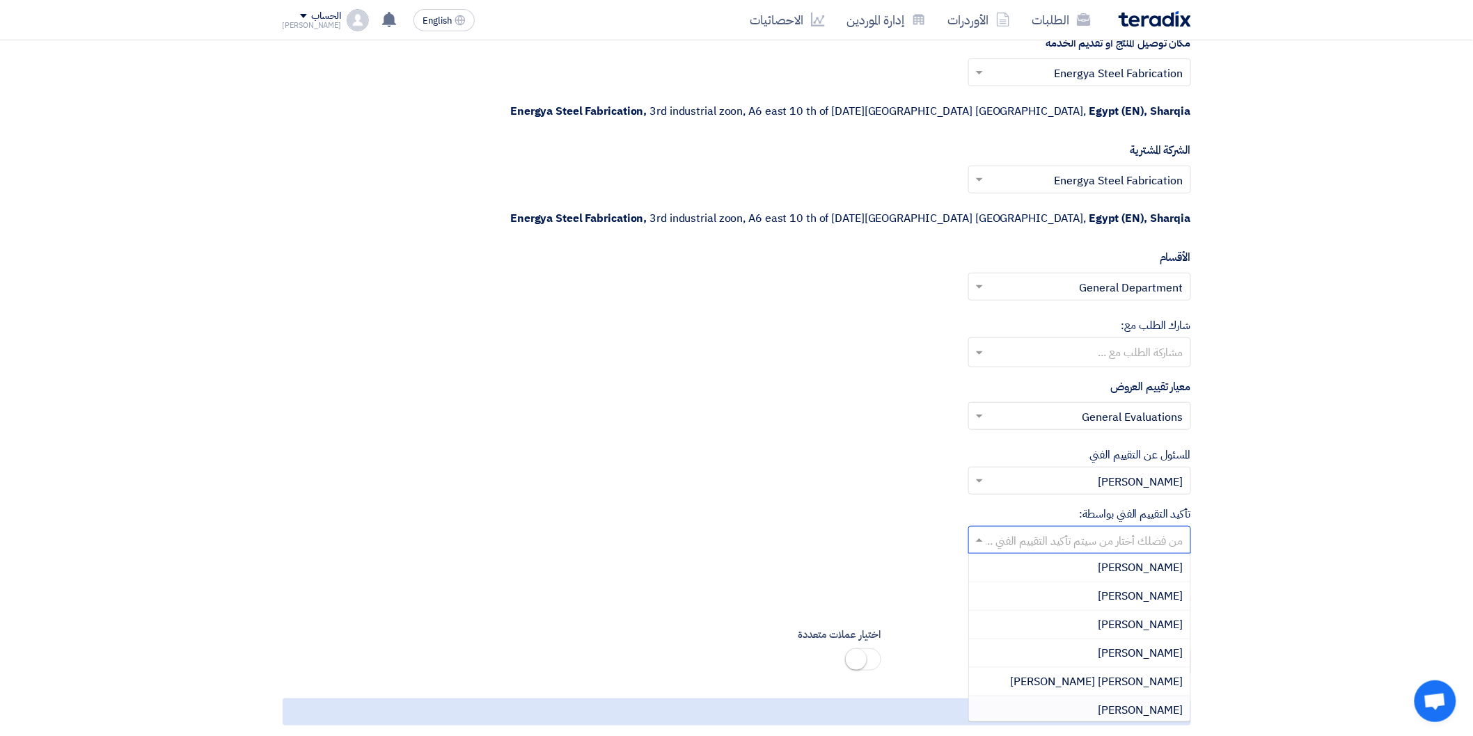
click at [1119, 697] on div "[PERSON_NAME]" at bounding box center [1079, 711] width 221 height 28
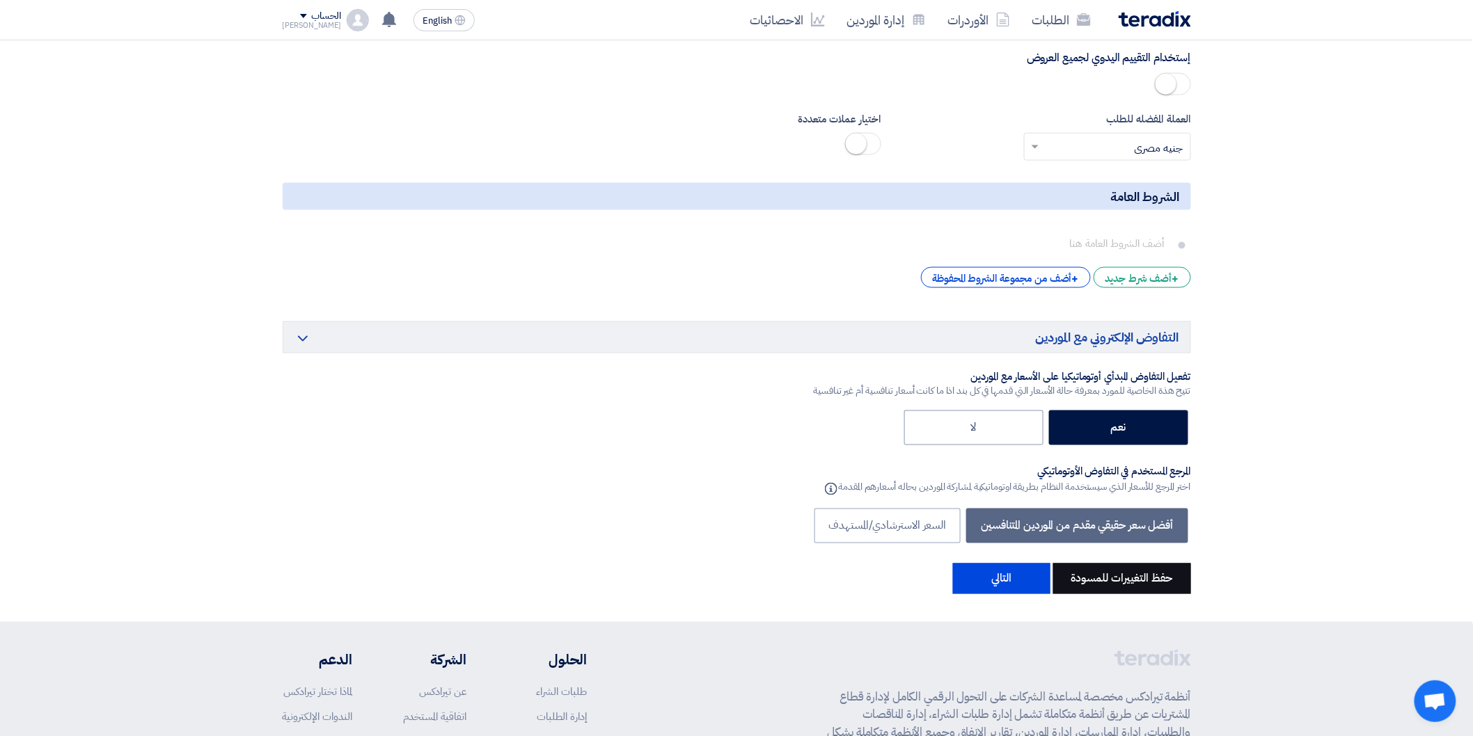
scroll to position [2939, 0]
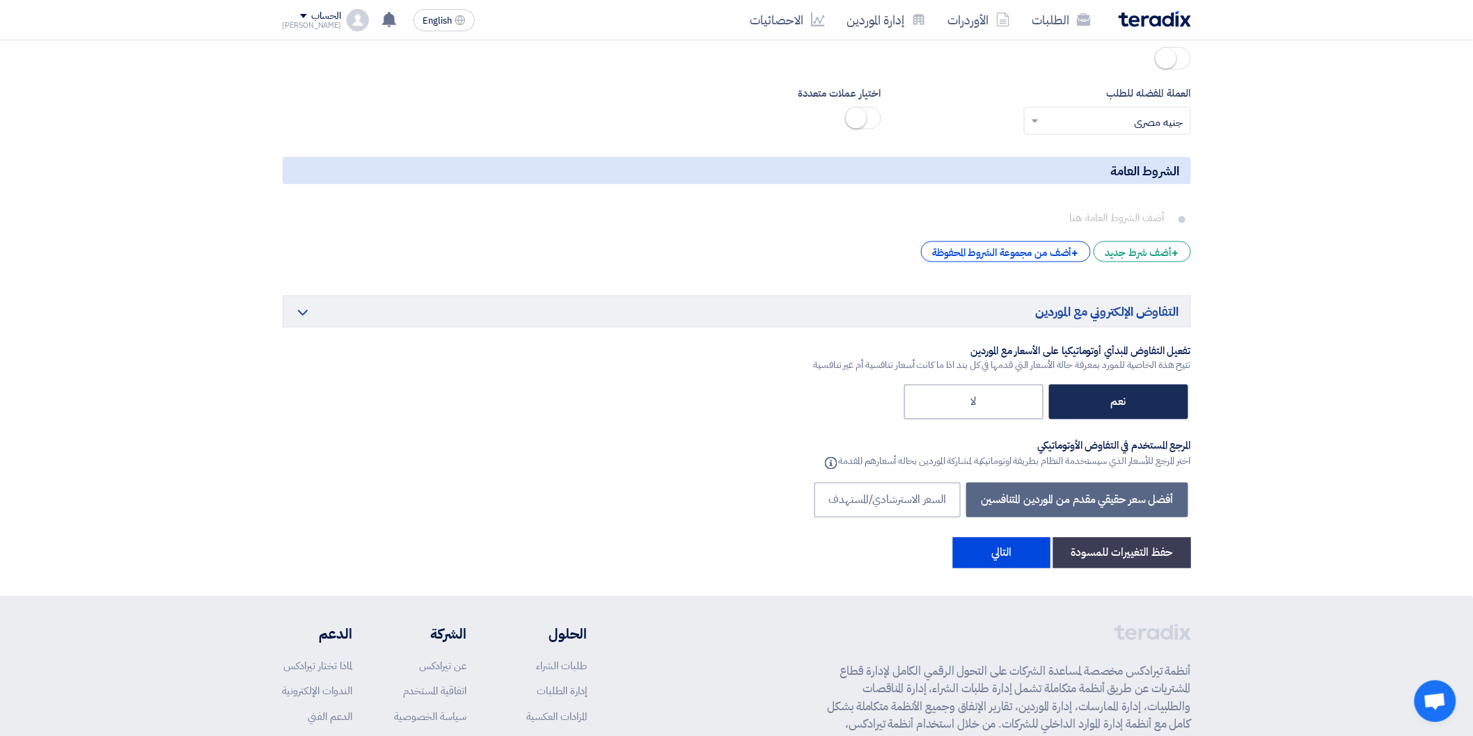
click at [1112, 385] on label "نعم" at bounding box center [1118, 402] width 139 height 35
click at [1117, 397] on input "نعم" at bounding box center [1121, 401] width 9 height 9
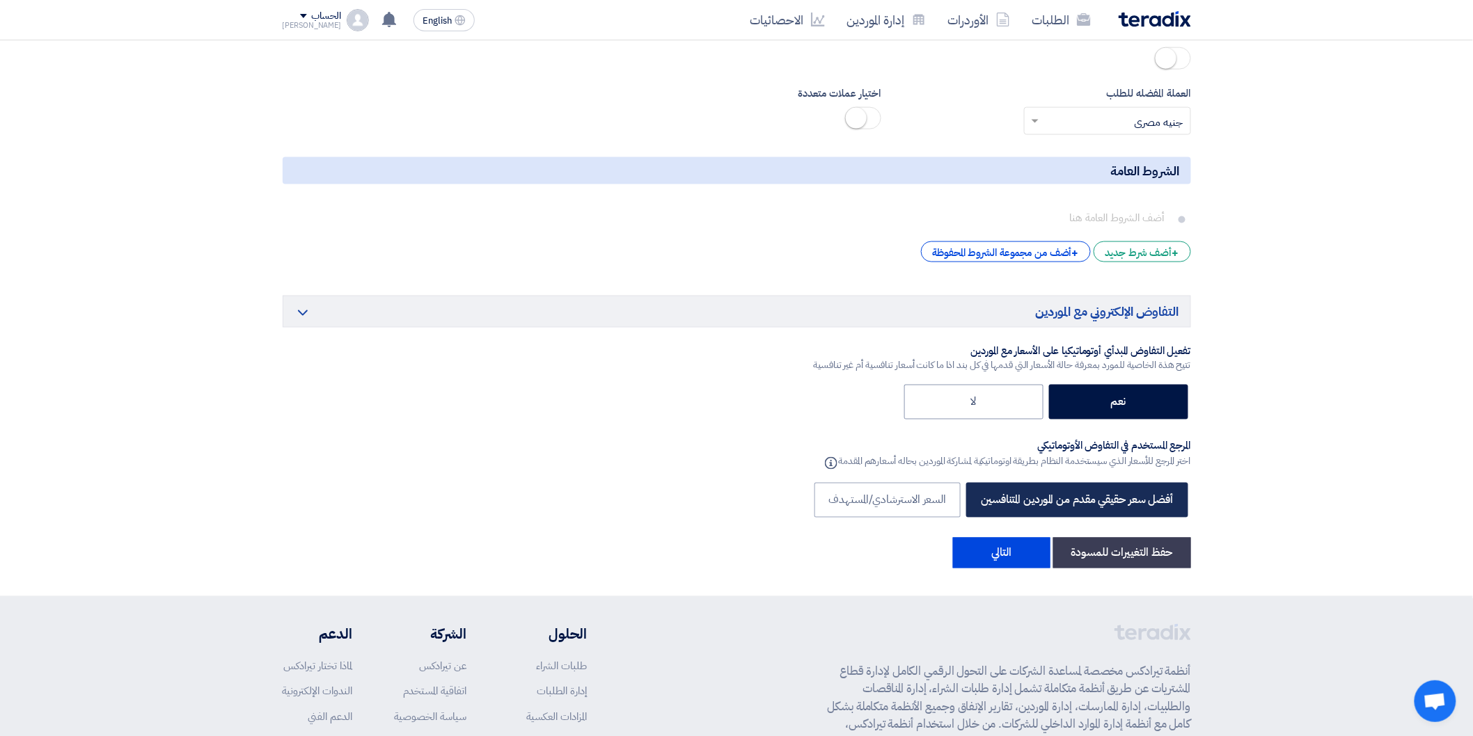
click at [1108, 483] on label "أفضل سعر حقيقي مقدم من الموردين المتنافسين" at bounding box center [1076, 500] width 221 height 35
click at [1005, 538] on button "التالي" at bounding box center [1001, 553] width 97 height 31
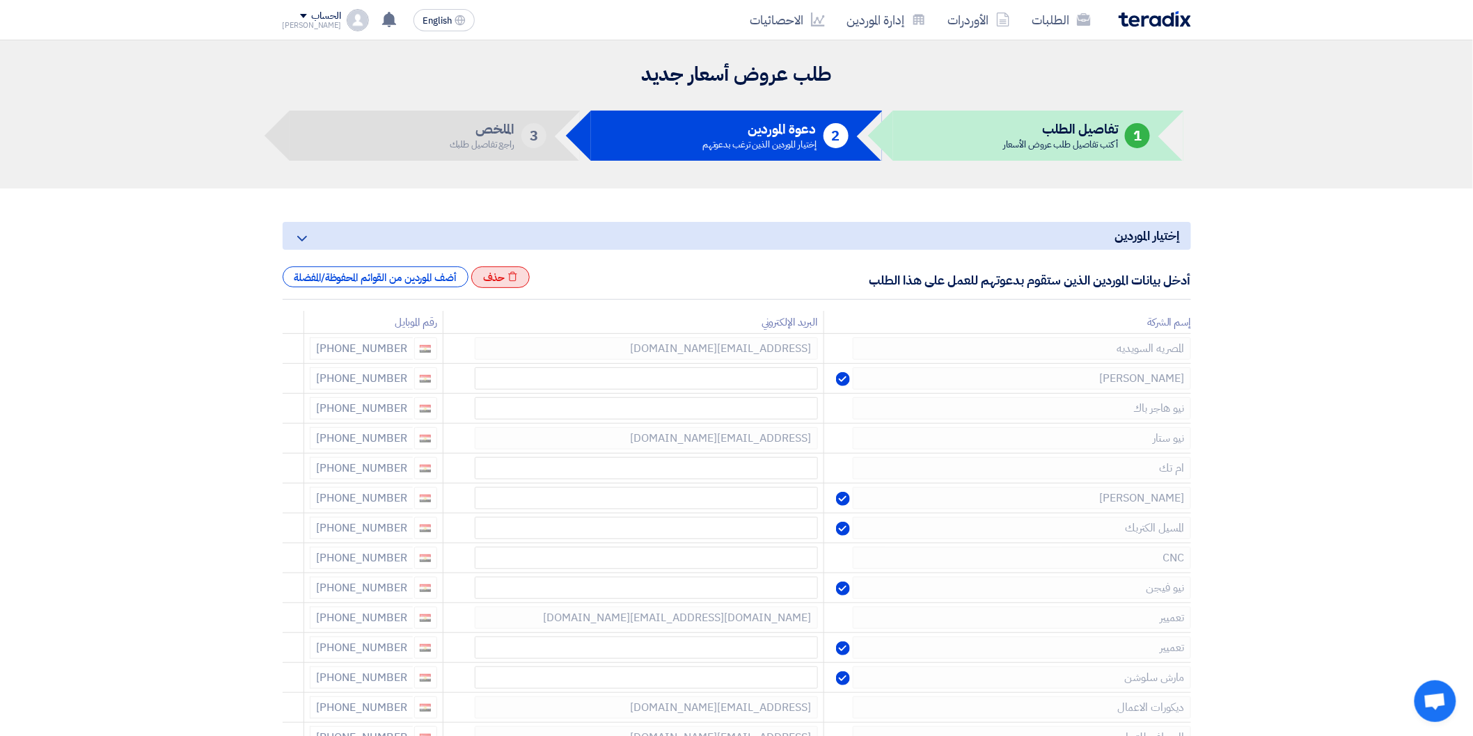
click at [511, 278] on div "Excel file حذف" at bounding box center [500, 278] width 59 height 22
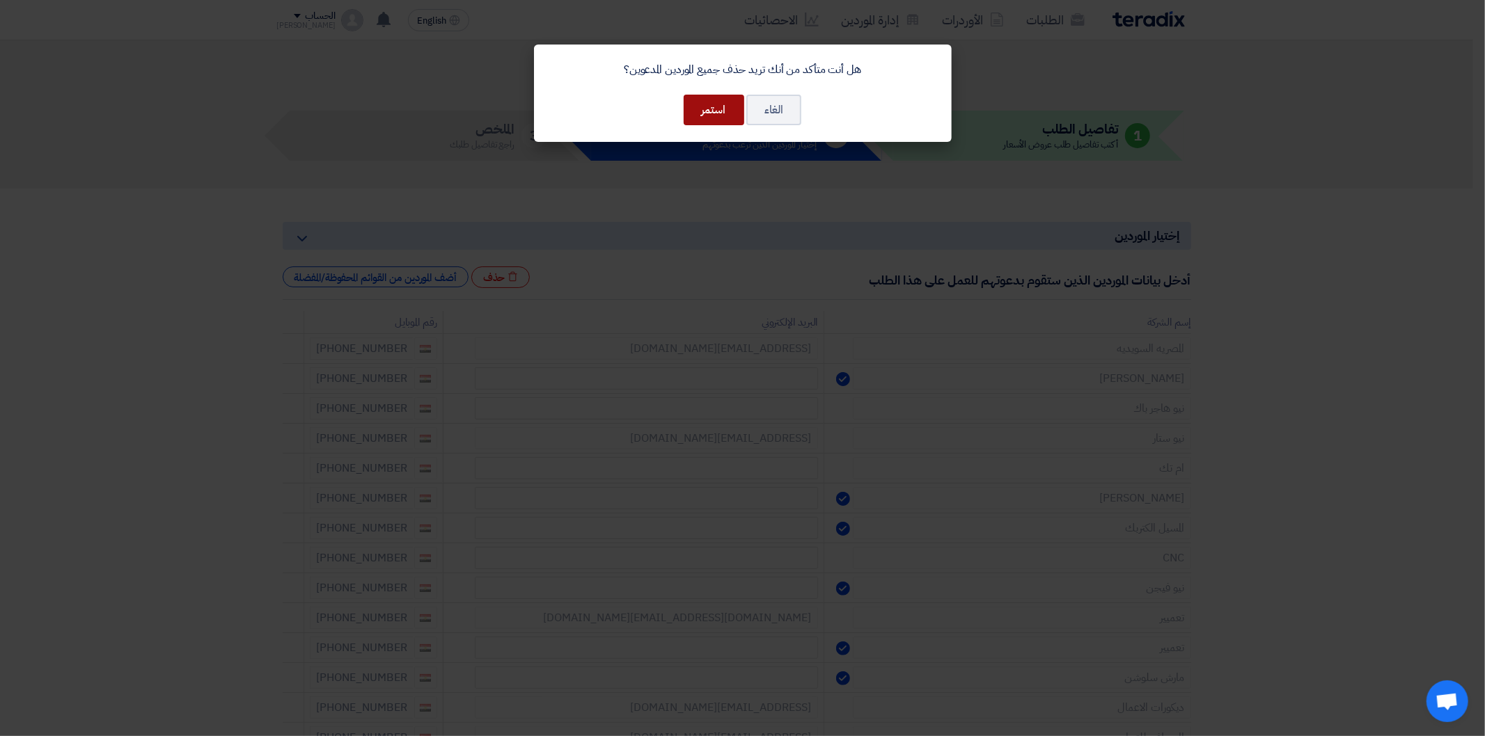
click at [707, 110] on button "استمر" at bounding box center [714, 110] width 61 height 31
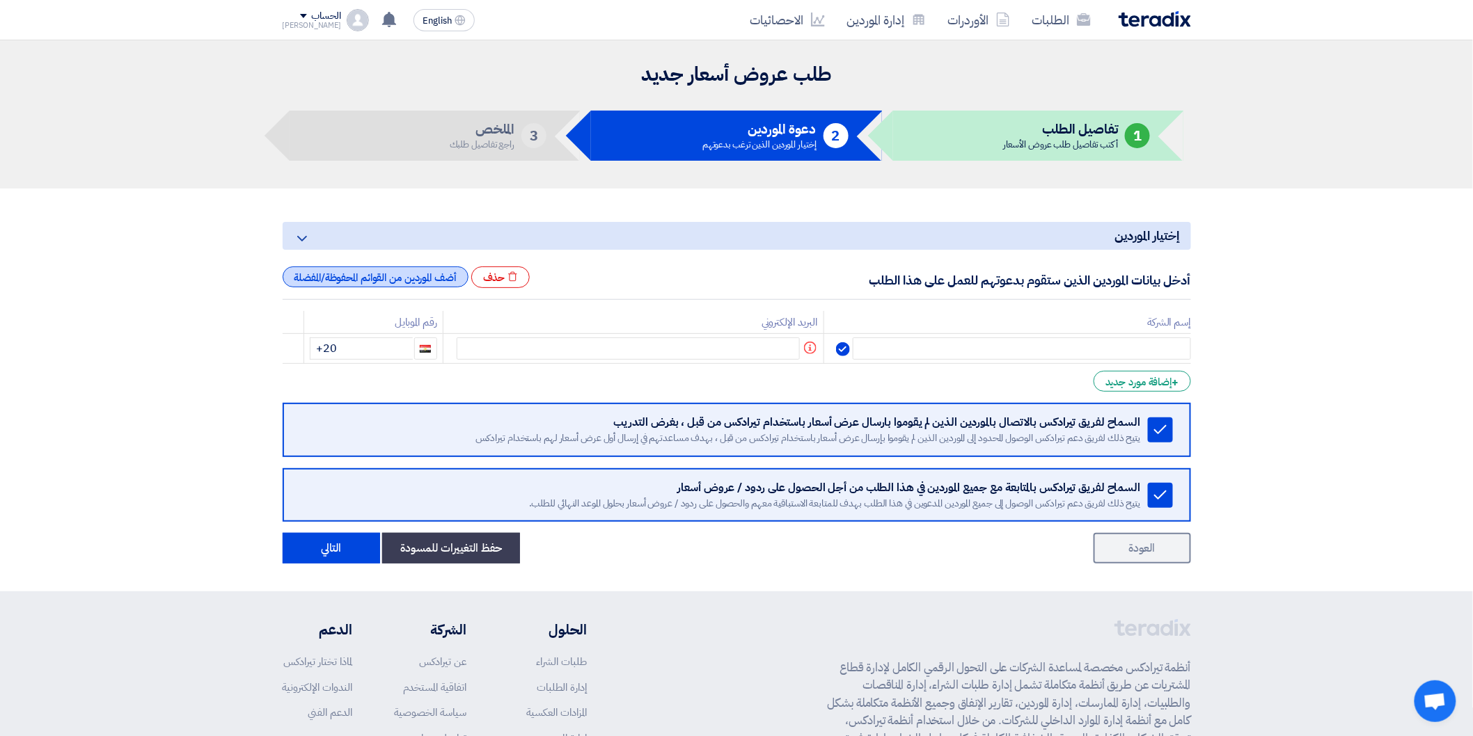
click at [425, 267] on div "أضف الموردين من القوائم المحفوظة/المفضلة" at bounding box center [376, 277] width 186 height 21
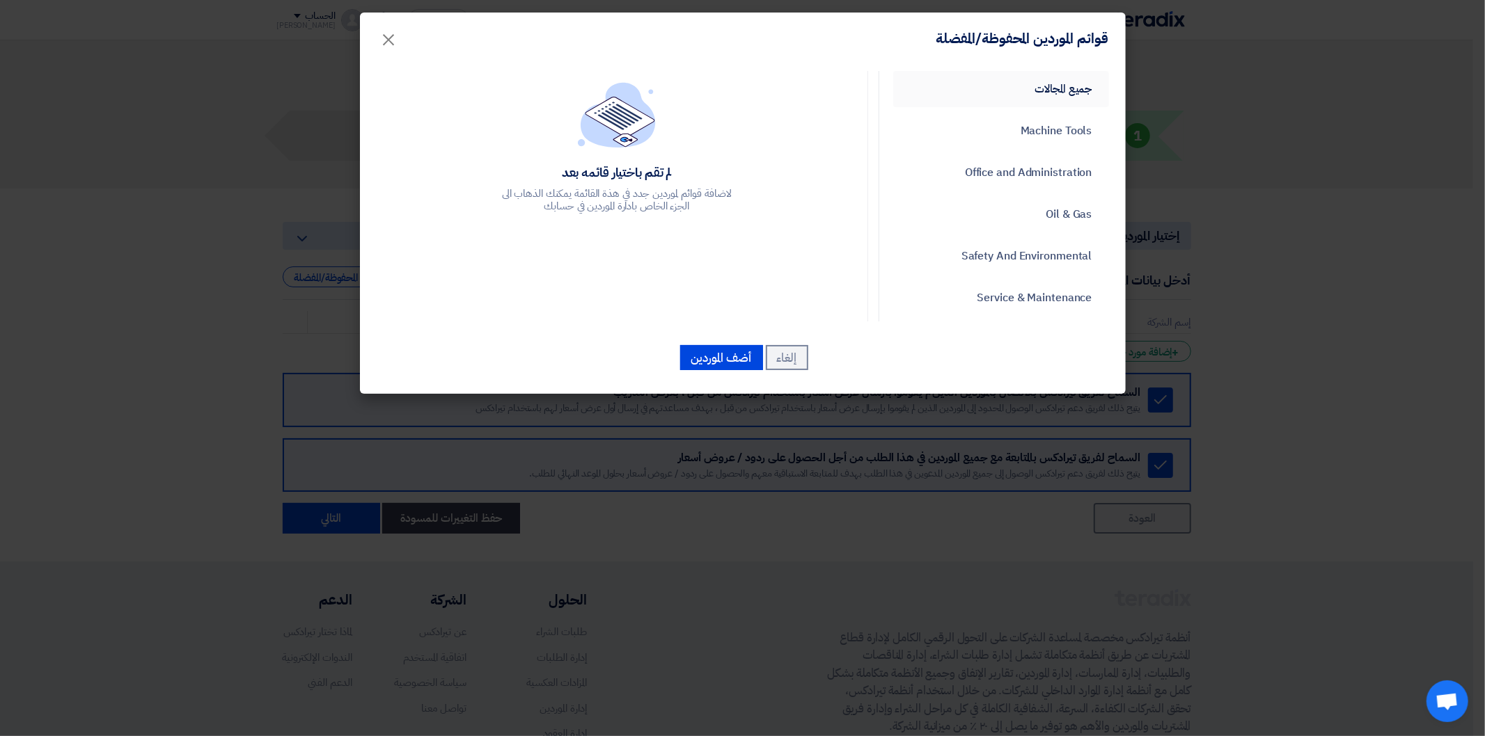
click at [1024, 97] on link "جميع المجالات" at bounding box center [1001, 89] width 216 height 36
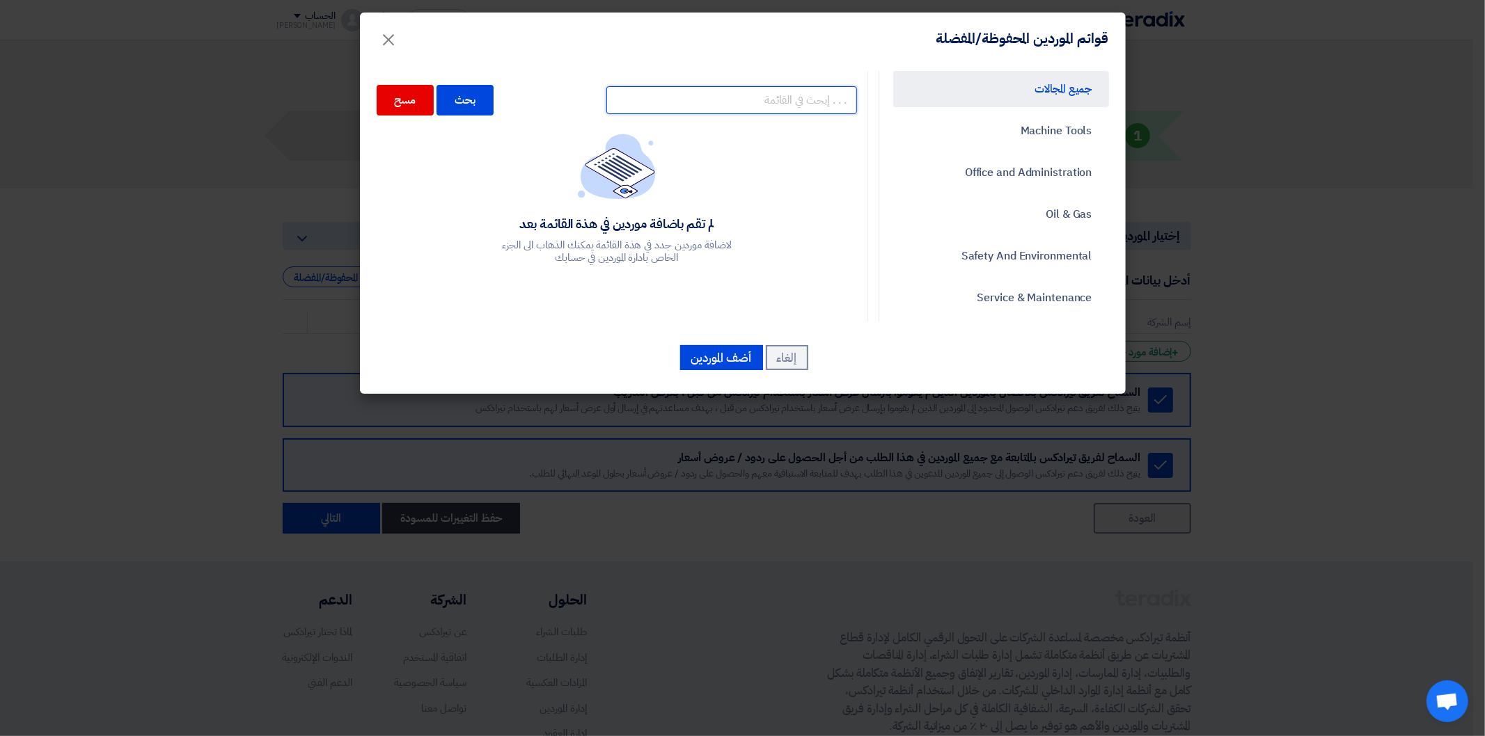
click at [805, 109] on input "text" at bounding box center [731, 100] width 251 height 28
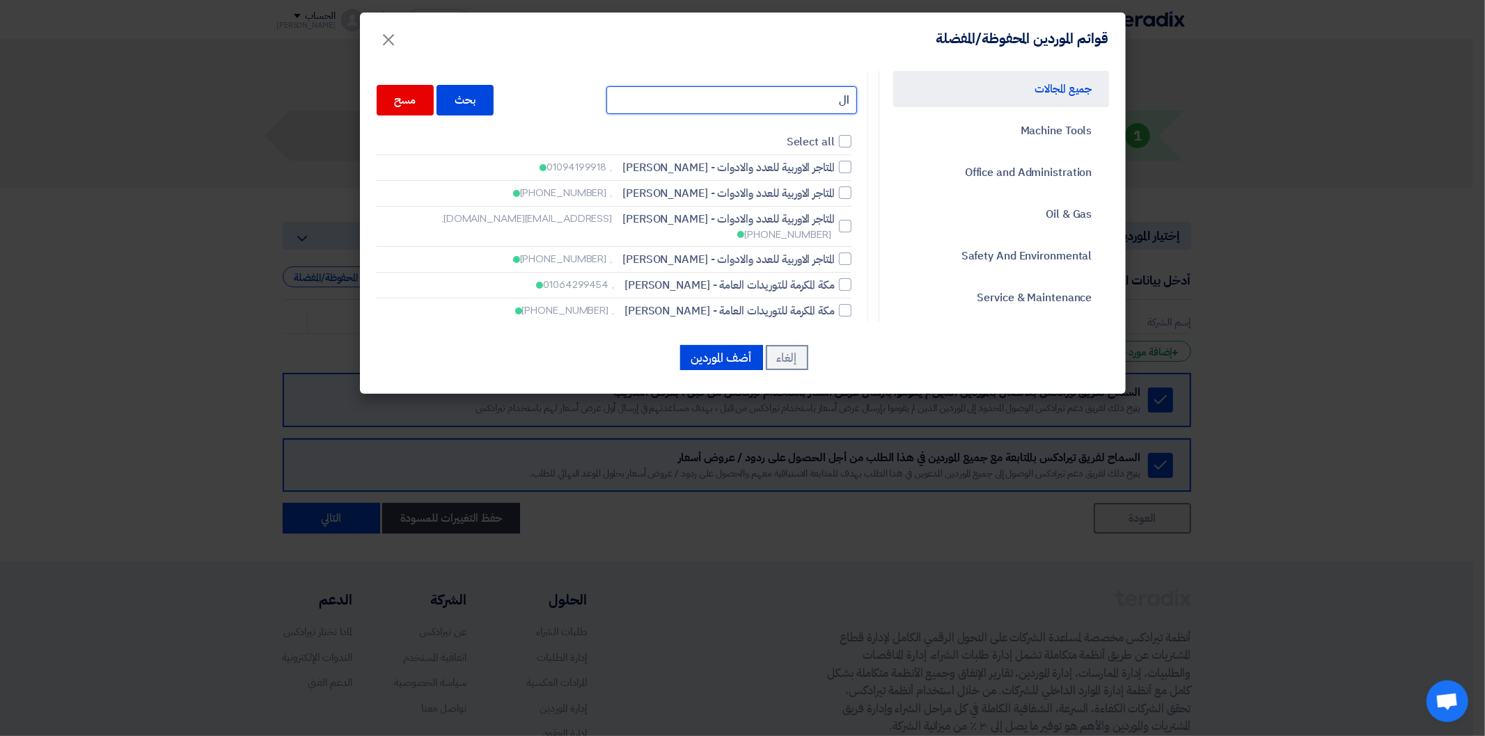
type input "ا"
type input "الحرم"
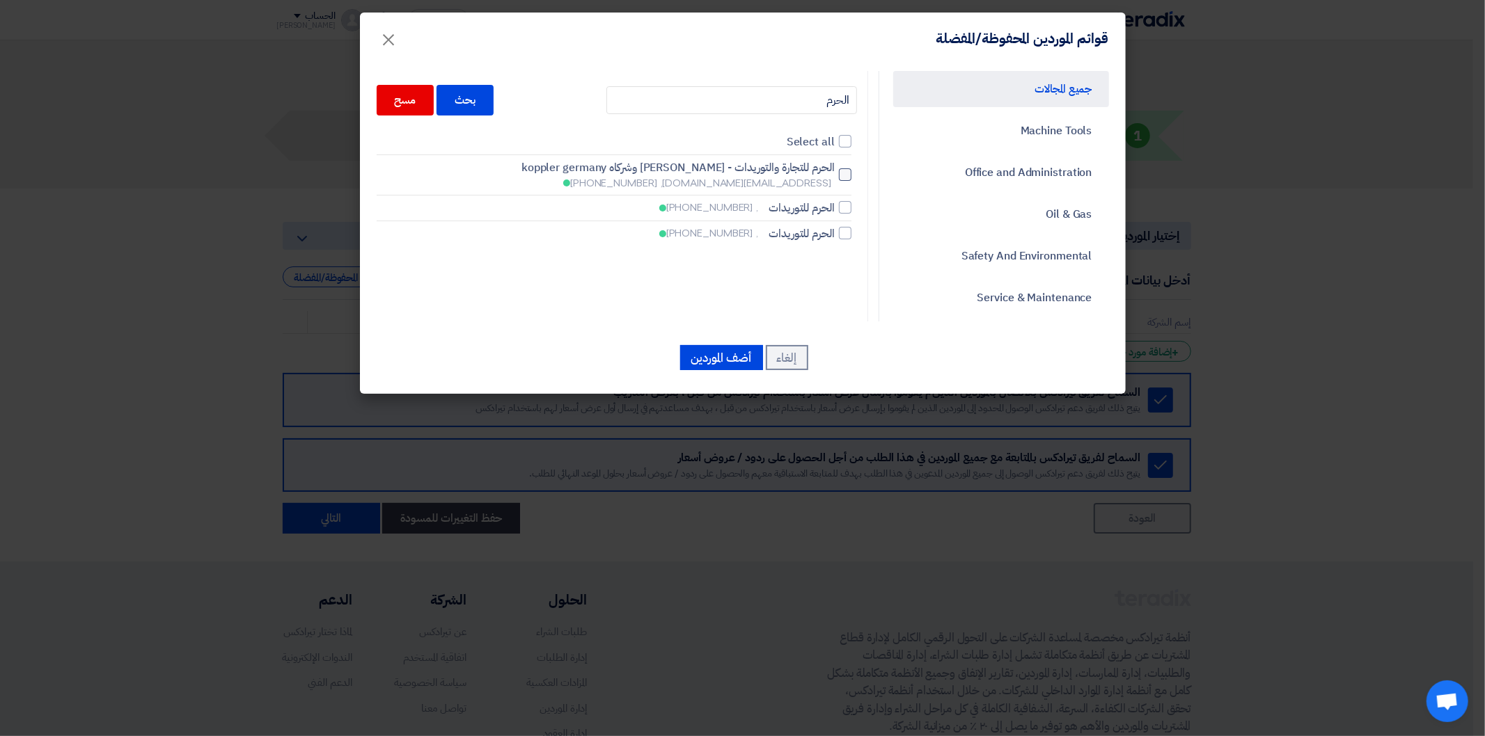
click at [835, 171] on span "الحرم للتجارة والتوريدات - [PERSON_NAME] وشركاه koppler germany" at bounding box center [677, 167] width 313 height 17
click at [835, 171] on input "الحرم للتجارة والتوريدات - [PERSON_NAME] وشركاه koppler germany [EMAIL_ADDRESS]…" at bounding box center [830, 175] width 9 height 9
checkbox input "true"
click at [819, 100] on input "الحرم" at bounding box center [731, 100] width 251 height 28
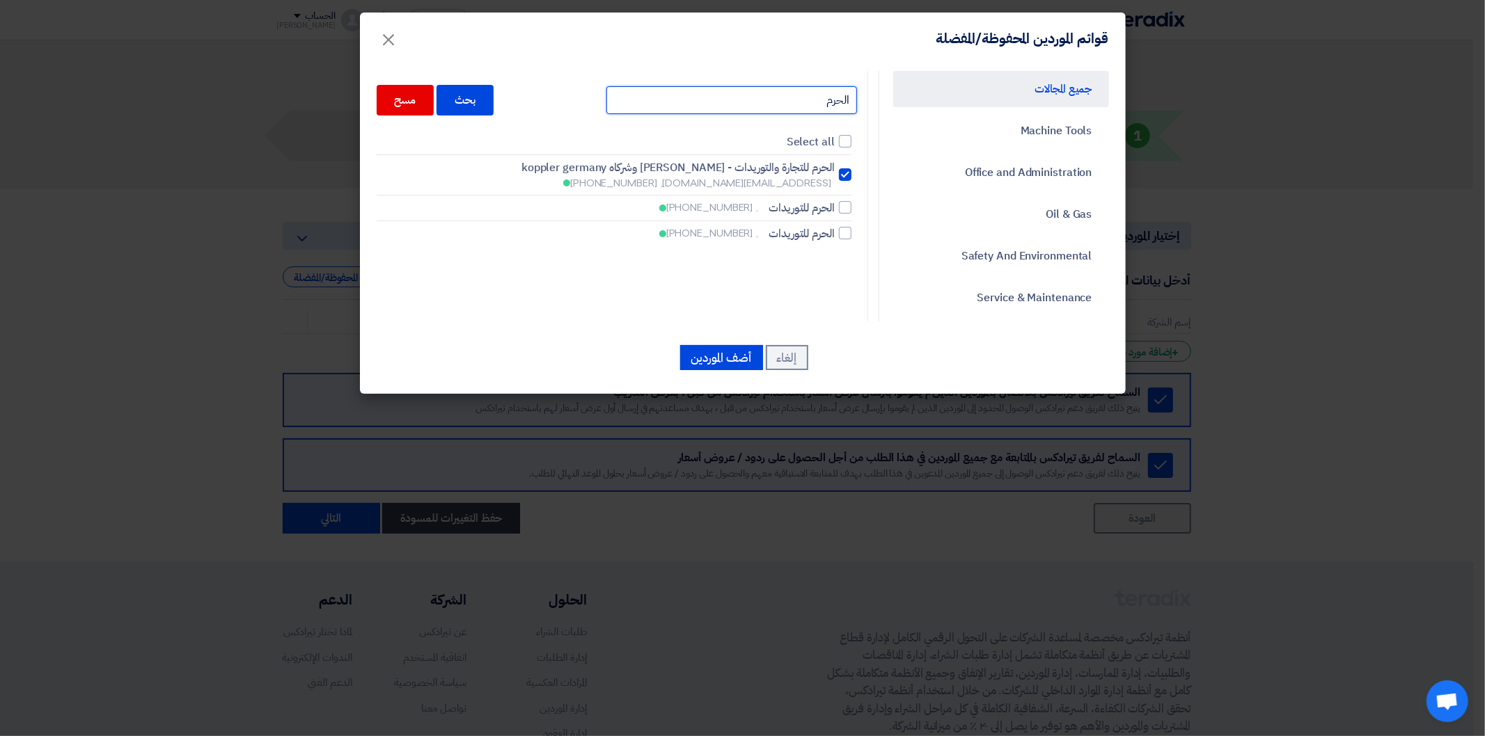
type input "م"
type input "تارجت"
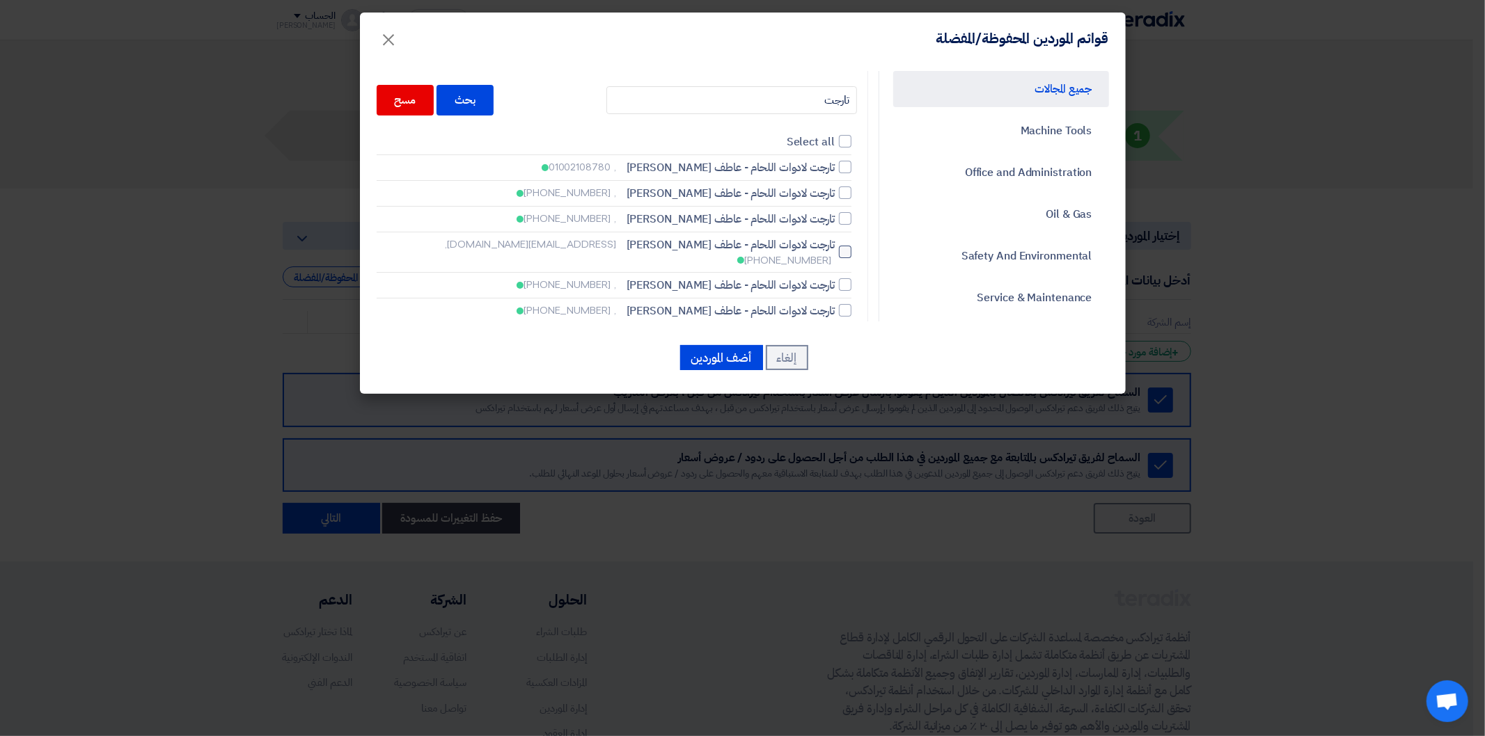
click at [844, 246] on div at bounding box center [845, 252] width 13 height 13
click at [835, 248] on input "تارجت لادوات اللحام - عاطف [PERSON_NAME] [EMAIL_ADDRESS][DOMAIN_NAME], [PHONE_N…" at bounding box center [830, 252] width 9 height 9
checkbox input "true"
click at [807, 99] on input "تارجت" at bounding box center [731, 100] width 251 height 28
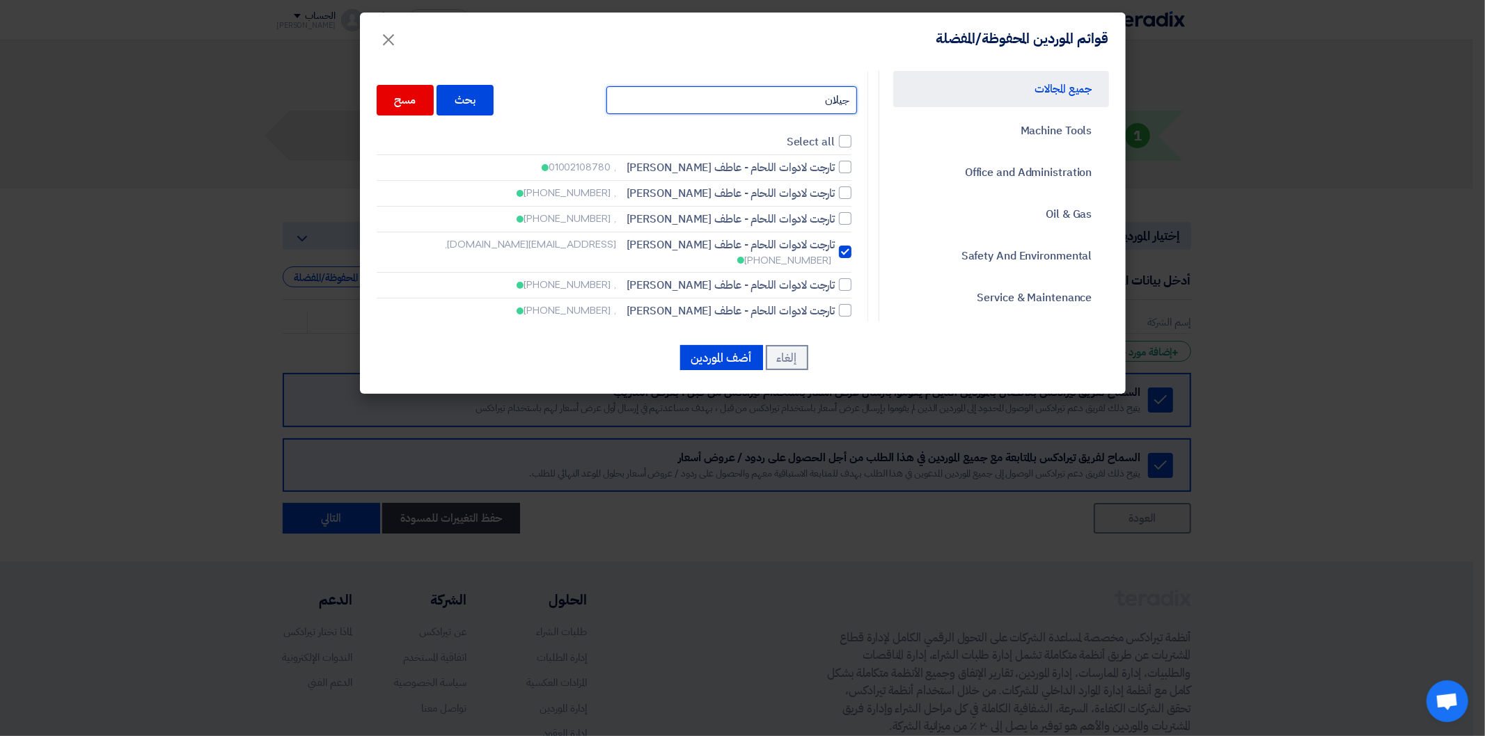
type input "جيلان"
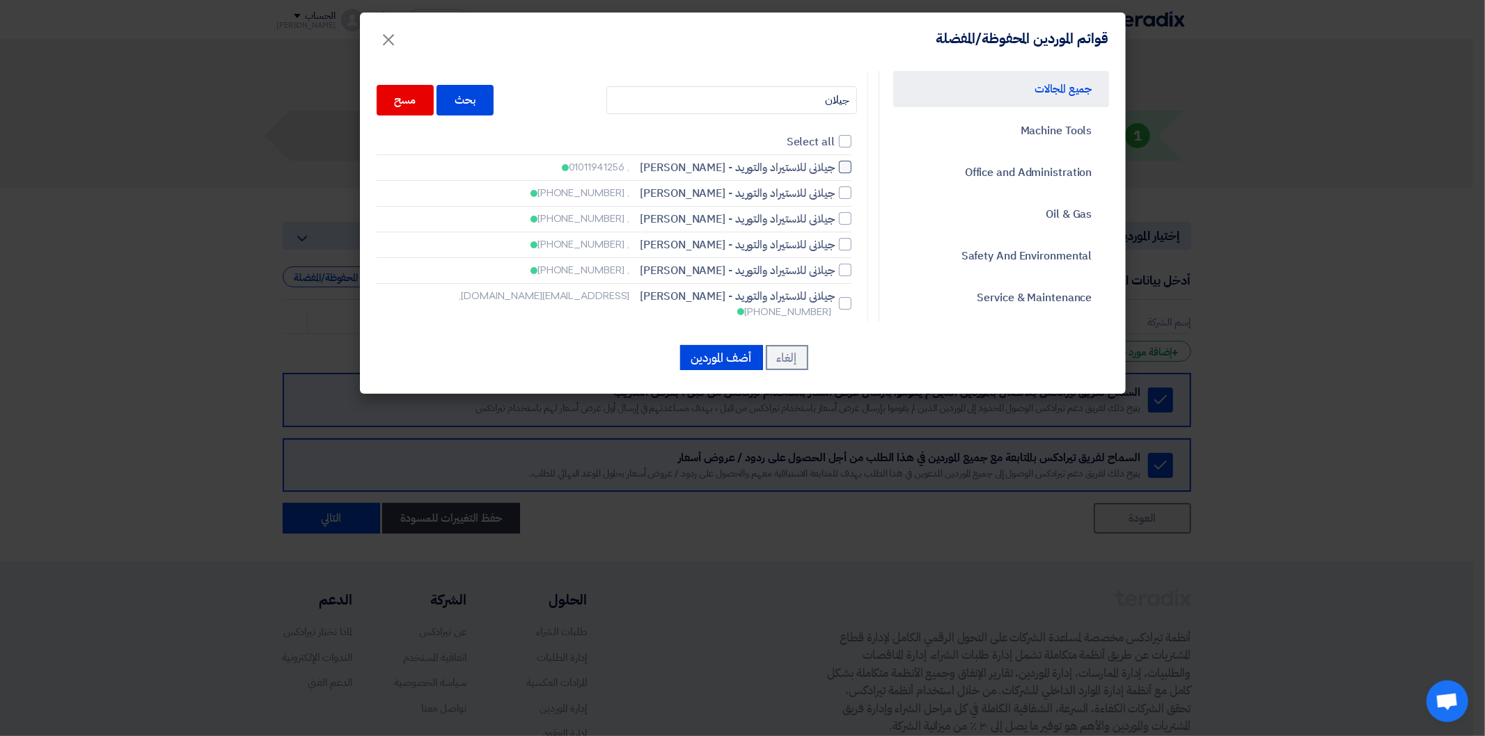
click at [841, 168] on label "جيلانى للاستيراد والتوريد - [PERSON_NAME] , 01011941256" at bounding box center [614, 167] width 475 height 17
click at [835, 168] on input "جيلانى للاستيراد والتوريد - [PERSON_NAME] , 01011941256" at bounding box center [830, 167] width 9 height 9
checkbox input "true"
click at [794, 95] on input "جيلان" at bounding box center [731, 100] width 251 height 28
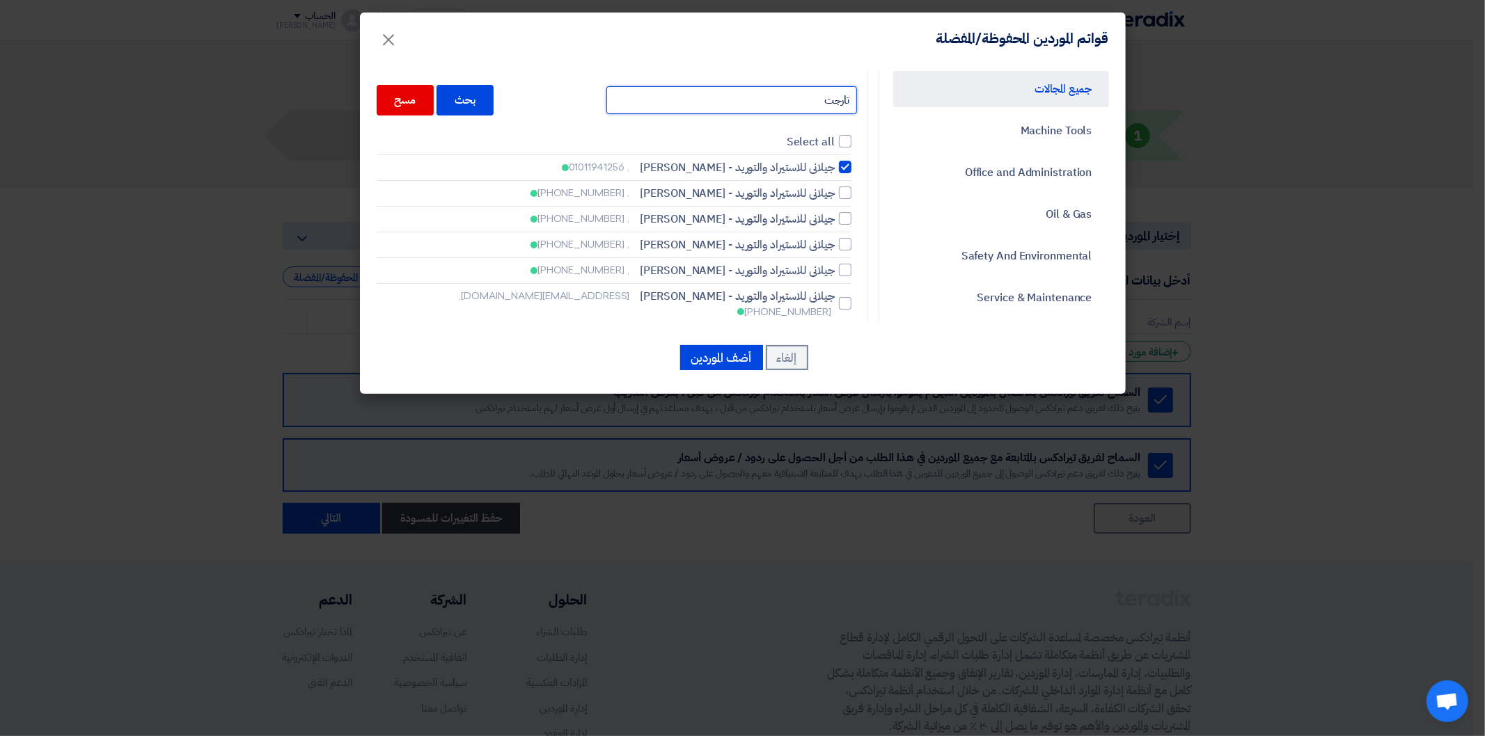
type input "تارجت"
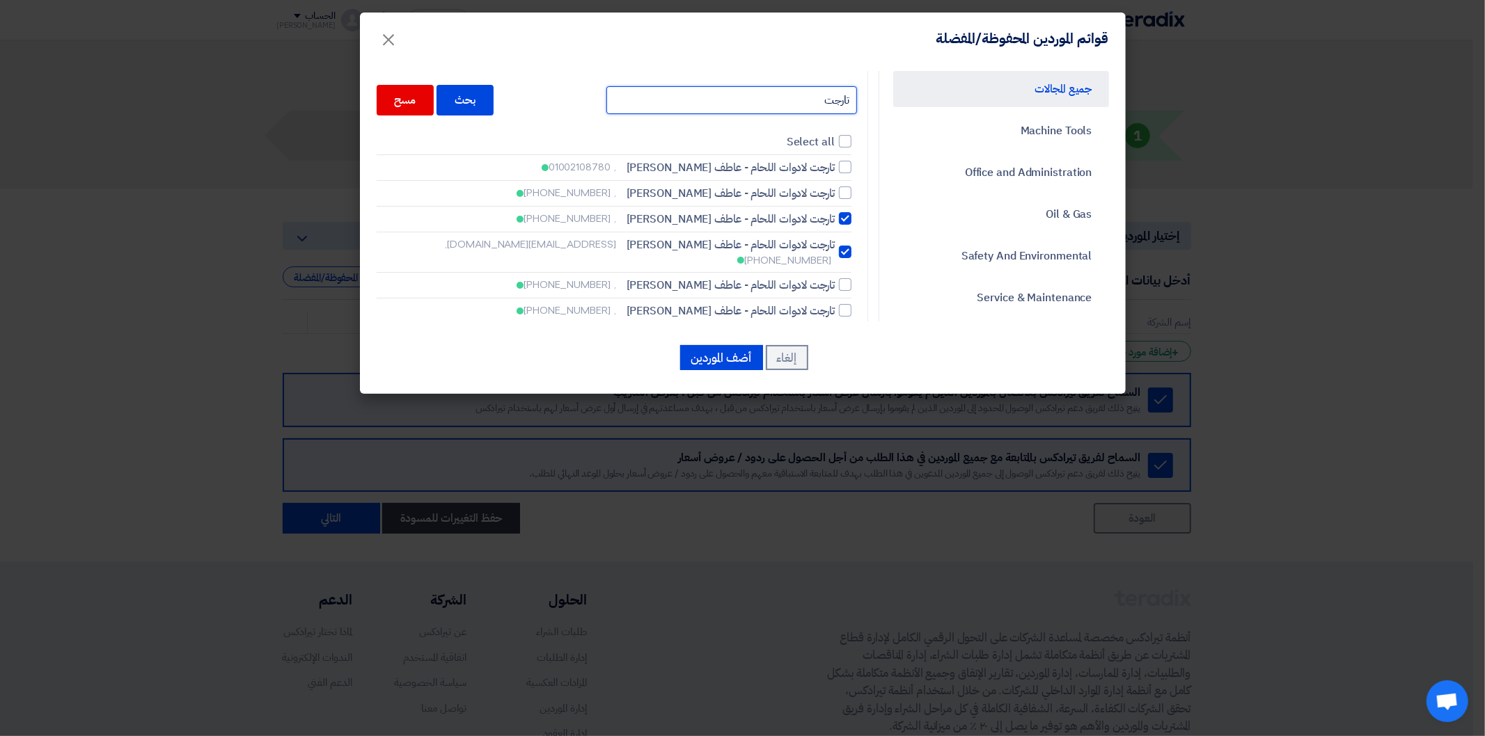
click at [794, 95] on input "تارجت" at bounding box center [731, 100] width 251 height 28
type input "الحرم"
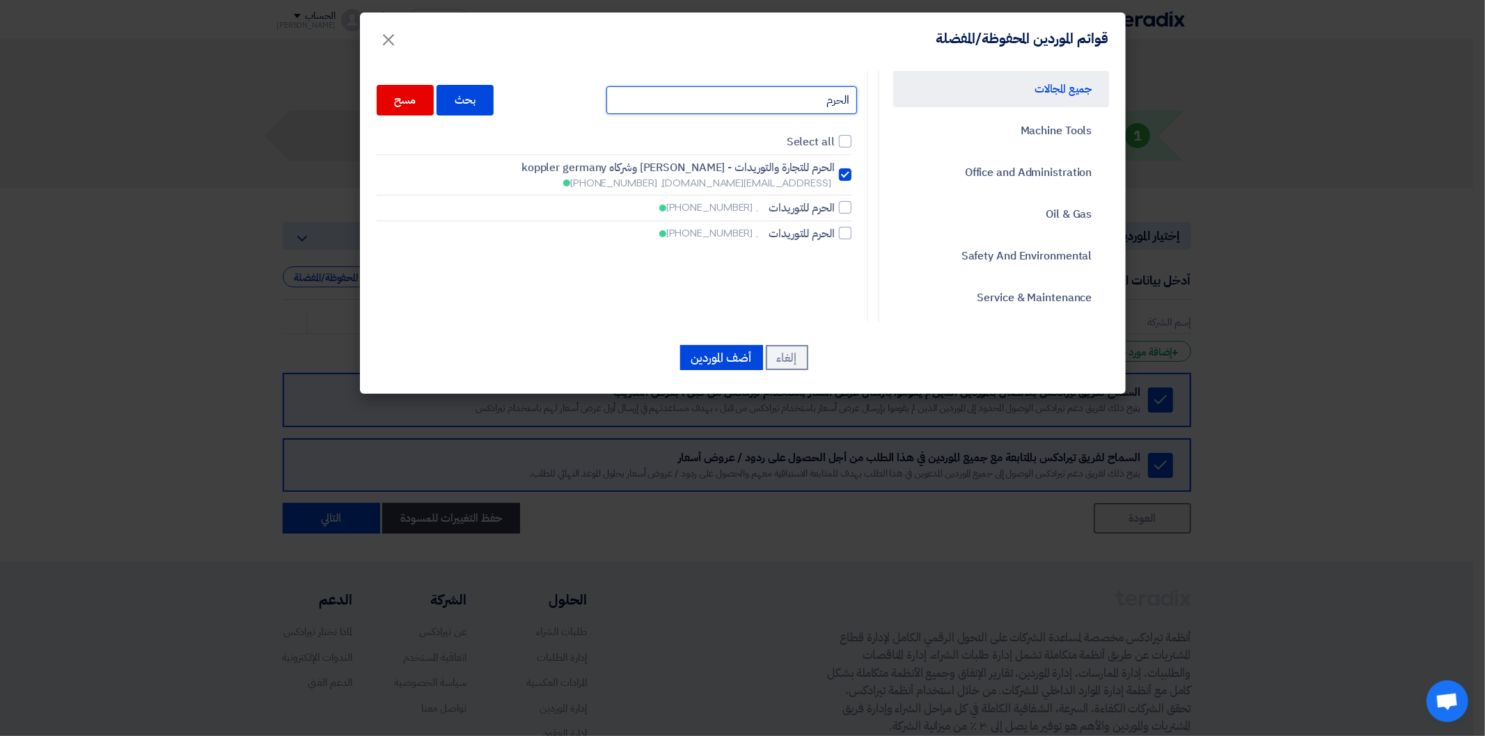
click at [794, 95] on input "الحرم" at bounding box center [731, 100] width 251 height 28
type input "كايرو"
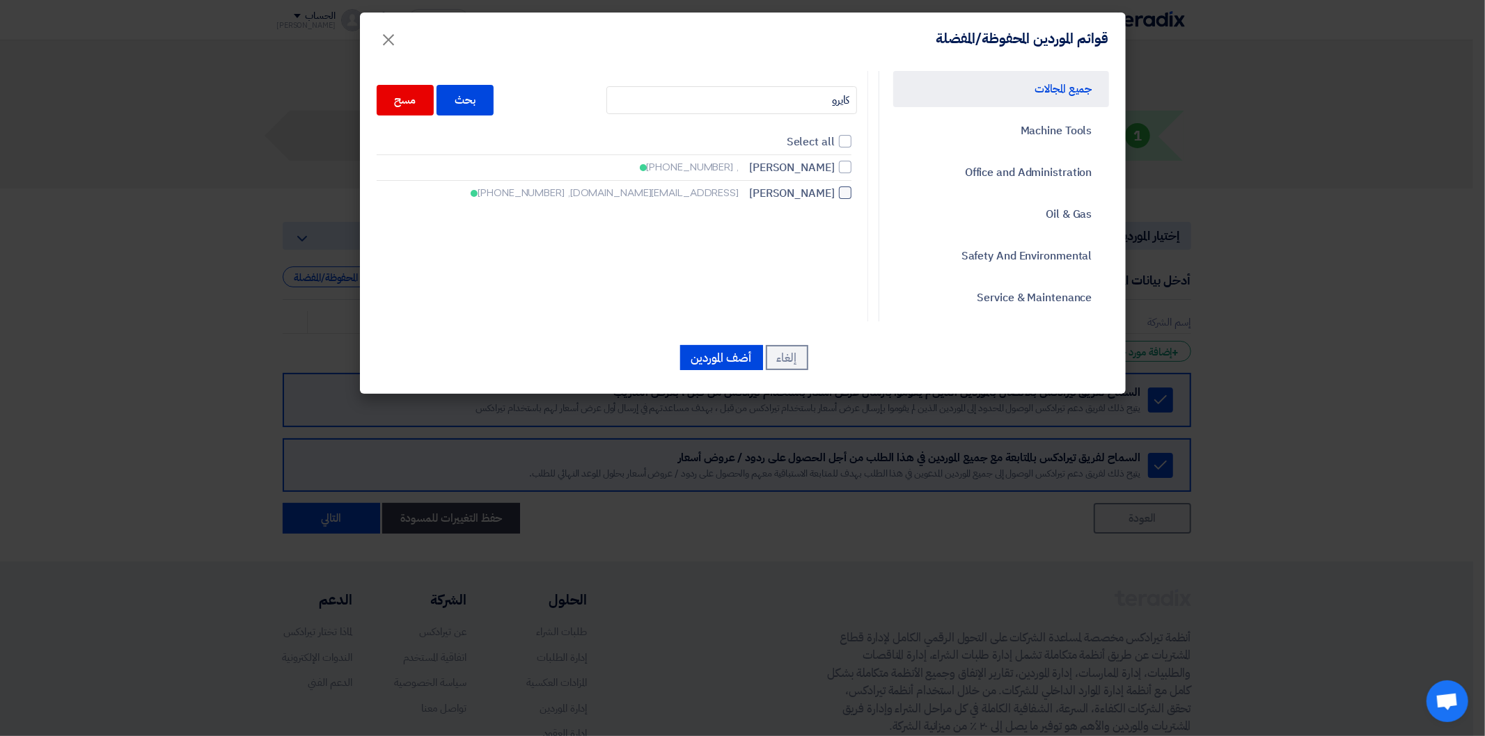
click at [841, 192] on label "كايرو تريدينج [EMAIL_ADDRESS][DOMAIN_NAME], [PHONE_NUMBER]" at bounding box center [614, 193] width 475 height 17
click at [835, 192] on input "كايرو تريدينج [EMAIL_ADDRESS][DOMAIN_NAME], [PHONE_NUMBER]" at bounding box center [830, 193] width 9 height 9
checkbox input "true"
click at [727, 356] on button "أضف الموردين" at bounding box center [721, 357] width 83 height 25
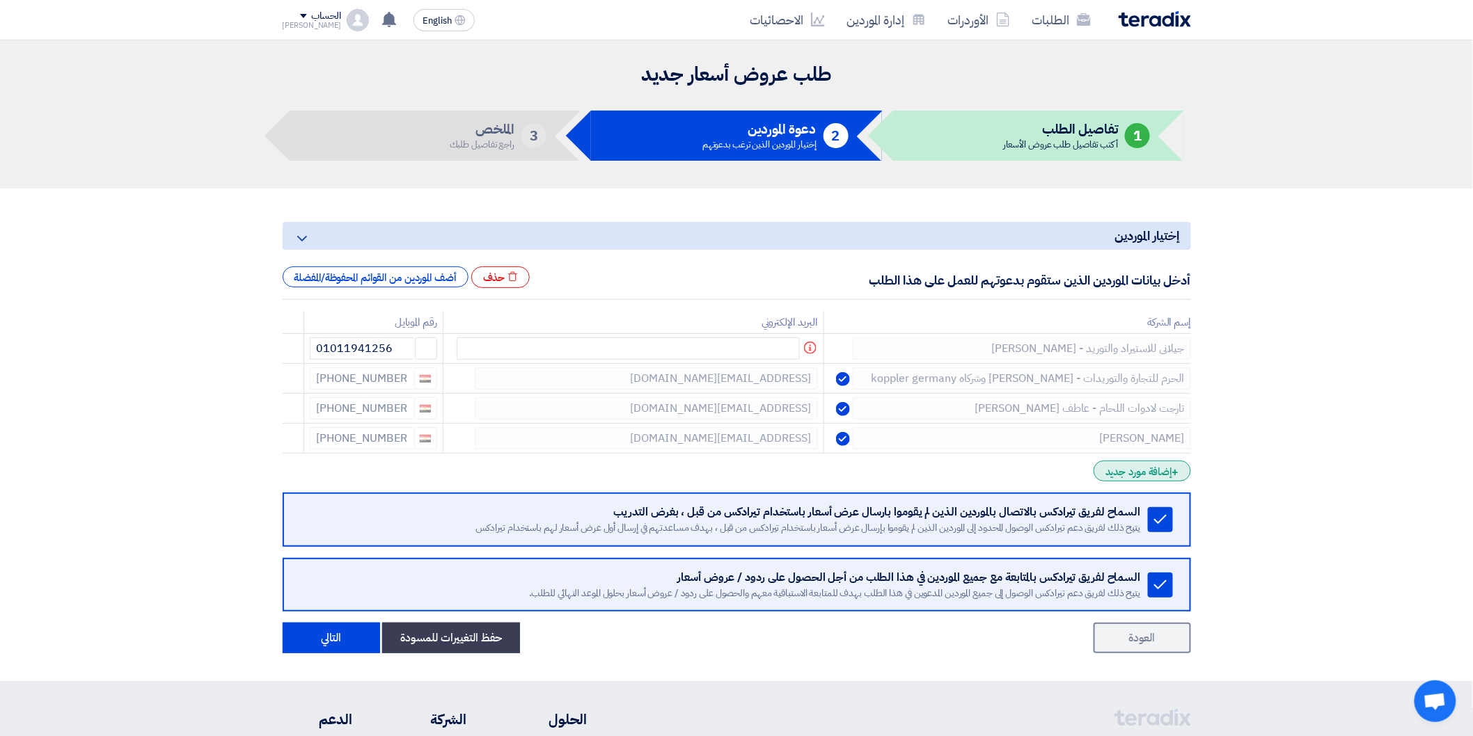
click at [1142, 472] on div "+ إضافة مورد جديد" at bounding box center [1142, 471] width 97 height 21
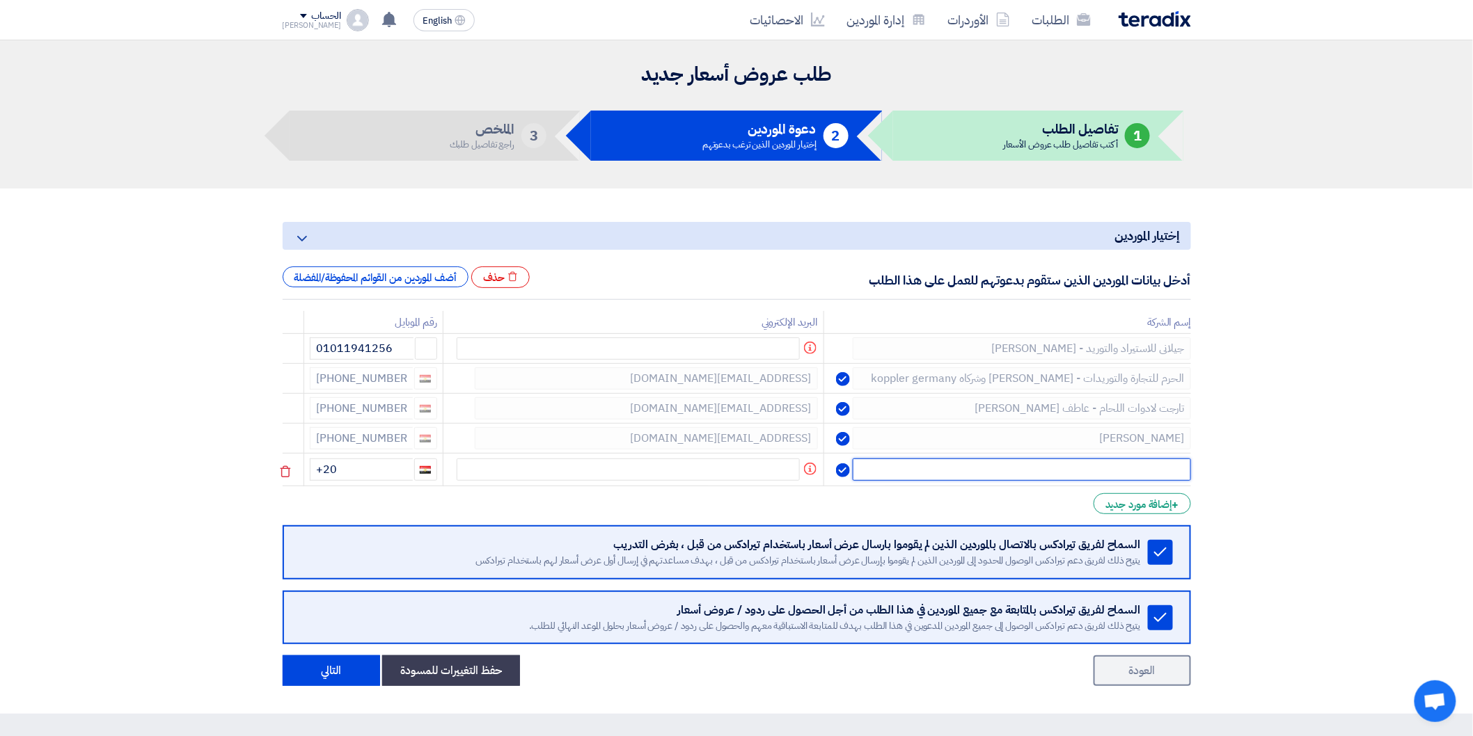
click at [1108, 471] on input "text" at bounding box center [1022, 470] width 338 height 22
type input "دار العدد"
click at [374, 471] on input "+20" at bounding box center [361, 470] width 103 height 22
type input "[PHONE_NUMBER]"
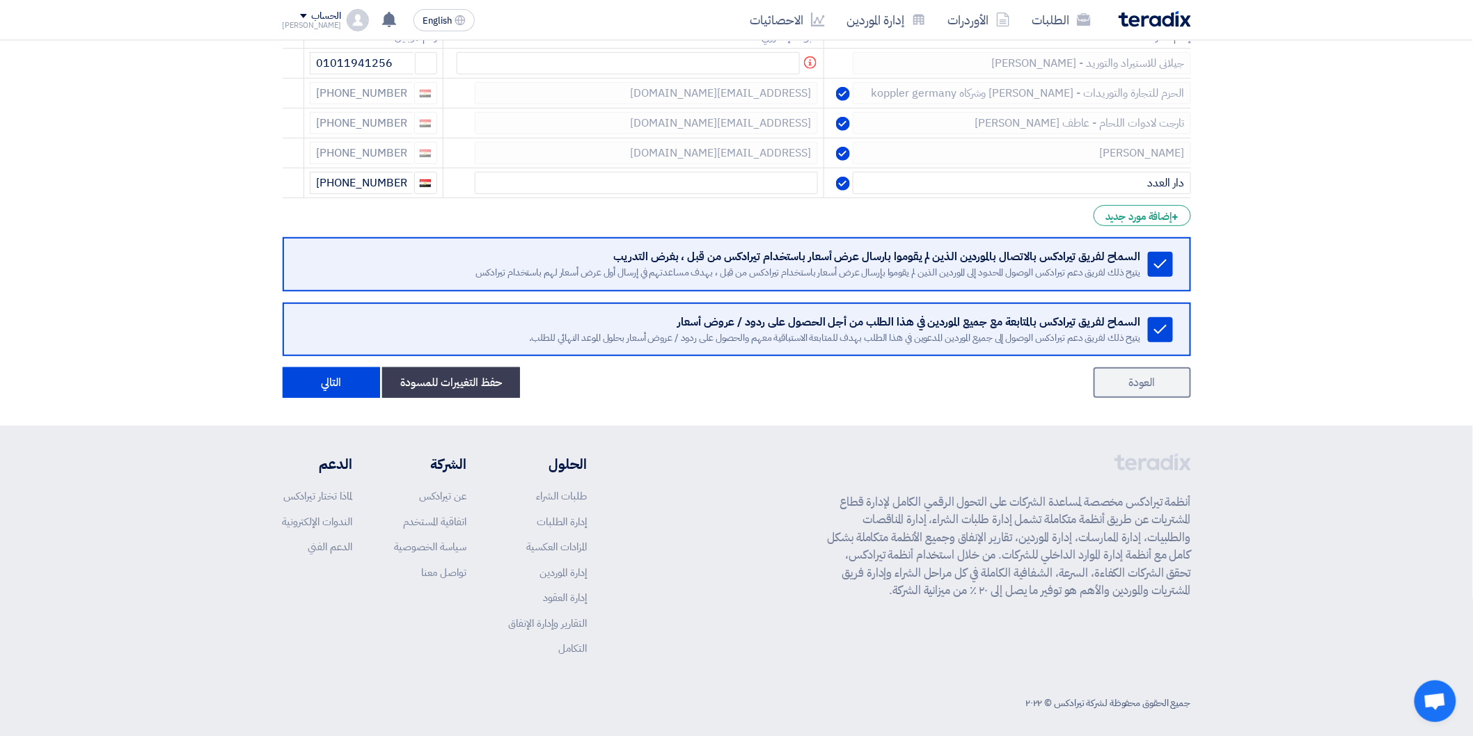
scroll to position [291, 0]
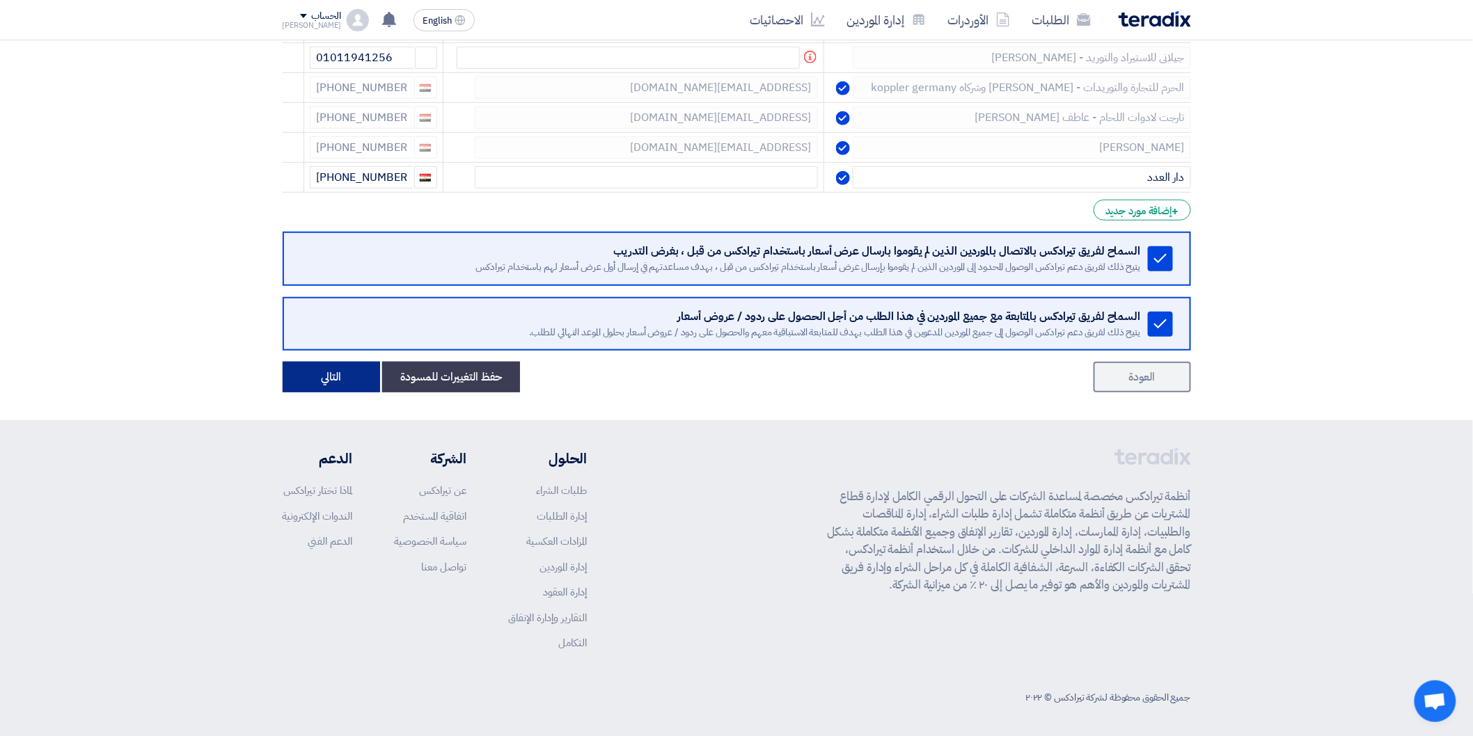
click at [317, 374] on button "التالي" at bounding box center [331, 377] width 97 height 31
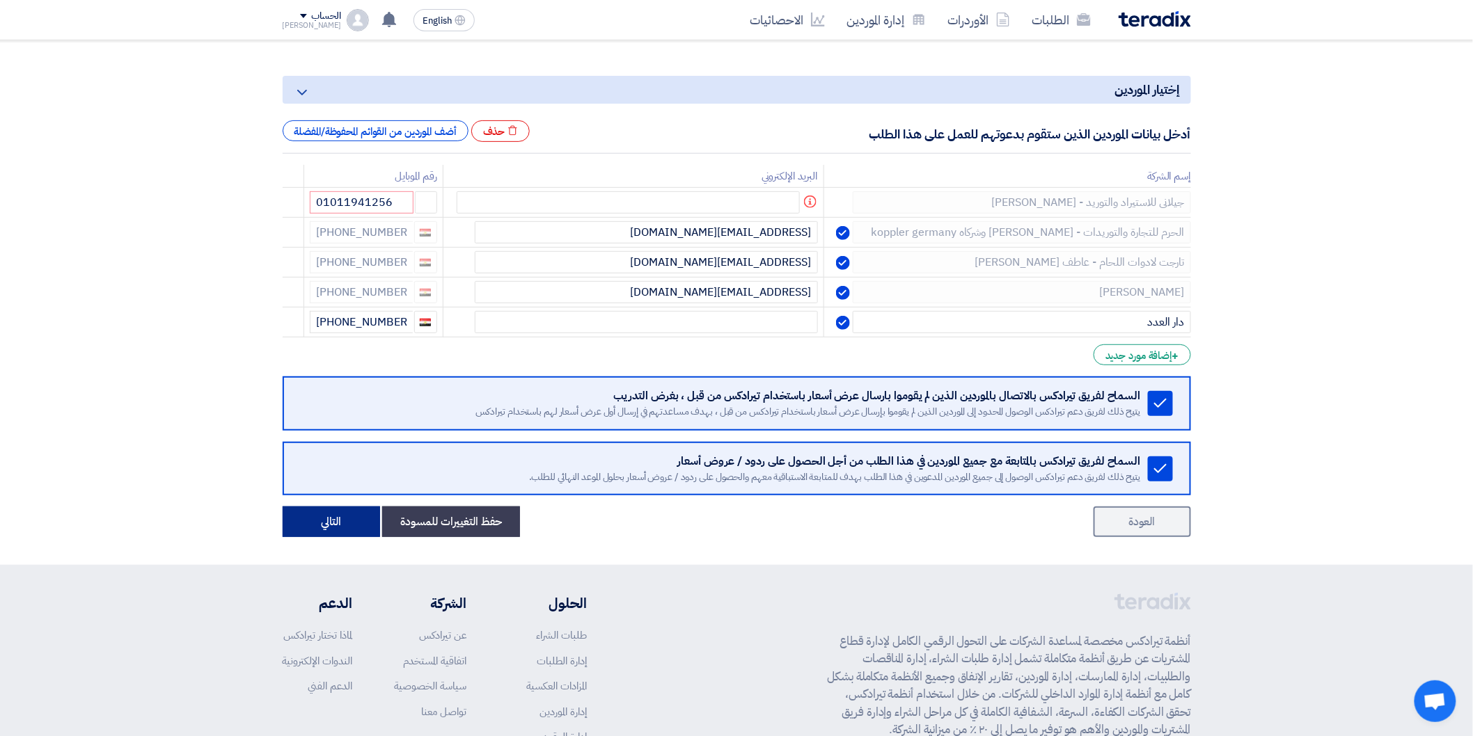
scroll to position [136, 0]
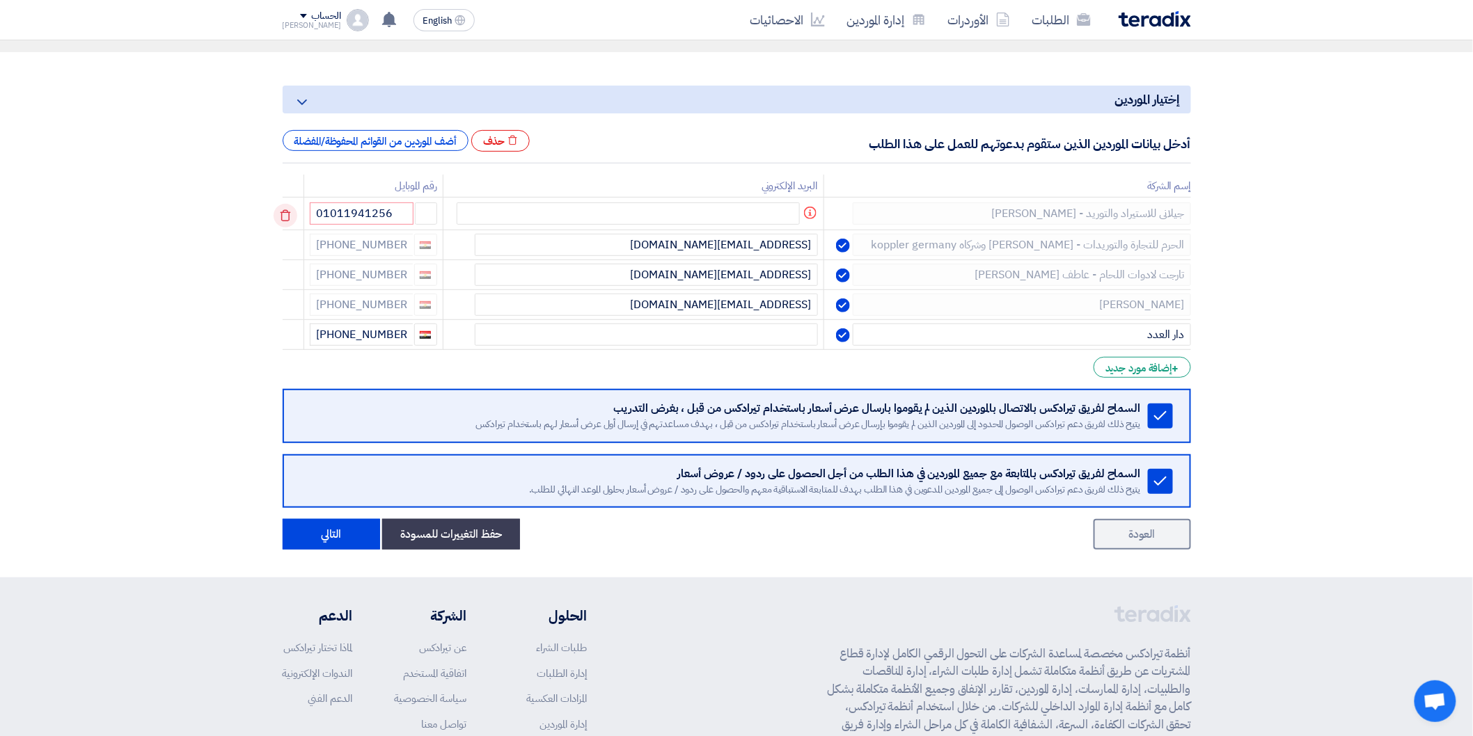
click at [287, 228] on icon at bounding box center [286, 216] width 24 height 24
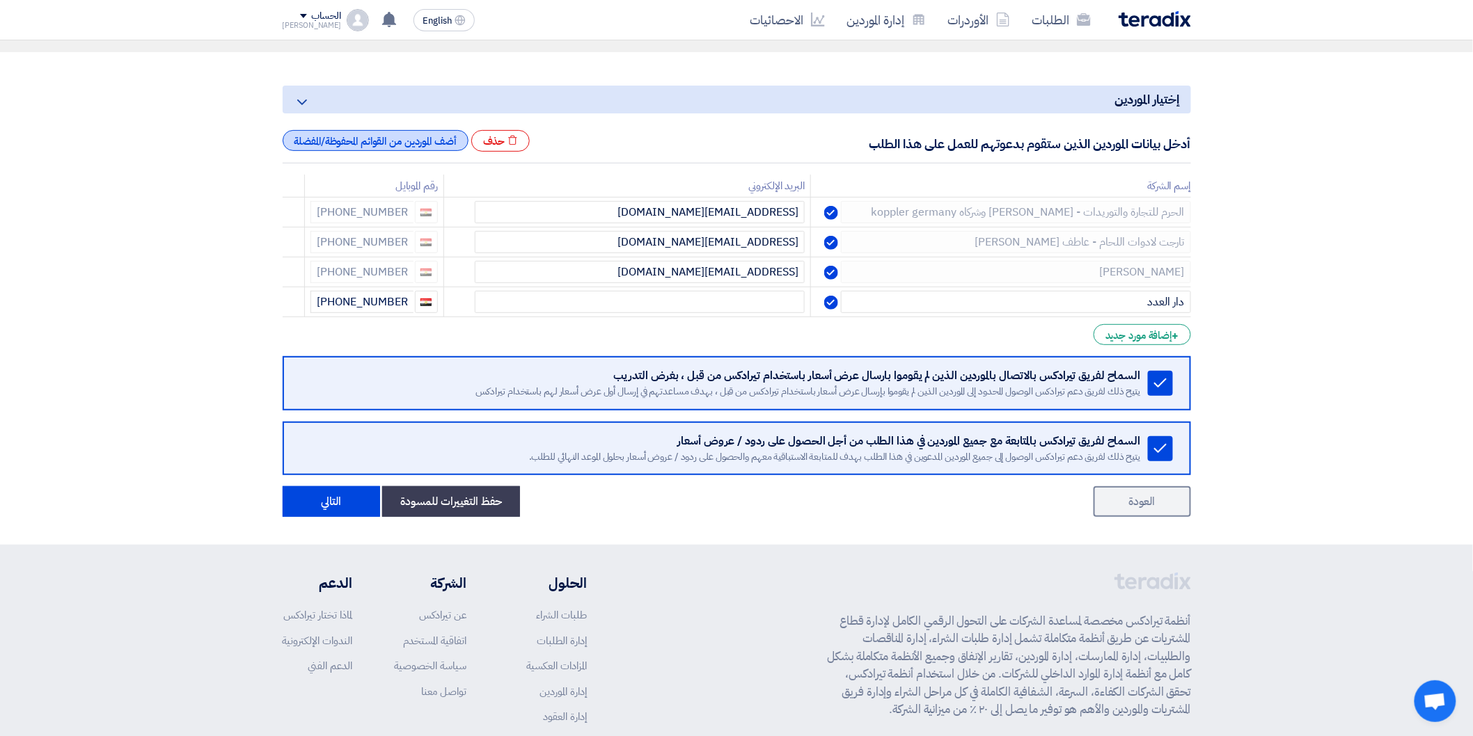
click at [451, 139] on div "أضف الموردين من القوائم المحفوظة/المفضلة" at bounding box center [376, 140] width 186 height 21
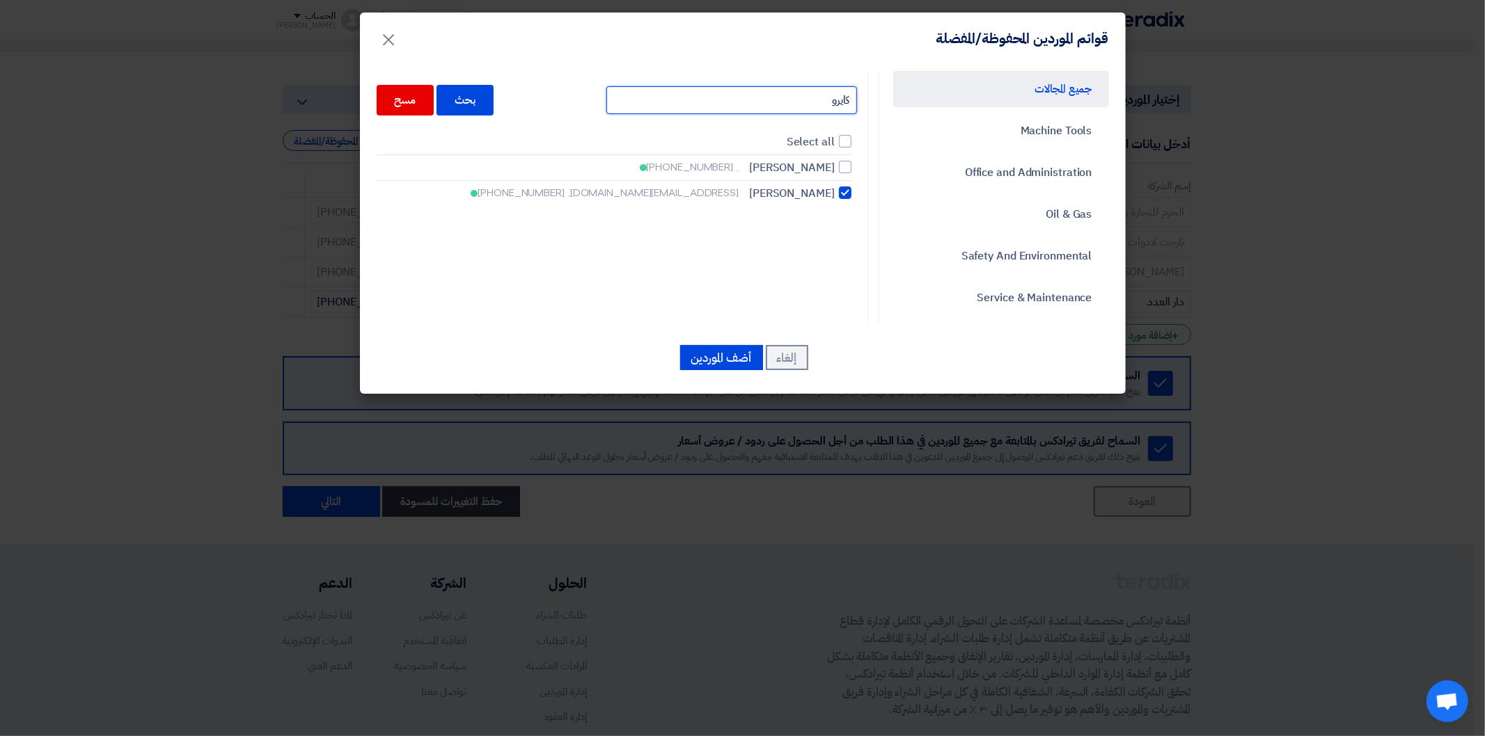
click at [805, 102] on input "كايرو" at bounding box center [731, 100] width 251 height 28
type input "جيلان"
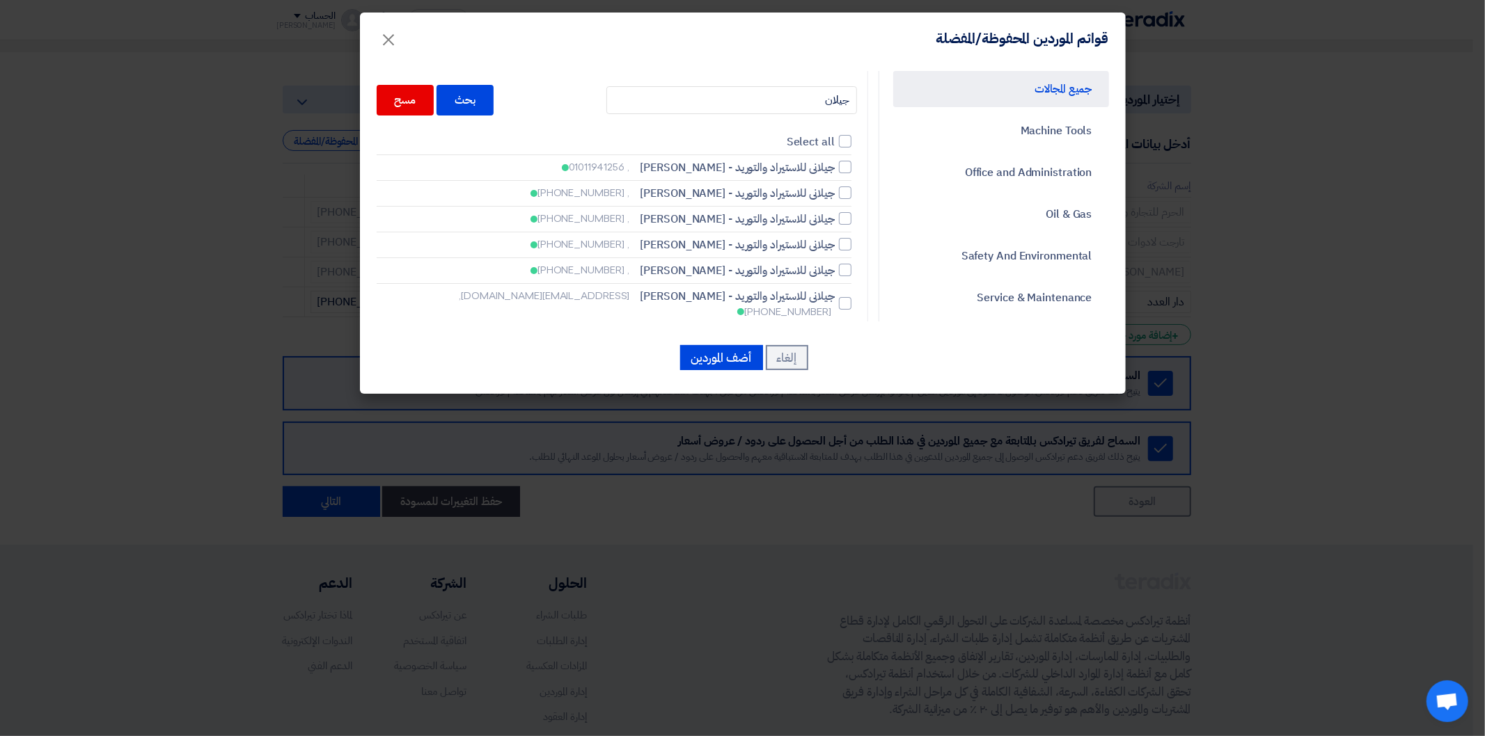
drag, startPoint x: 848, startPoint y: 194, endPoint x: 798, endPoint y: 230, distance: 61.8
click at [848, 195] on div at bounding box center [845, 193] width 13 height 13
click at [835, 195] on input "جيلانى للاستيراد والتوريد - [PERSON_NAME] , [PHONE_NUMBER]" at bounding box center [830, 193] width 9 height 9
checkbox input "true"
click at [711, 349] on button "أضف الموردين" at bounding box center [721, 357] width 83 height 25
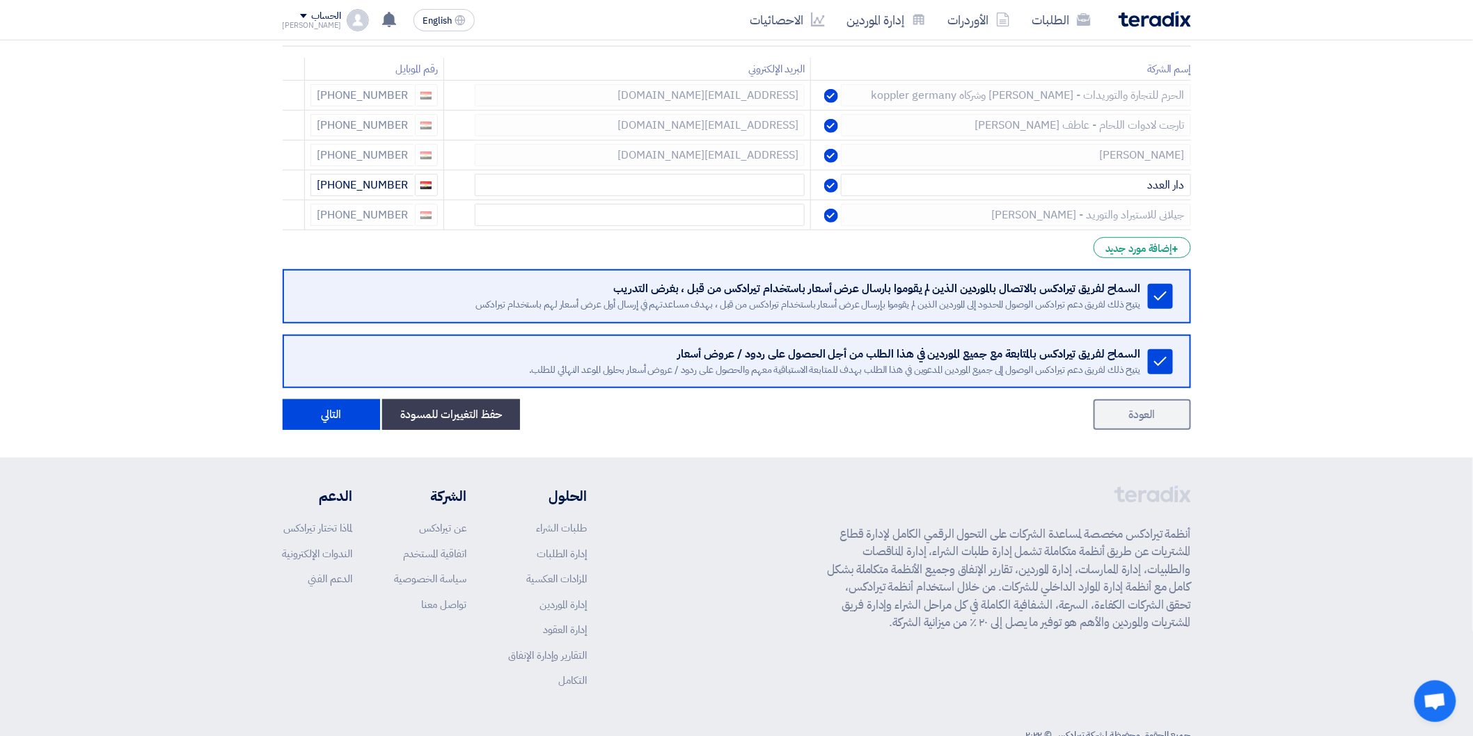
scroll to position [291, 0]
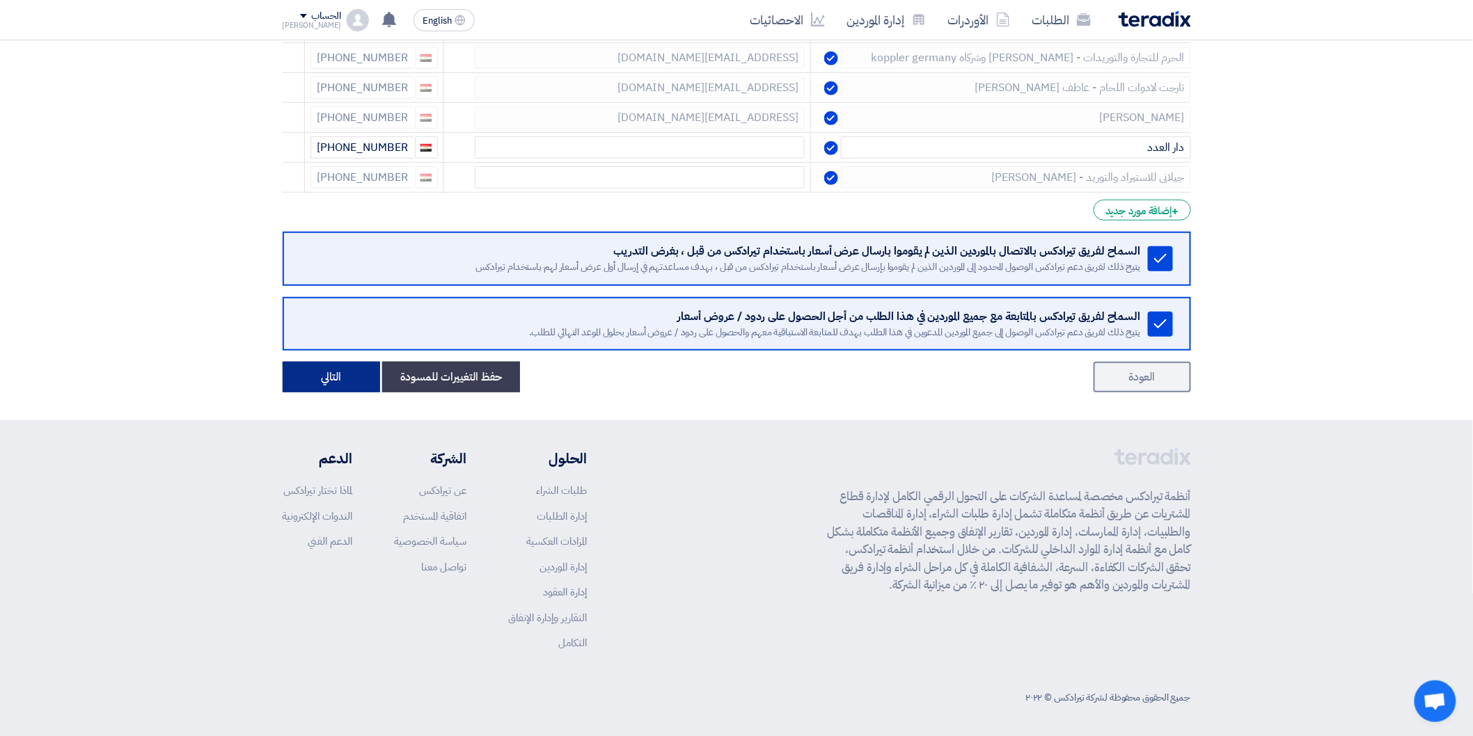
click at [322, 369] on button "التالي" at bounding box center [331, 377] width 97 height 31
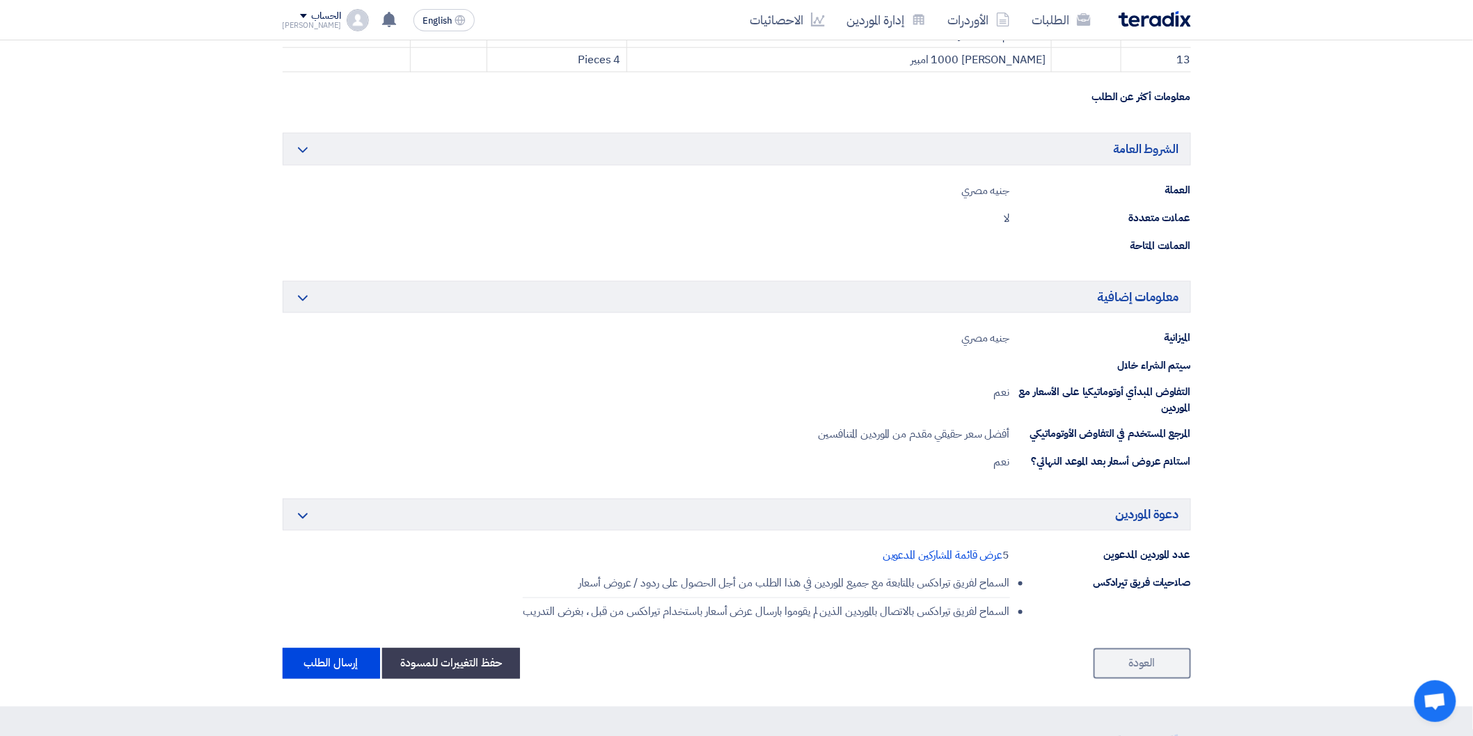
scroll to position [975, 0]
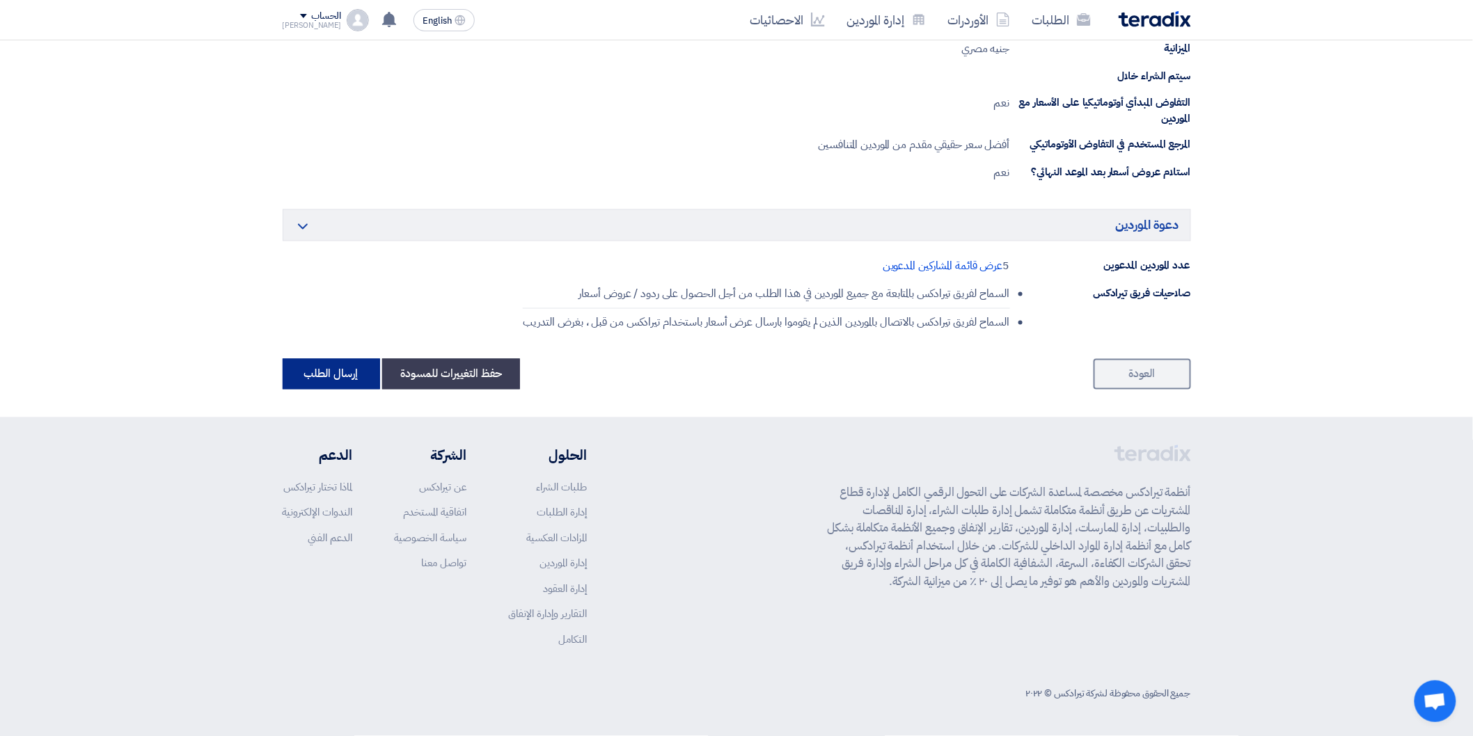
click at [344, 380] on button "إرسال الطلب" at bounding box center [331, 374] width 97 height 31
